Goal: Task Accomplishment & Management: Use online tool/utility

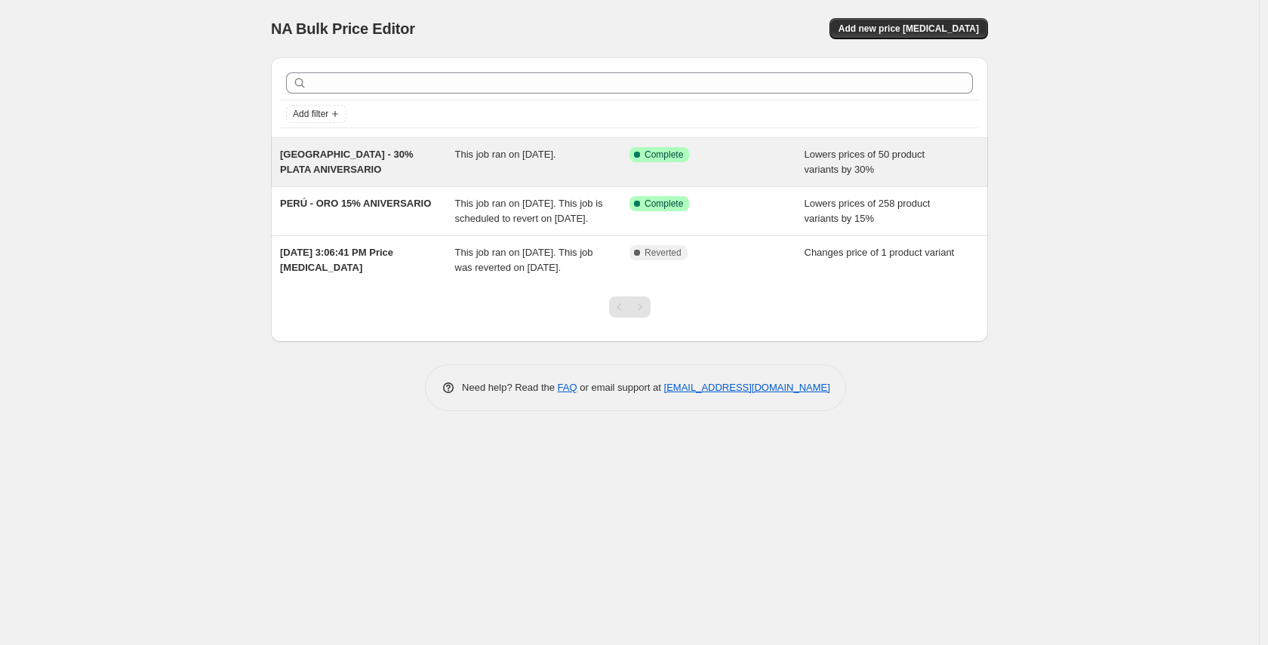
click at [823, 166] on span "Lowers prices of 50 product variants by 30%" at bounding box center [864, 162] width 121 height 26
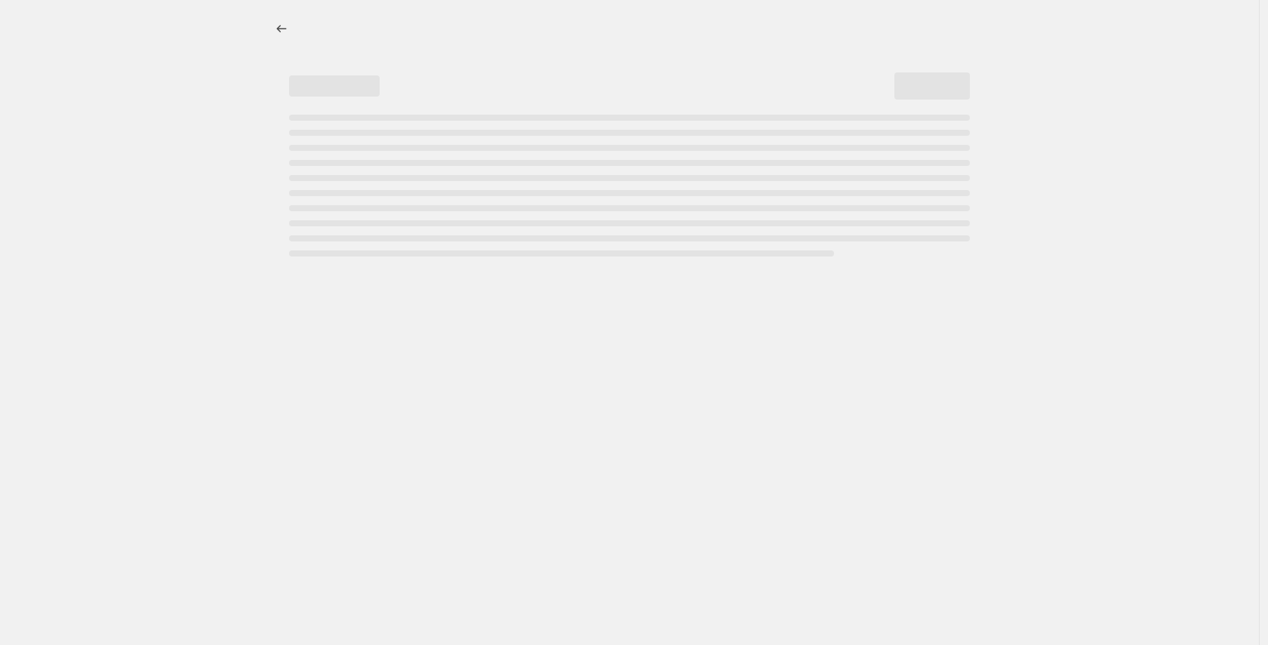
select select "percentage"
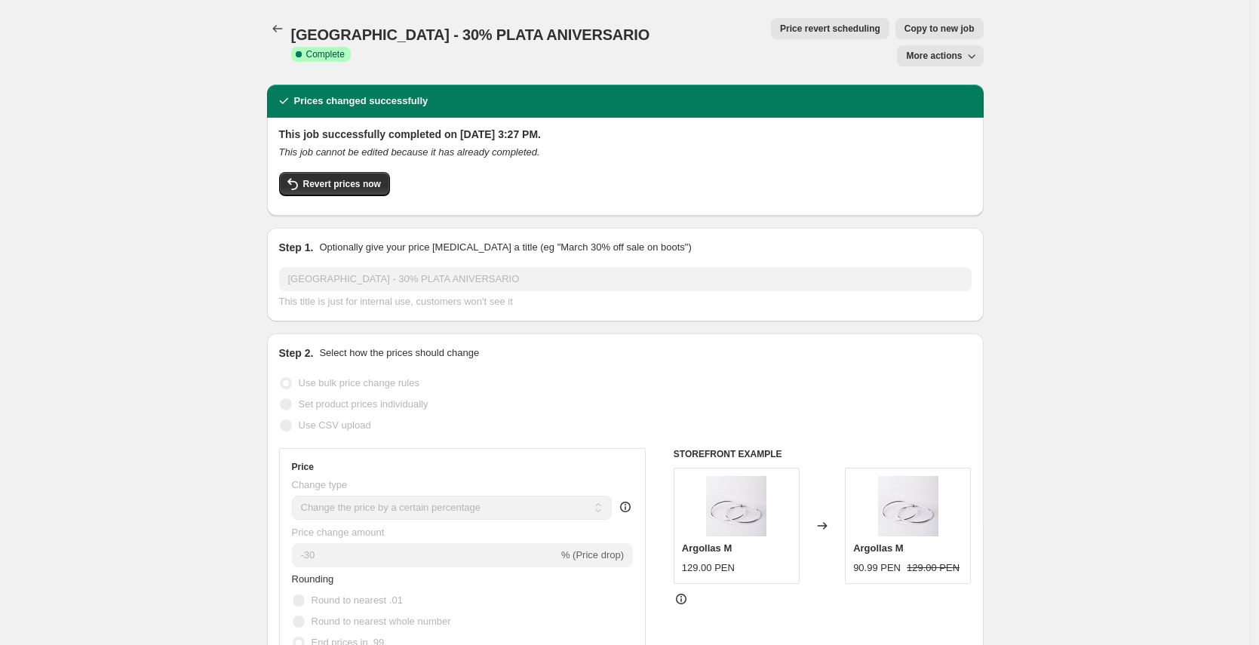
click at [905, 25] on span "Copy to new job" at bounding box center [940, 29] width 70 height 12
select select "percentage"
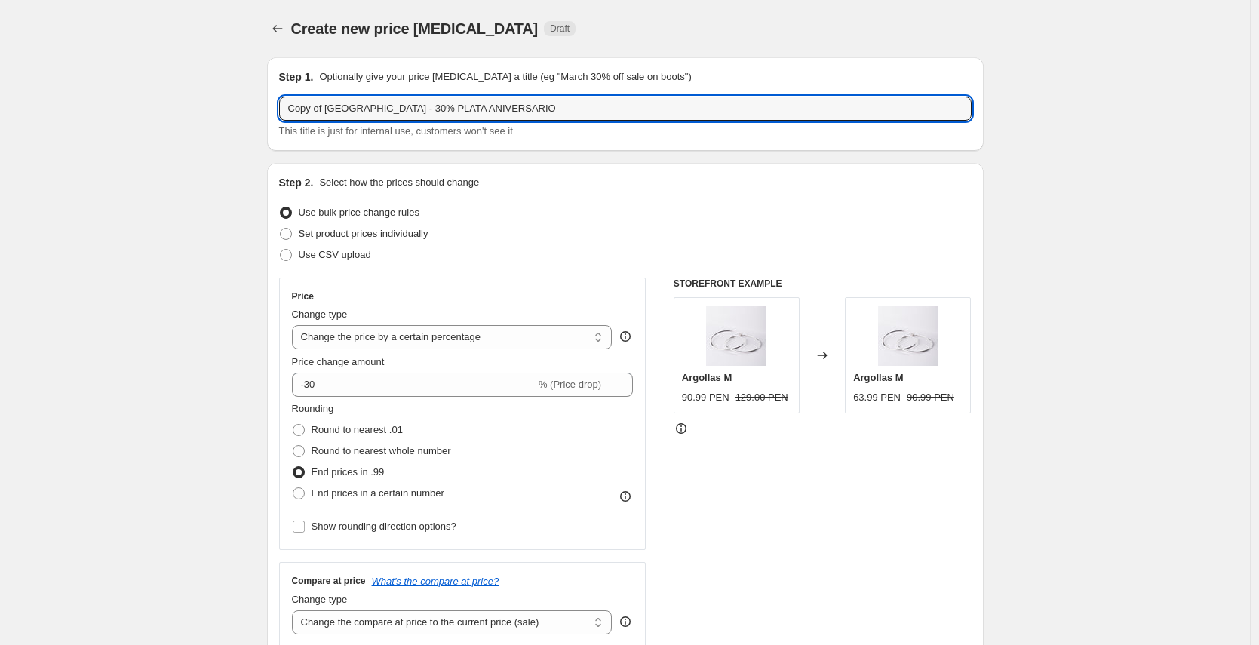
drag, startPoint x: 330, startPoint y: 109, endPoint x: 282, endPoint y: 112, distance: 48.4
click at [282, 112] on div "Step 1. Optionally give your price change job a title (eg "March 30% off sale o…" at bounding box center [625, 104] width 717 height 94
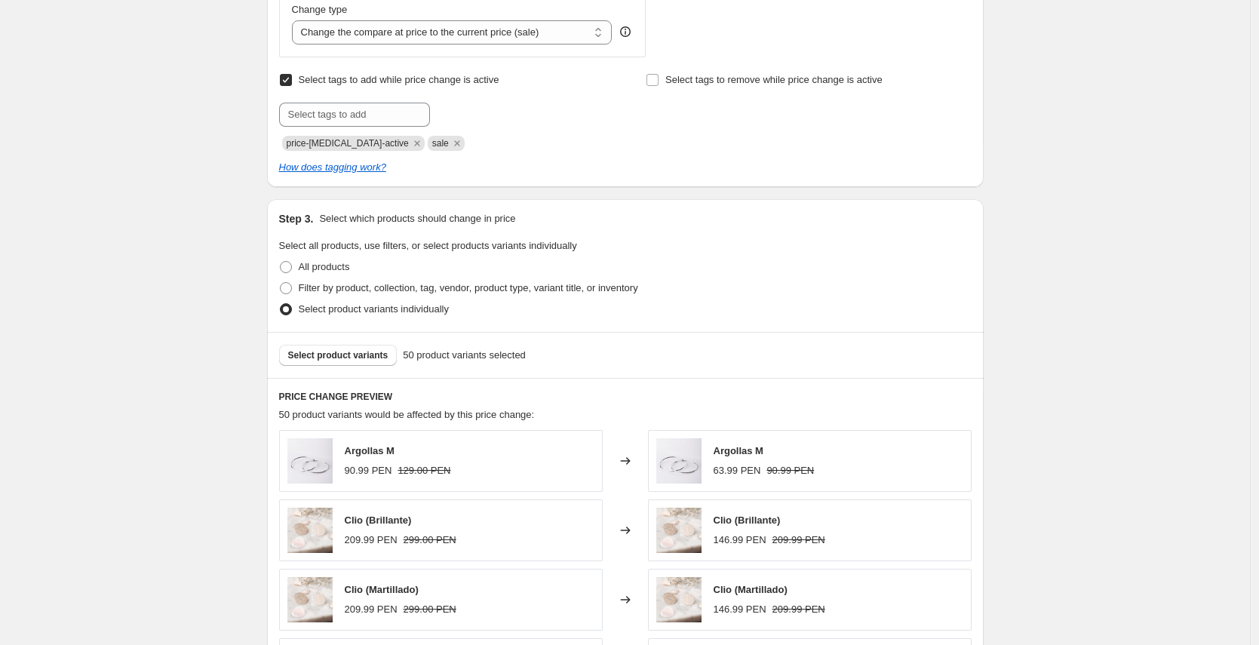
scroll to position [582, 0]
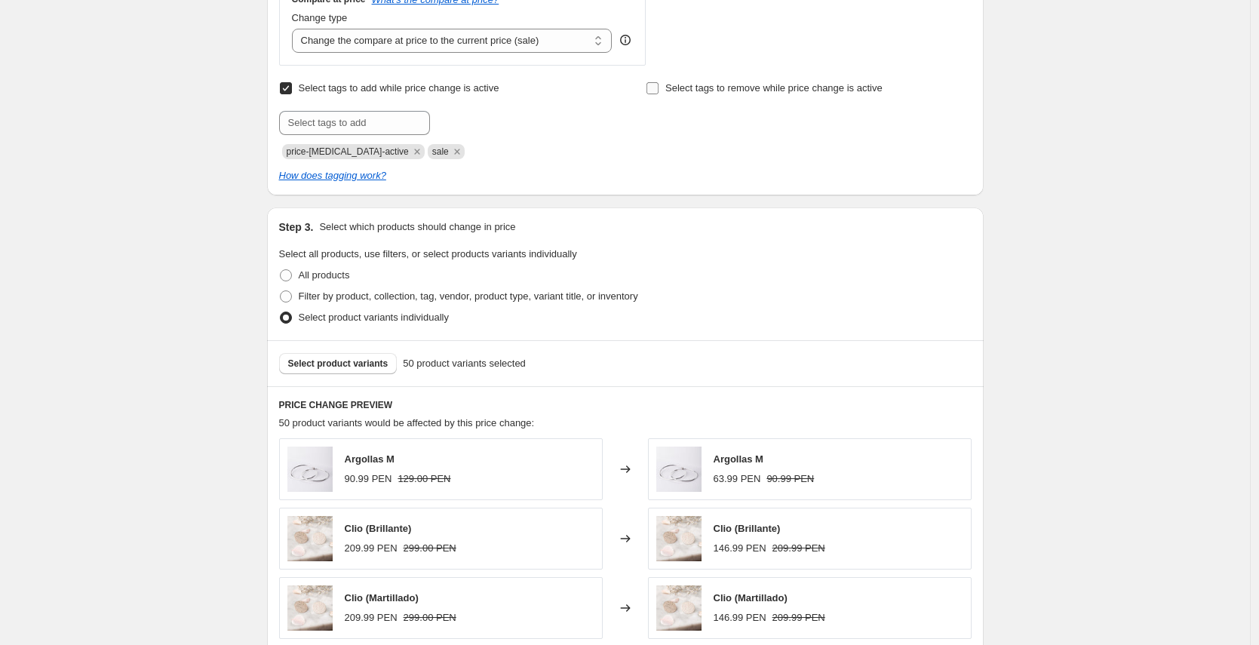
click at [693, 94] on span "Select tags to remove while price change is active" at bounding box center [773, 88] width 217 height 15
click at [659, 94] on input "Select tags to remove while price change is active" at bounding box center [653, 88] width 12 height 12
checkbox input "true"
click at [693, 115] on input "text" at bounding box center [721, 123] width 151 height 24
click at [739, 137] on div "Select tags to remove while price change is active Submit pe-not Add pe-not" at bounding box center [808, 118] width 325 height 81
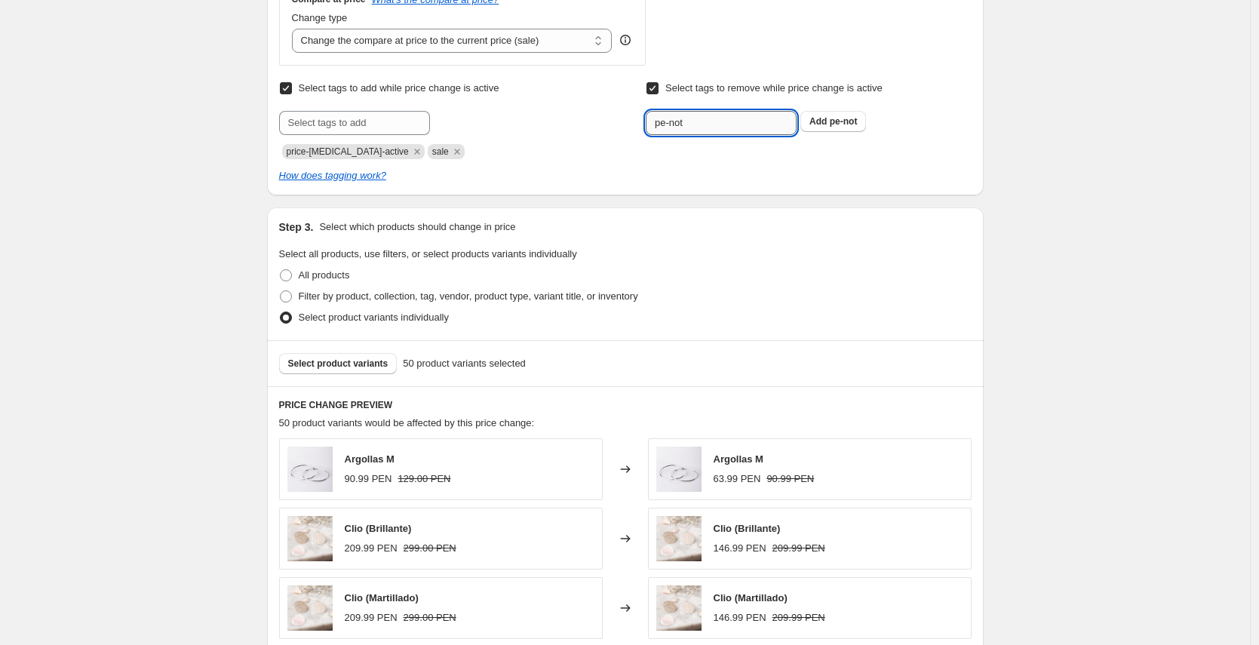
click at [740, 122] on input "pe-not" at bounding box center [721, 123] width 151 height 24
paste input "plata-notsale"
type input "pe-plata-notsale"
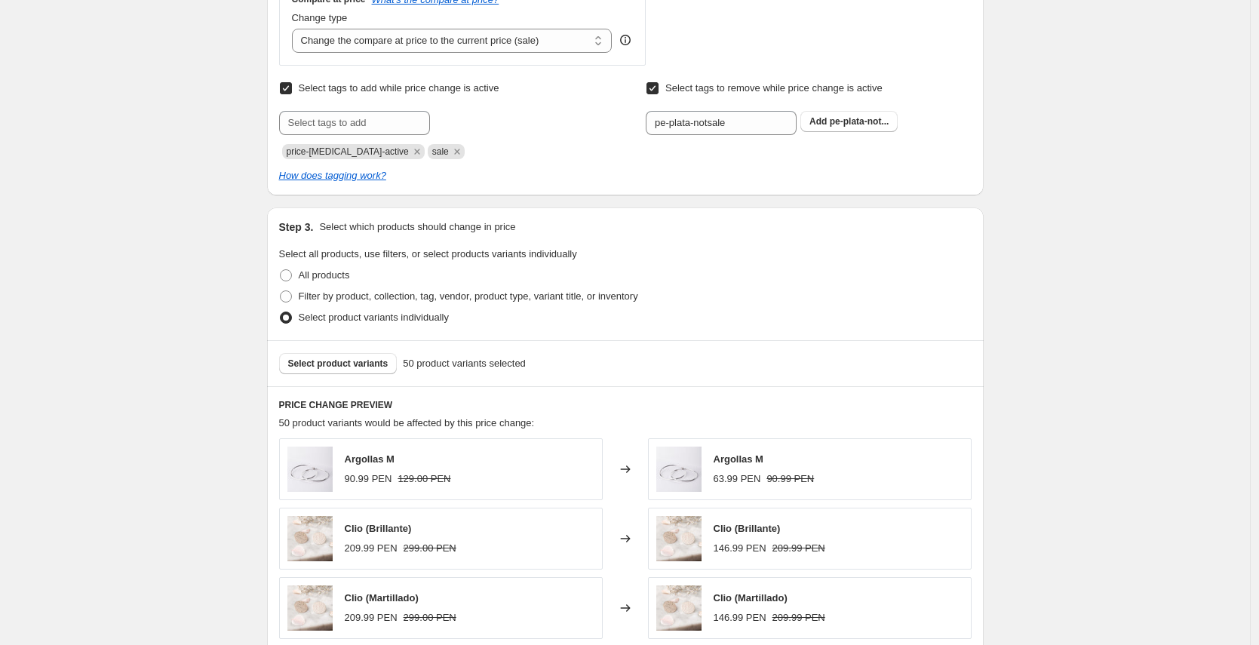
click at [768, 159] on div "Select tags to add while price change is active Submit price-change-job-active …" at bounding box center [625, 131] width 693 height 106
click at [859, 125] on span "pe-plata-not..." at bounding box center [860, 121] width 60 height 11
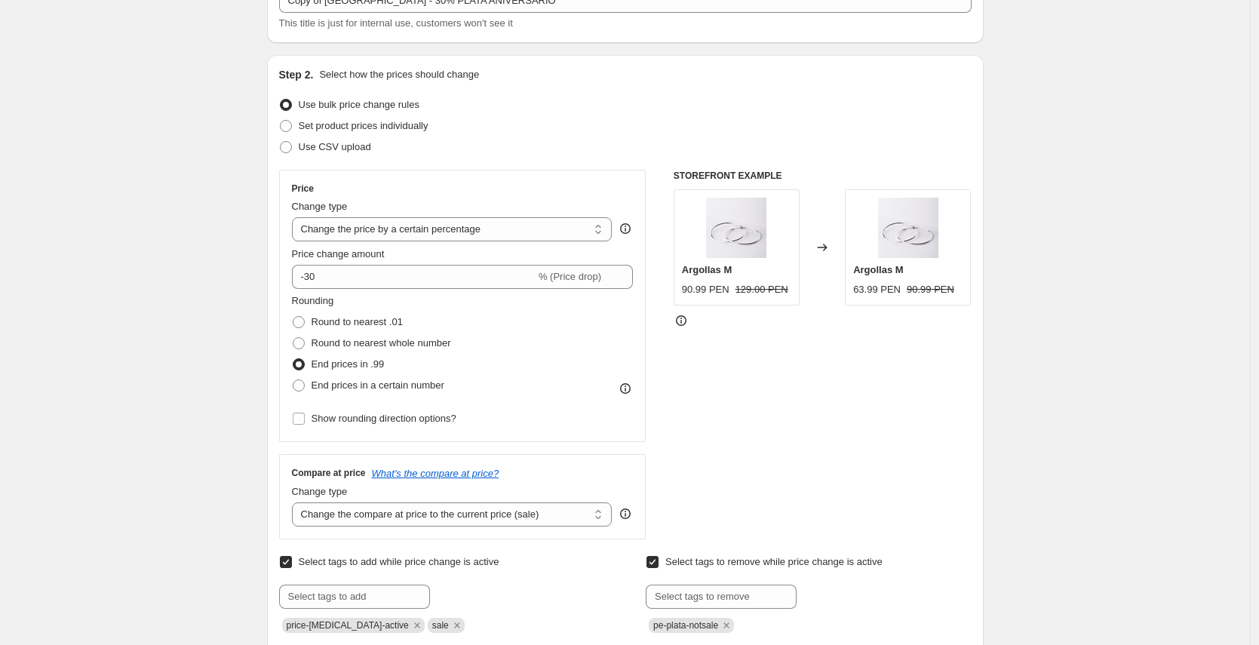
scroll to position [10, 0]
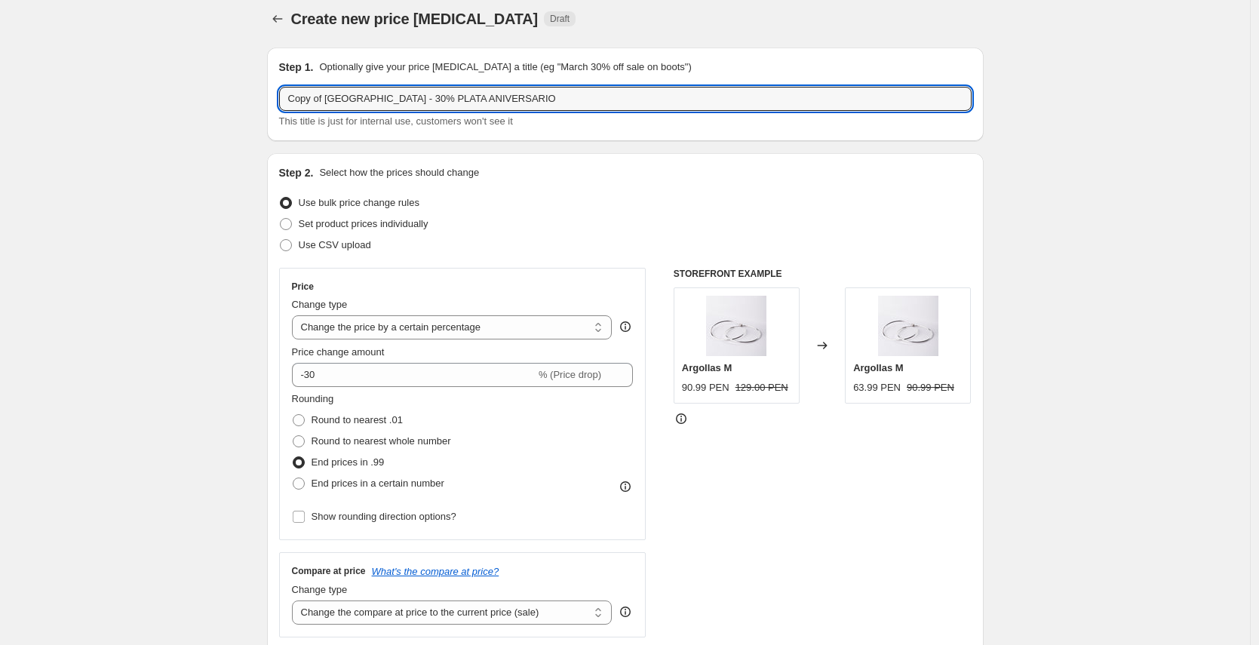
drag, startPoint x: 332, startPoint y: 99, endPoint x: 247, endPoint y: 98, distance: 84.5
type input "[GEOGRAPHIC_DATA] - 30% PLATA ANIVERSARIO"
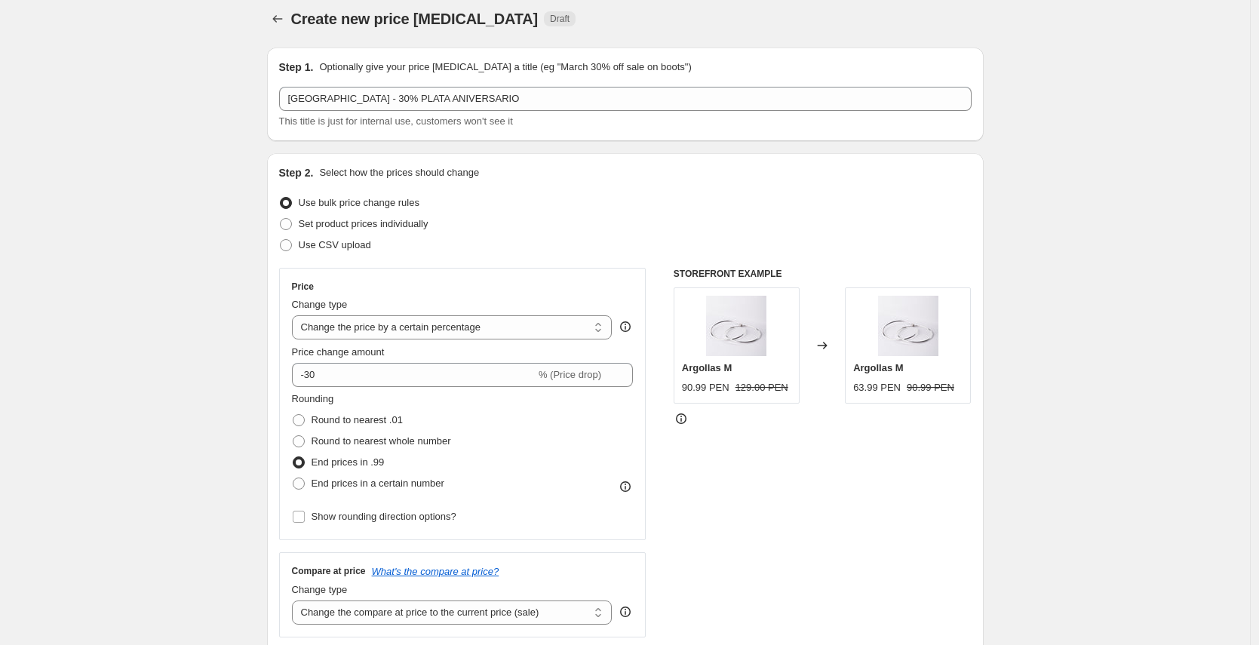
select select "percentage"
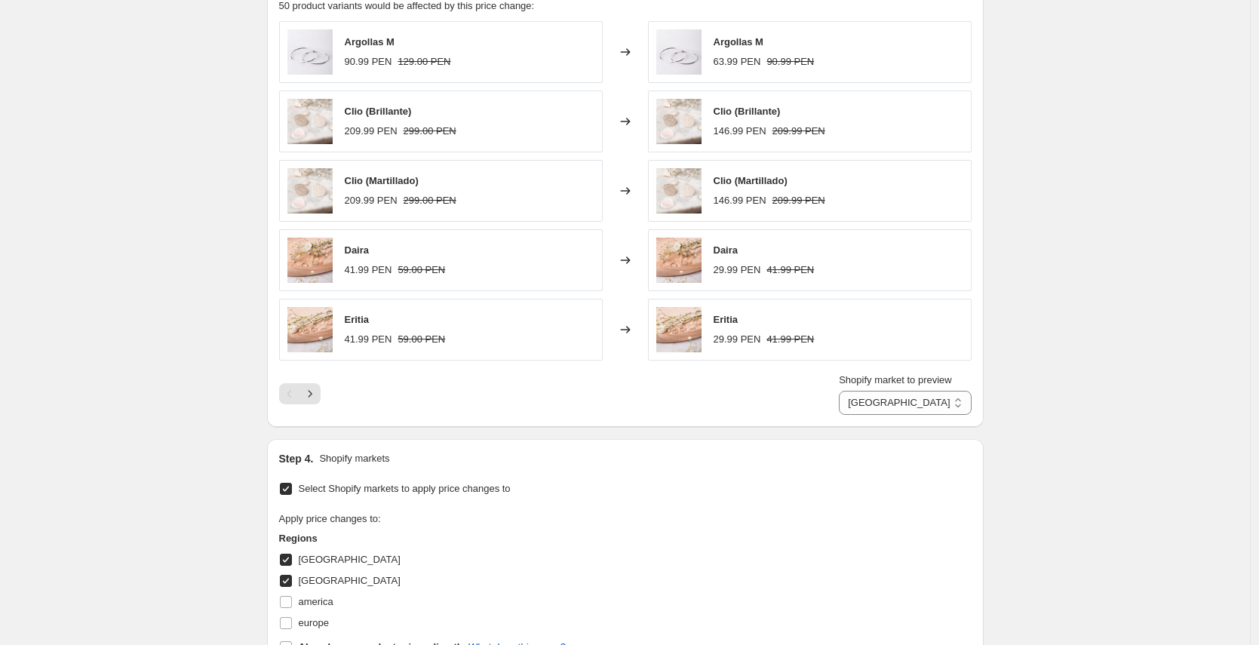
scroll to position [1285, 0]
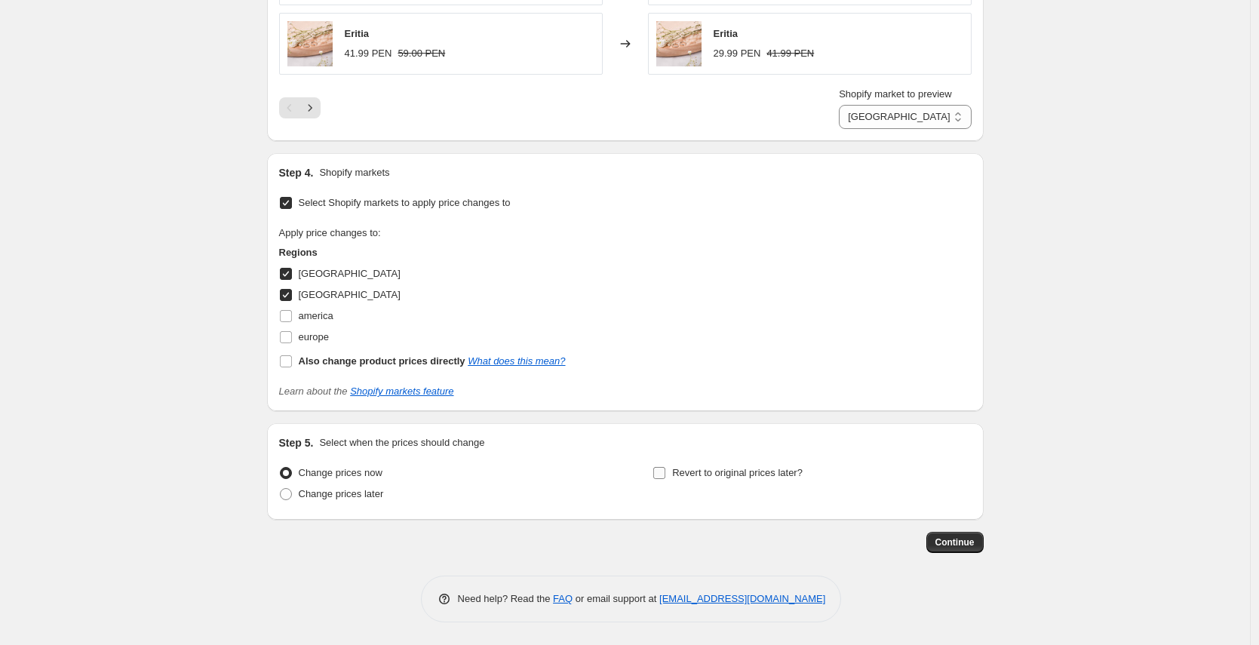
click at [745, 473] on span "Revert to original prices later?" at bounding box center [737, 472] width 131 height 11
click at [665, 473] on input "Revert to original prices later?" at bounding box center [659, 473] width 12 height 12
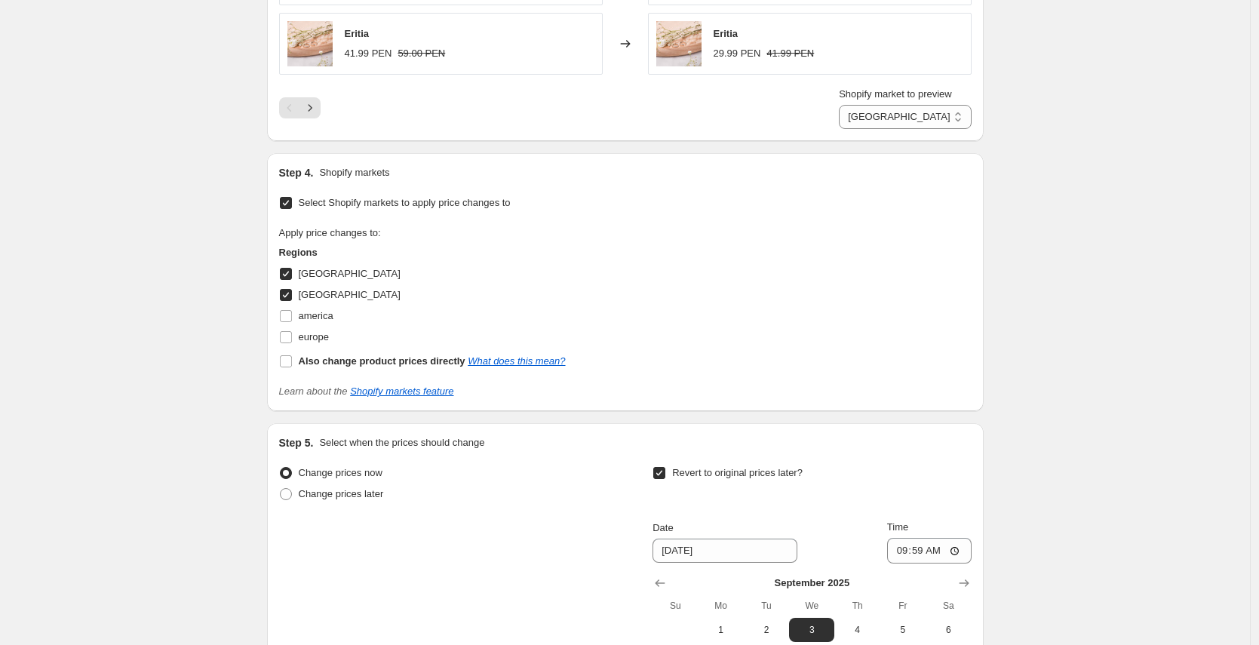
click at [745, 473] on span "Revert to original prices later?" at bounding box center [737, 472] width 131 height 11
click at [665, 473] on input "Revert to original prices later?" at bounding box center [659, 473] width 12 height 12
checkbox input "false"
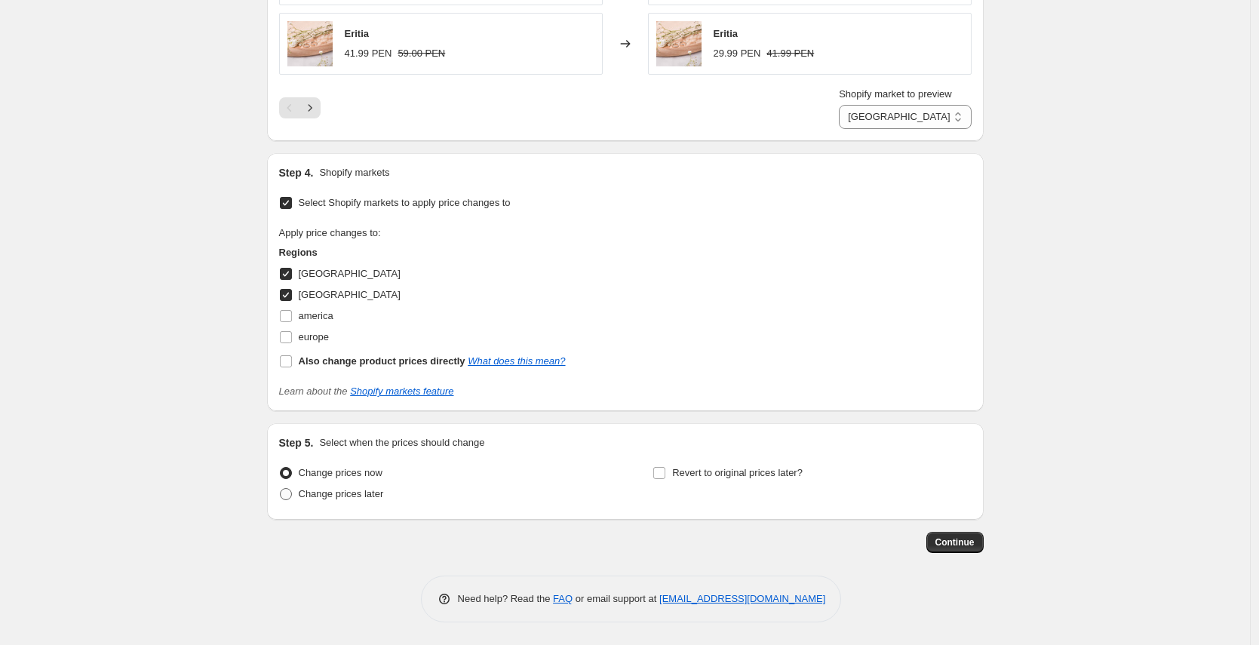
click at [321, 489] on span "Change prices later" at bounding box center [341, 493] width 85 height 11
click at [281, 489] on input "Change prices later" at bounding box center [280, 488] width 1 height 1
radio input "true"
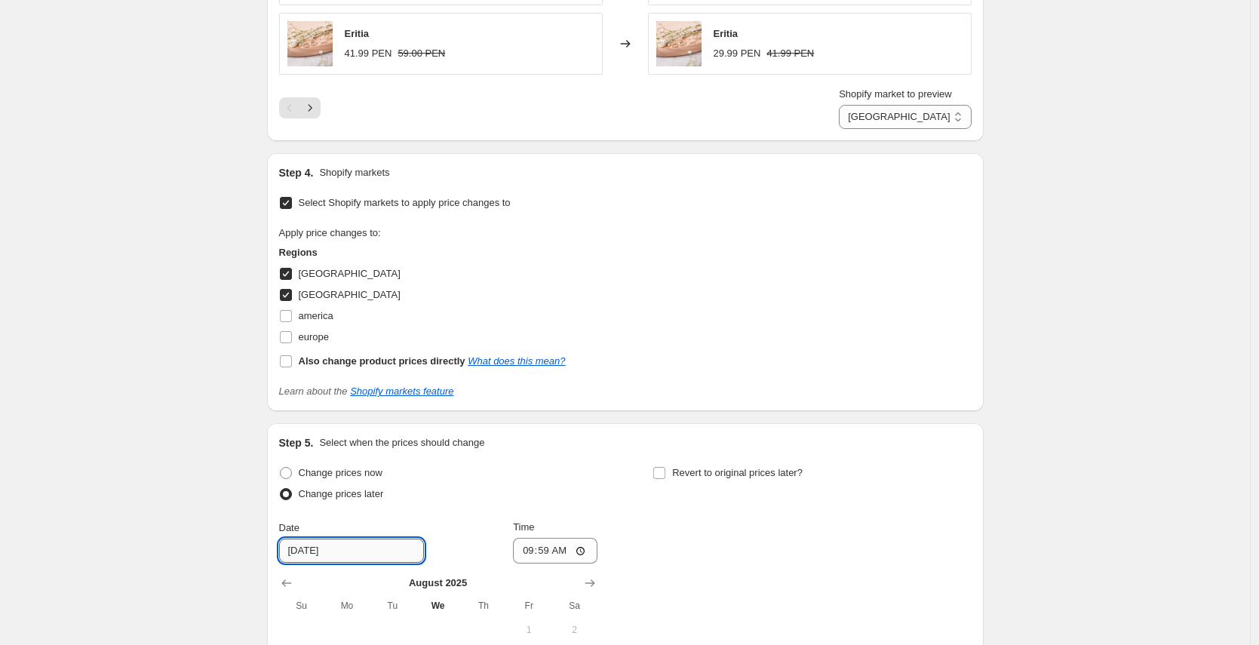
click at [318, 555] on input "8/28/2025" at bounding box center [351, 551] width 145 height 24
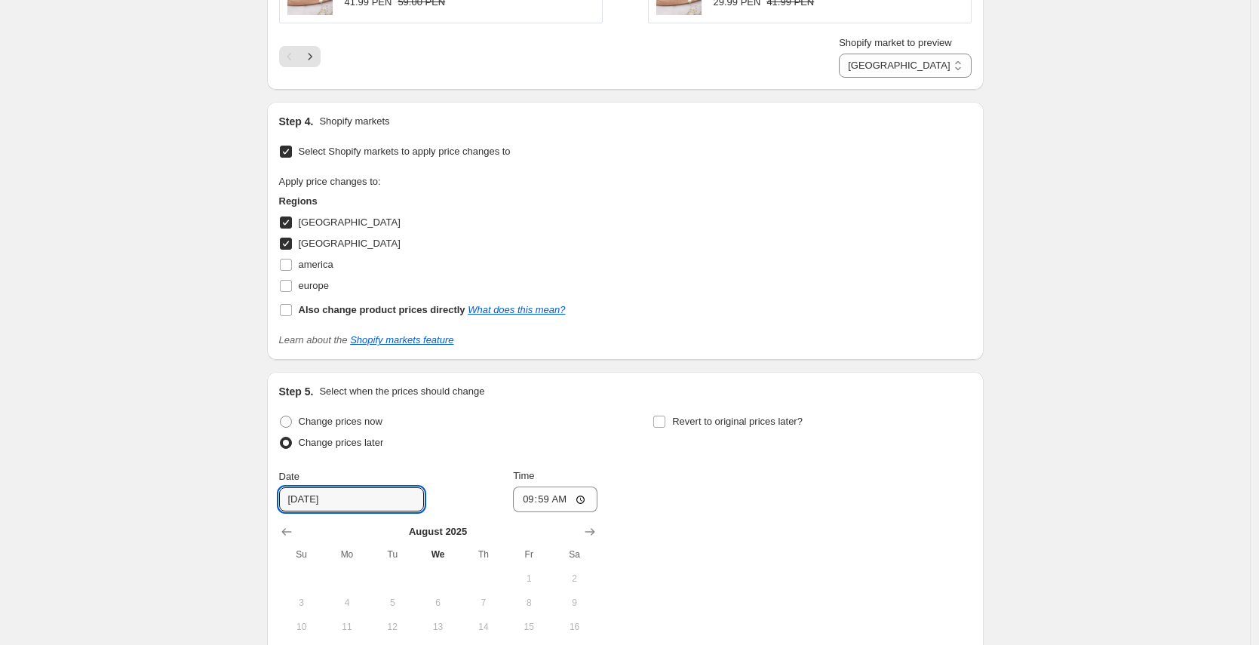
scroll to position [1425, 0]
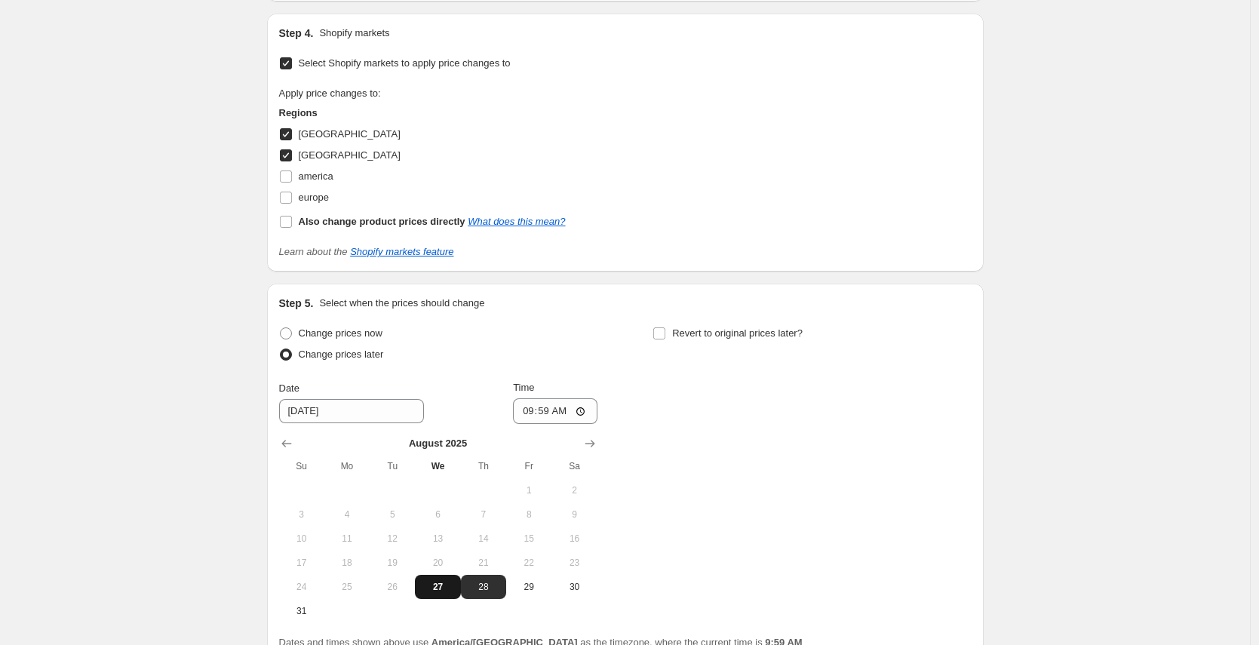
click at [447, 599] on button "27" at bounding box center [437, 587] width 45 height 24
type input "8/27/2025"
click at [592, 410] on input "09:59" at bounding box center [555, 411] width 85 height 26
click at [587, 409] on input "09:59" at bounding box center [555, 411] width 85 height 26
type input "10:15"
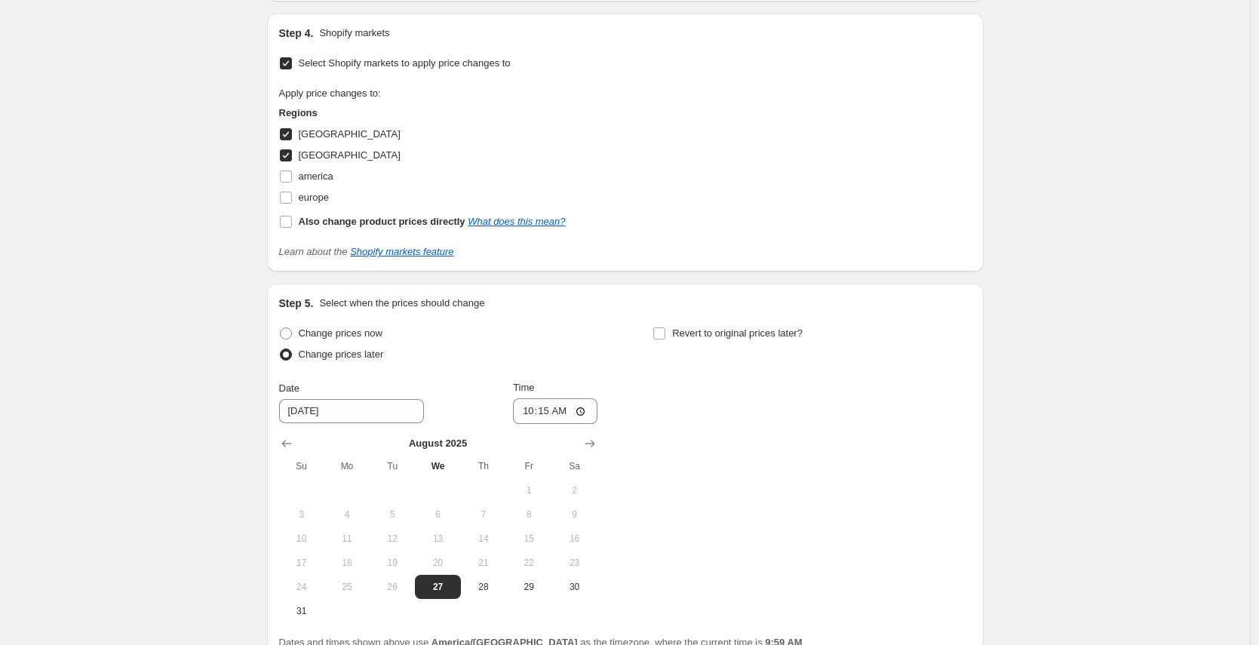
click at [761, 462] on div "Change prices now Change prices later Date 8/27/2025 Time 10:15 August 2025 Su …" at bounding box center [625, 473] width 693 height 300
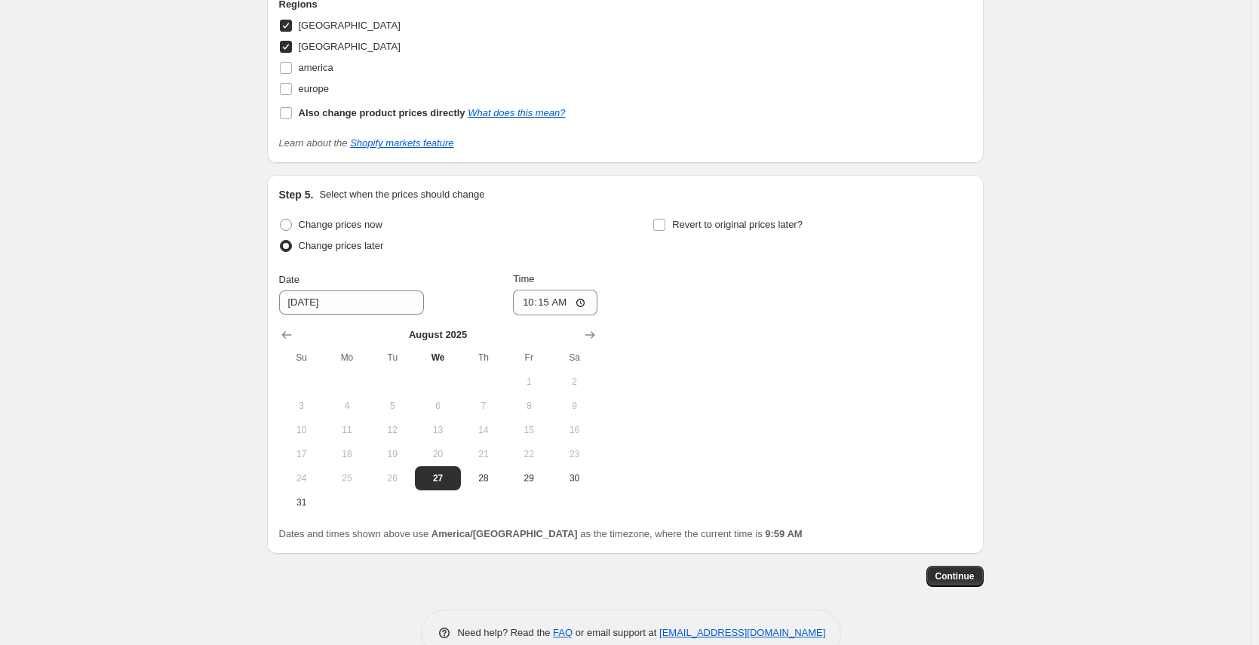
scroll to position [1567, 0]
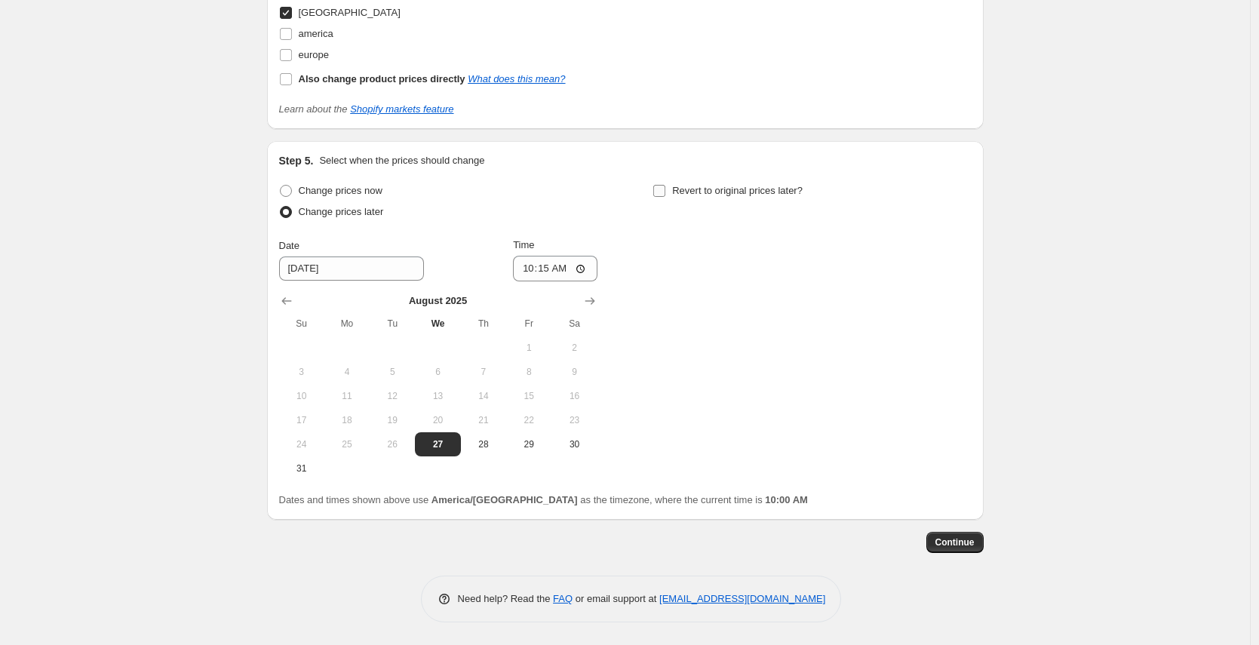
click at [662, 188] on input "Revert to original prices later?" at bounding box center [659, 191] width 12 height 12
checkbox input "true"
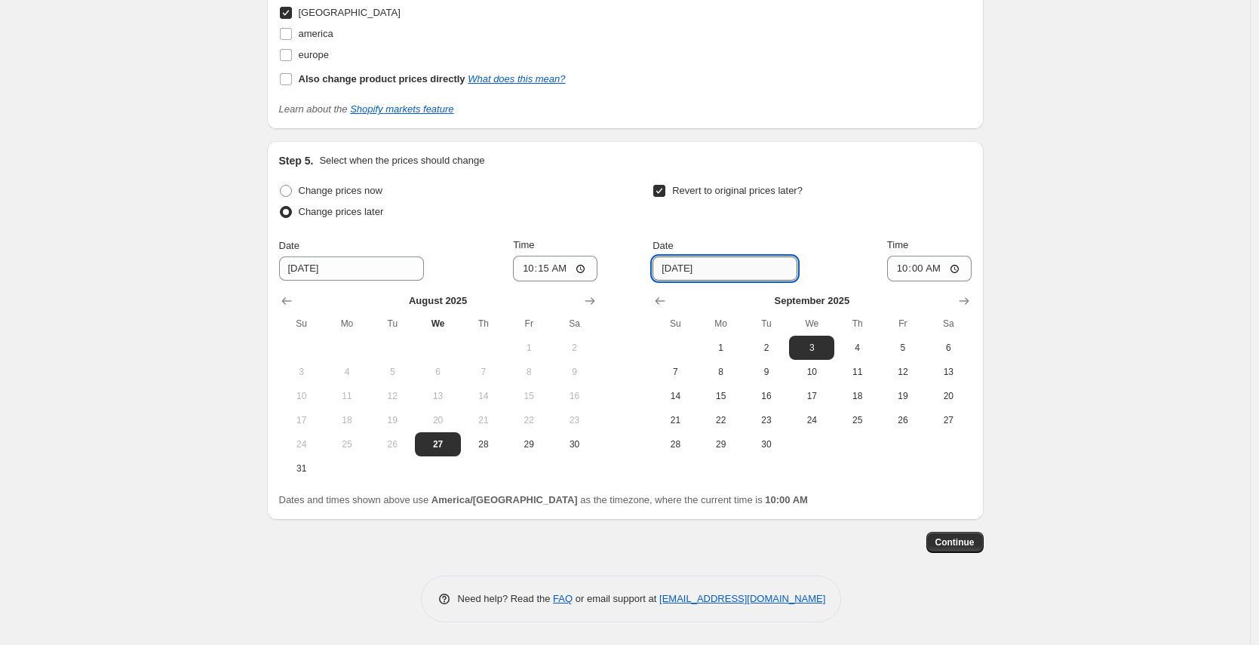
click at [715, 276] on input "[DATE]" at bounding box center [725, 269] width 145 height 24
click at [716, 349] on span "1" at bounding box center [721, 348] width 33 height 12
drag, startPoint x: 673, startPoint y: 340, endPoint x: 672, endPoint y: 330, distance: 9.8
click at [673, 340] on td at bounding box center [675, 348] width 45 height 24
click at [661, 291] on button "Show previous month, August 2025" at bounding box center [660, 300] width 21 height 21
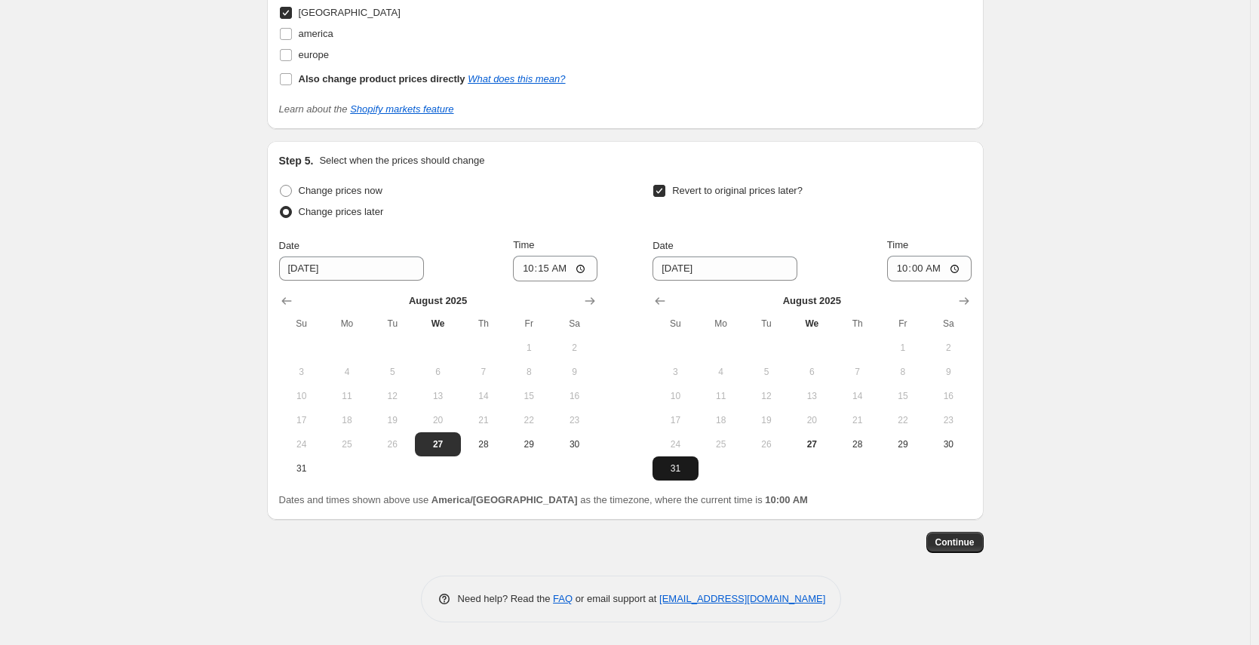
click at [667, 469] on span "31" at bounding box center [675, 469] width 33 height 12
click at [960, 304] on icon "Show next month, September 2025" at bounding box center [964, 301] width 15 height 15
click at [729, 345] on span "1" at bounding box center [721, 348] width 33 height 12
type input "[DATE]"
click at [928, 263] on input "10:00" at bounding box center [929, 269] width 85 height 26
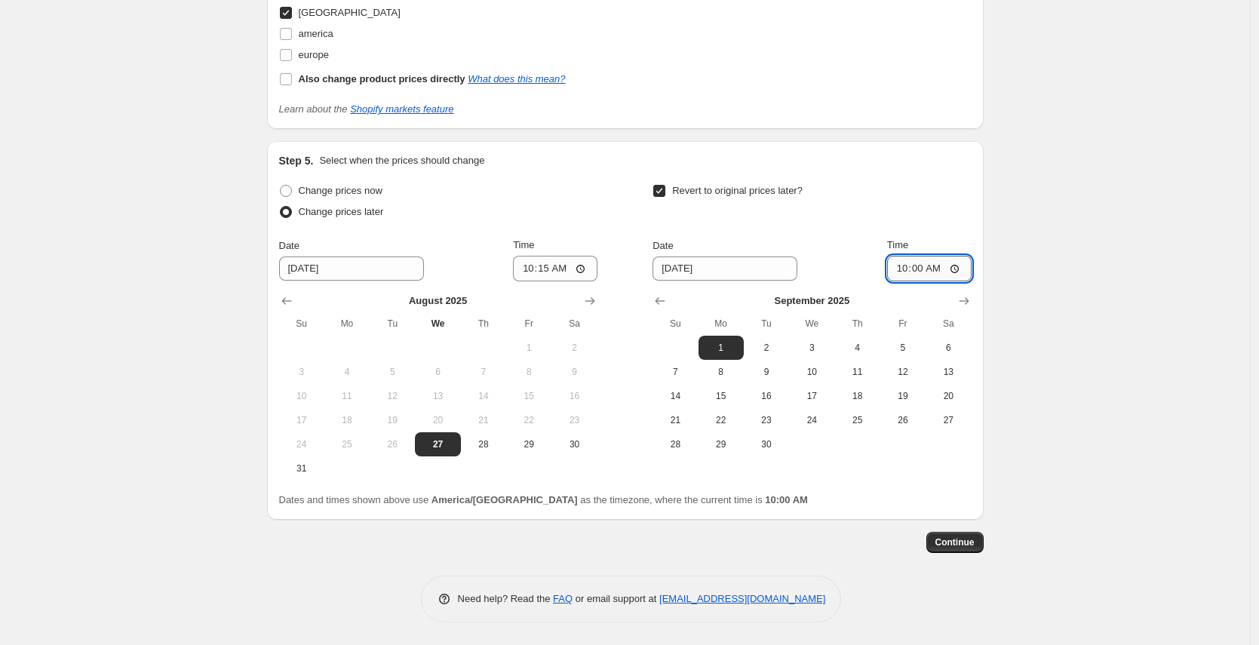
click at [899, 268] on input "10:00" at bounding box center [929, 269] width 85 height 26
type input "08:00"
click at [971, 543] on span "Continue" at bounding box center [955, 542] width 39 height 12
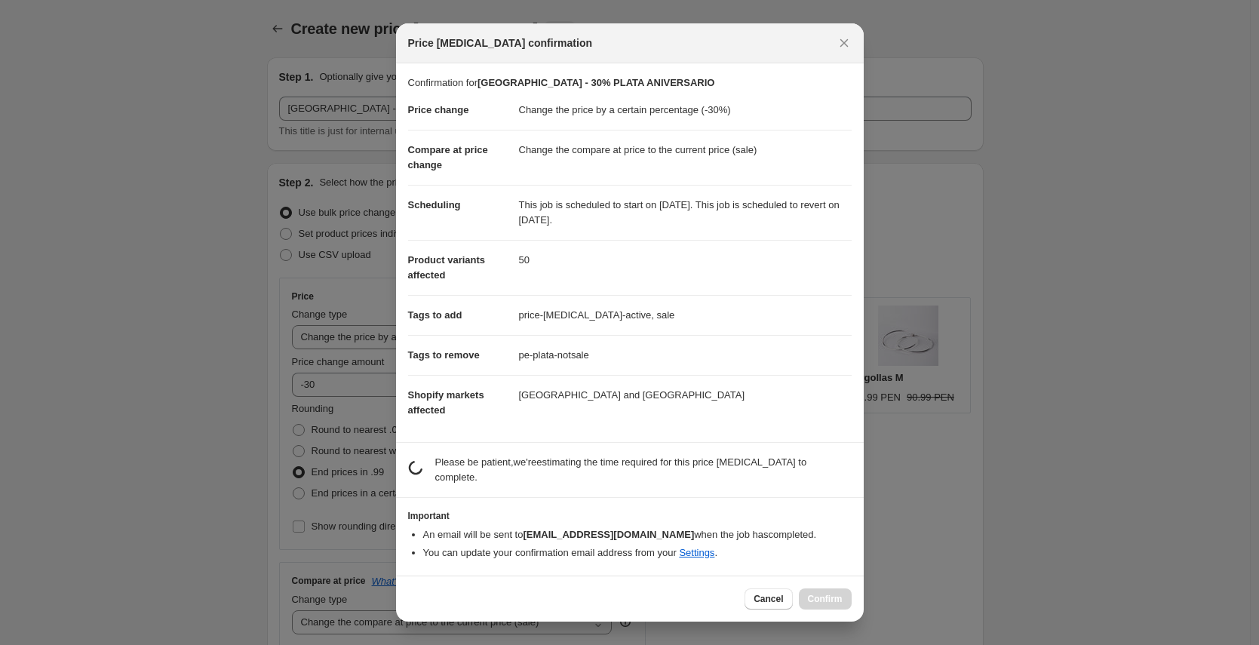
scroll to position [0, 0]
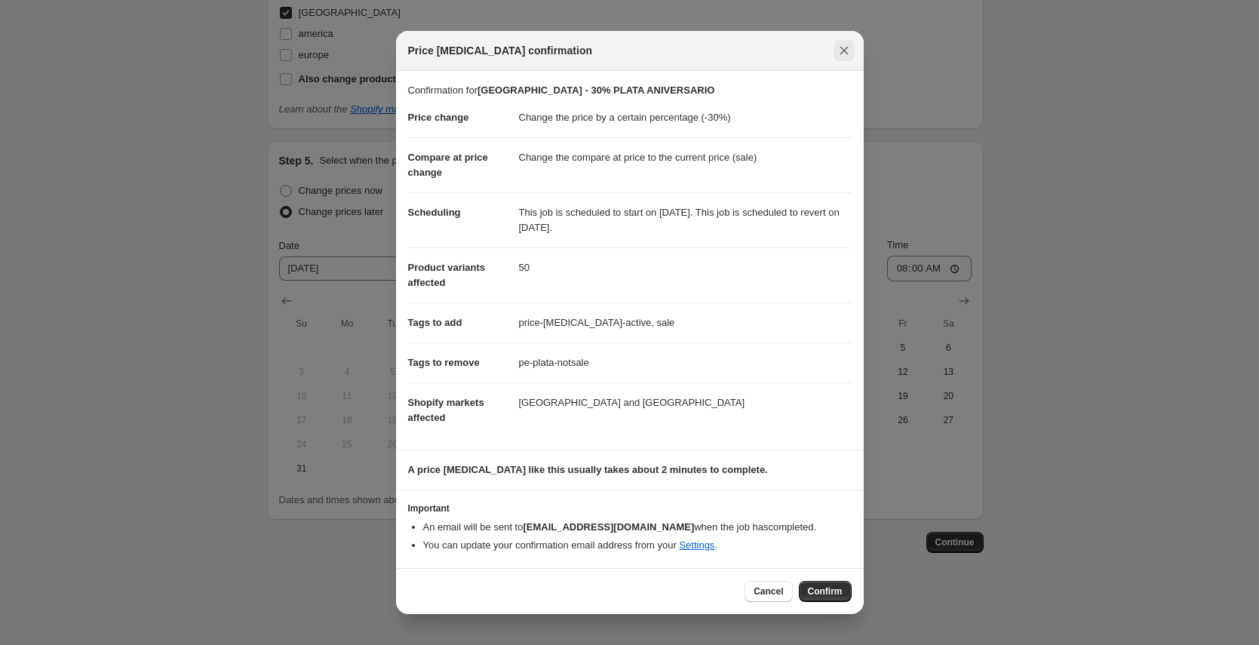
click at [850, 54] on icon "Close" at bounding box center [844, 50] width 15 height 15
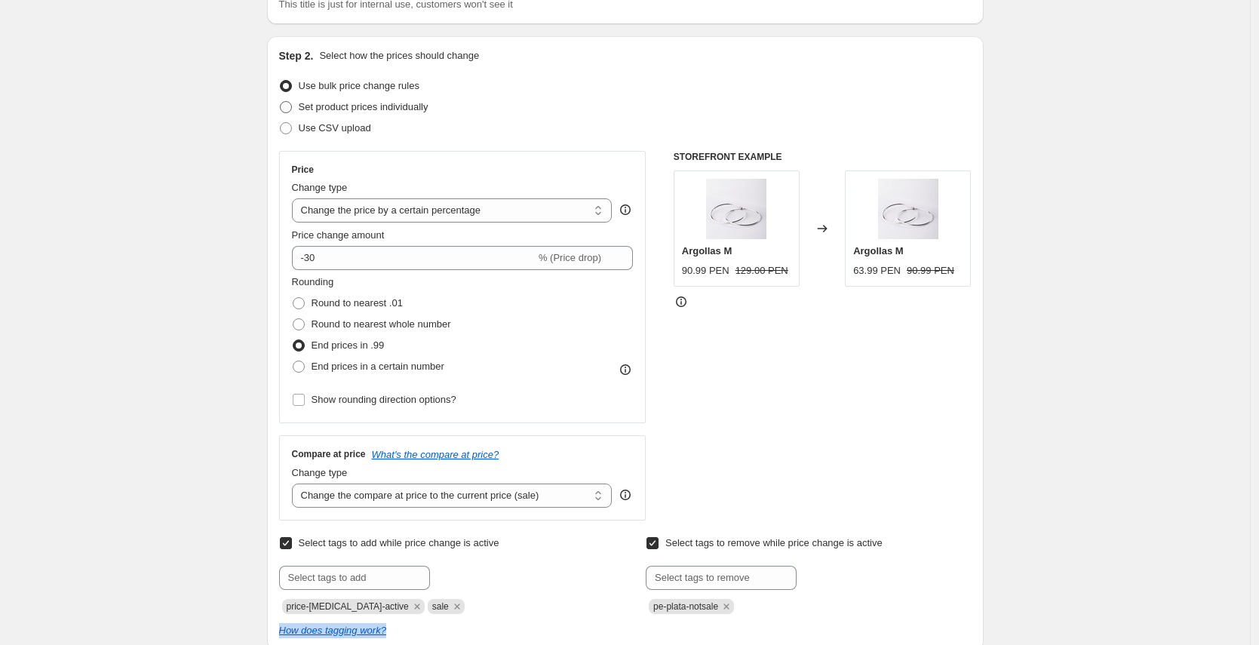
scroll to position [127, 0]
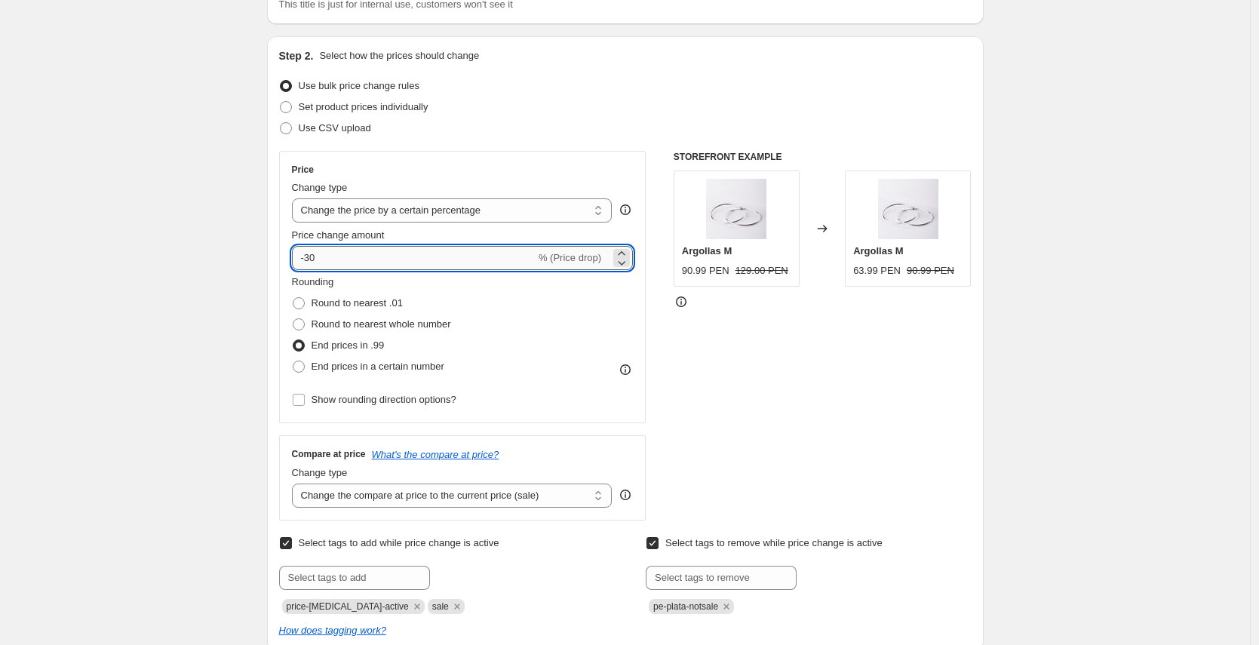
click at [418, 254] on input "-30" at bounding box center [414, 258] width 244 height 24
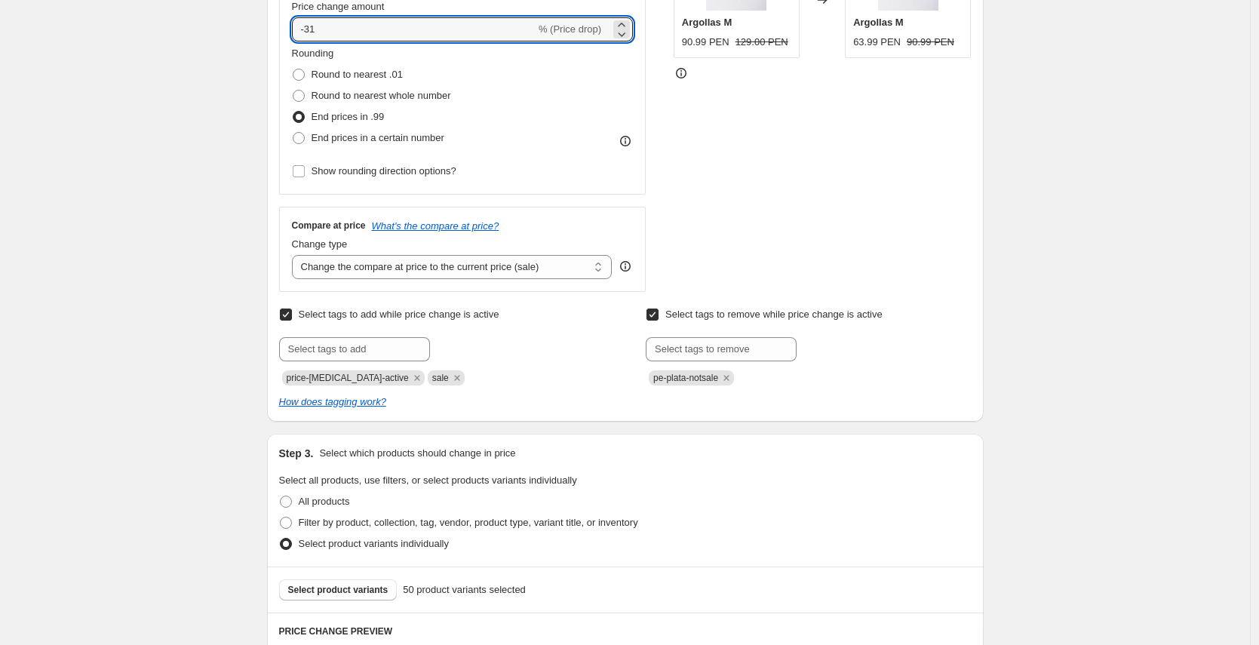
scroll to position [0, 0]
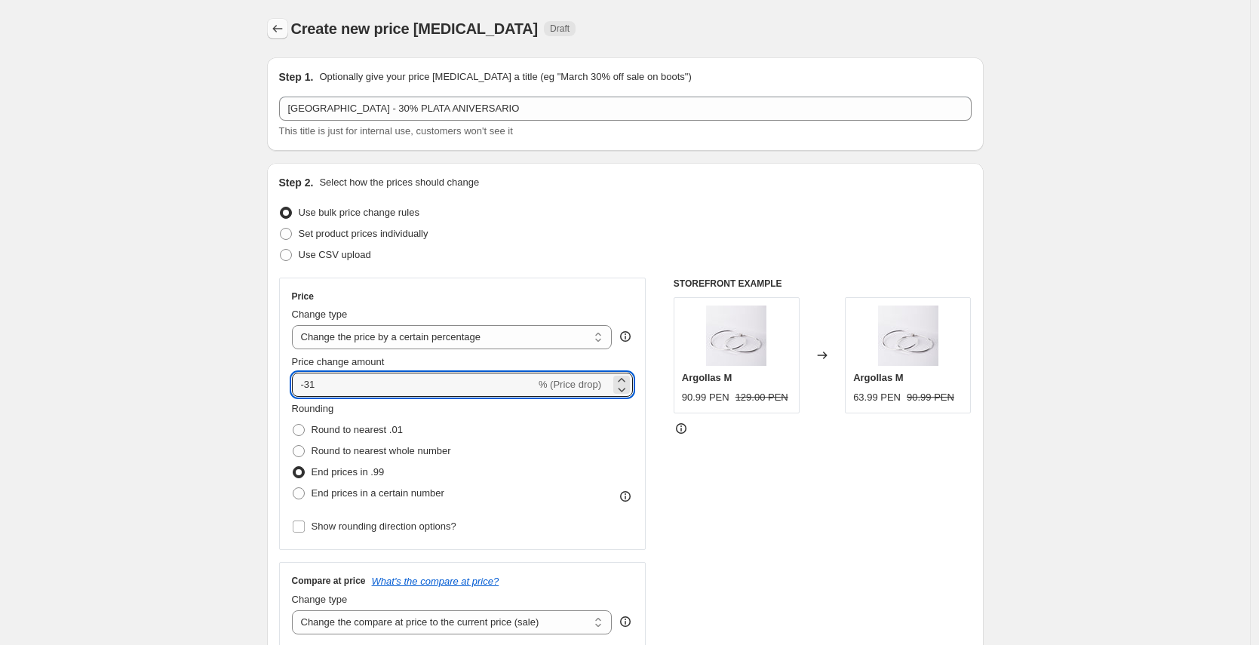
type input "-31"
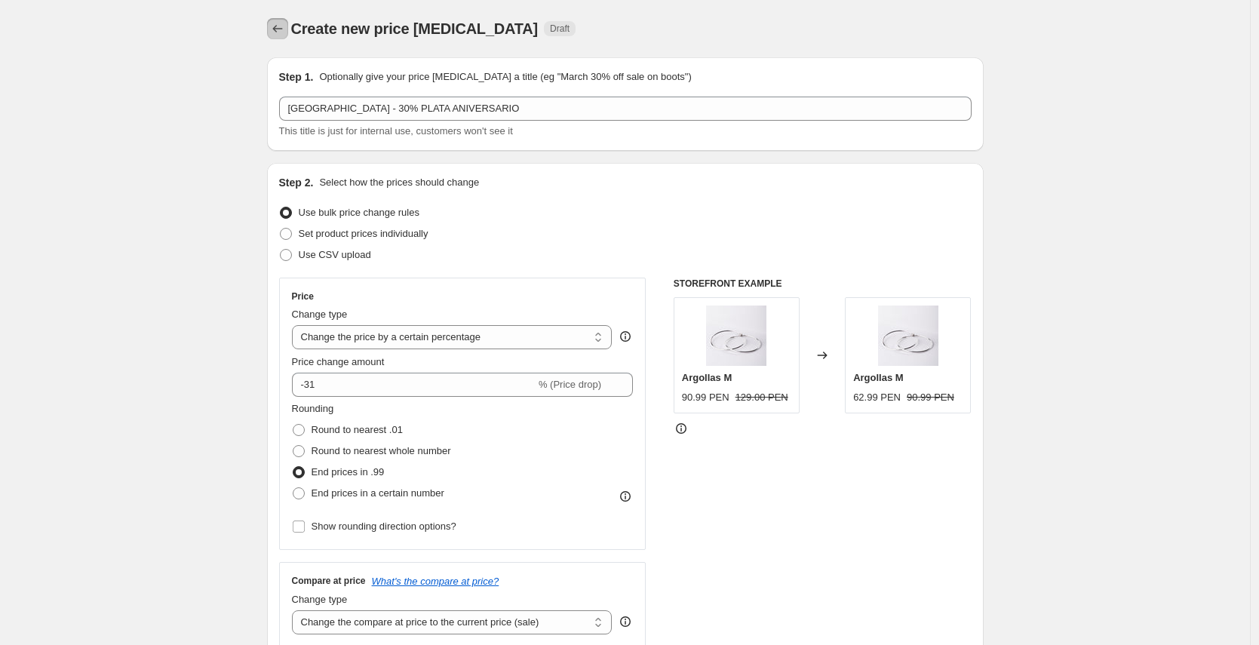
click at [281, 23] on icon "Price change jobs" at bounding box center [277, 28] width 15 height 15
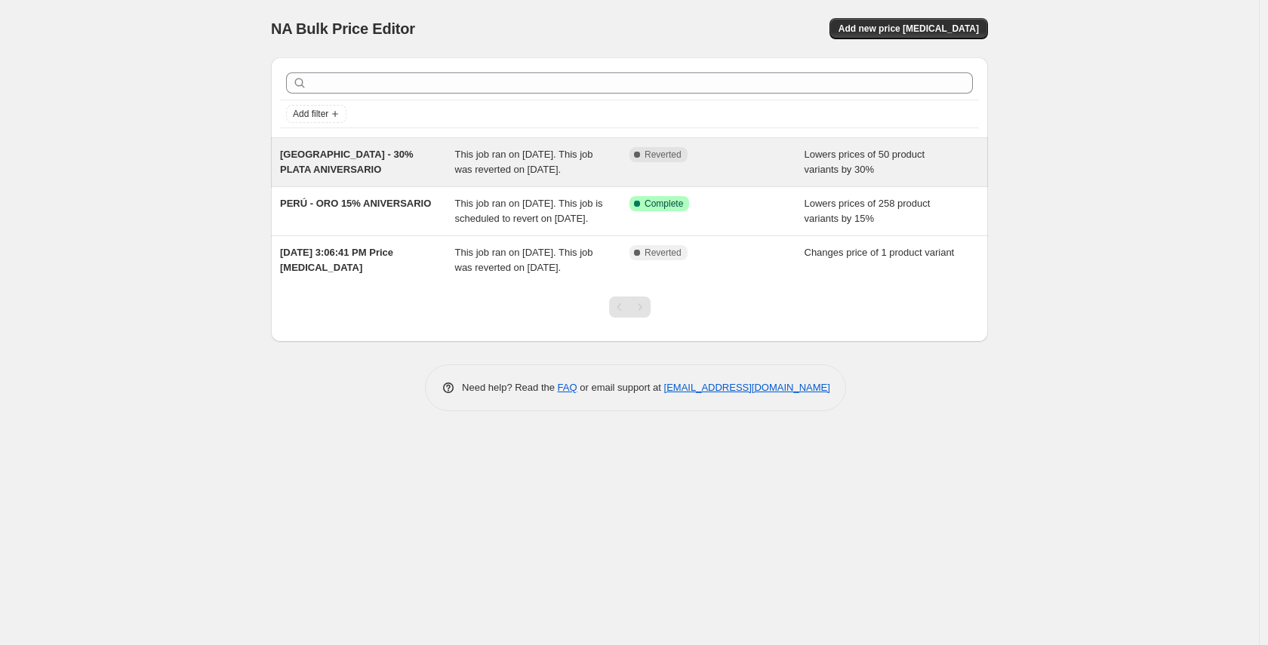
click at [608, 170] on div "This job ran on [DATE]. This job was reverted on [DATE]." at bounding box center [542, 162] width 175 height 30
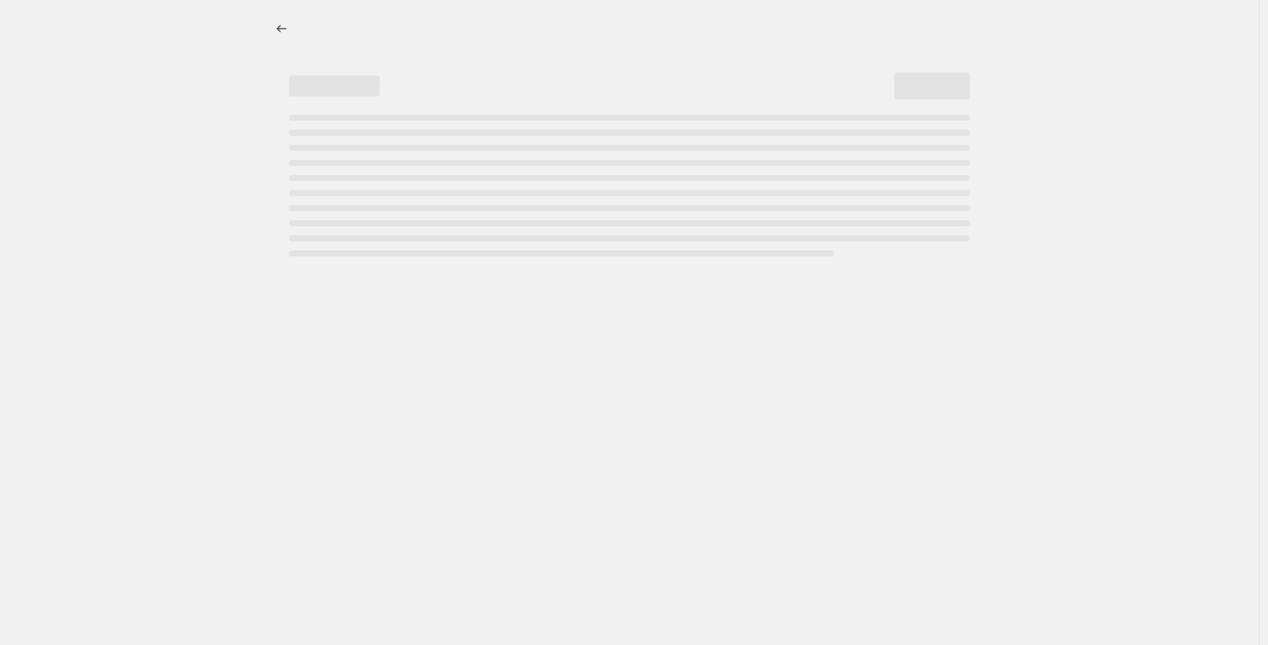
select select "percentage"
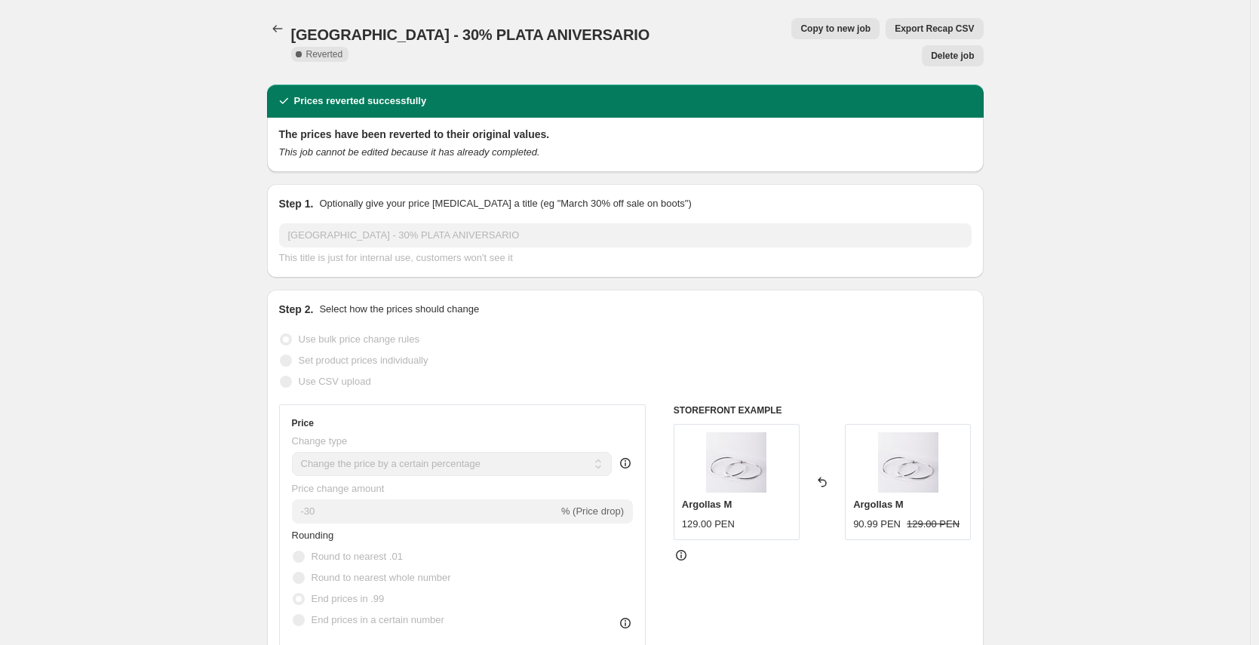
click at [801, 32] on span "Copy to new job" at bounding box center [836, 29] width 70 height 12
select select "percentage"
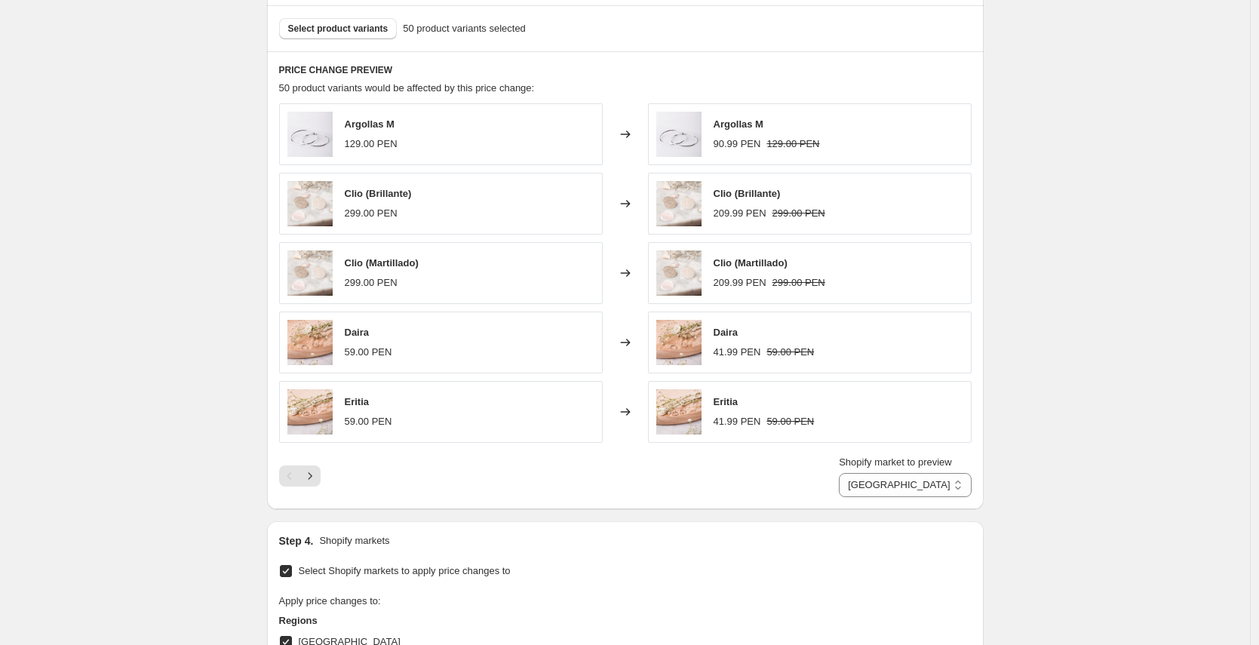
scroll to position [1206, 0]
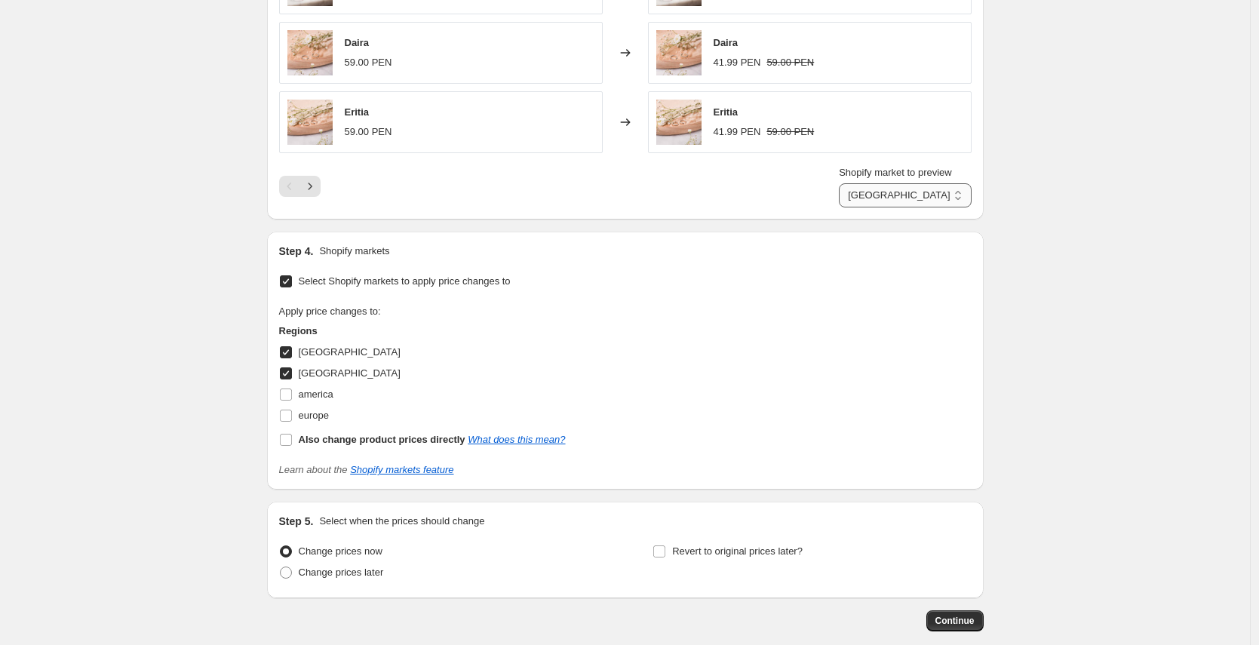
click at [928, 189] on select "Perú Venezuela" at bounding box center [905, 195] width 132 height 24
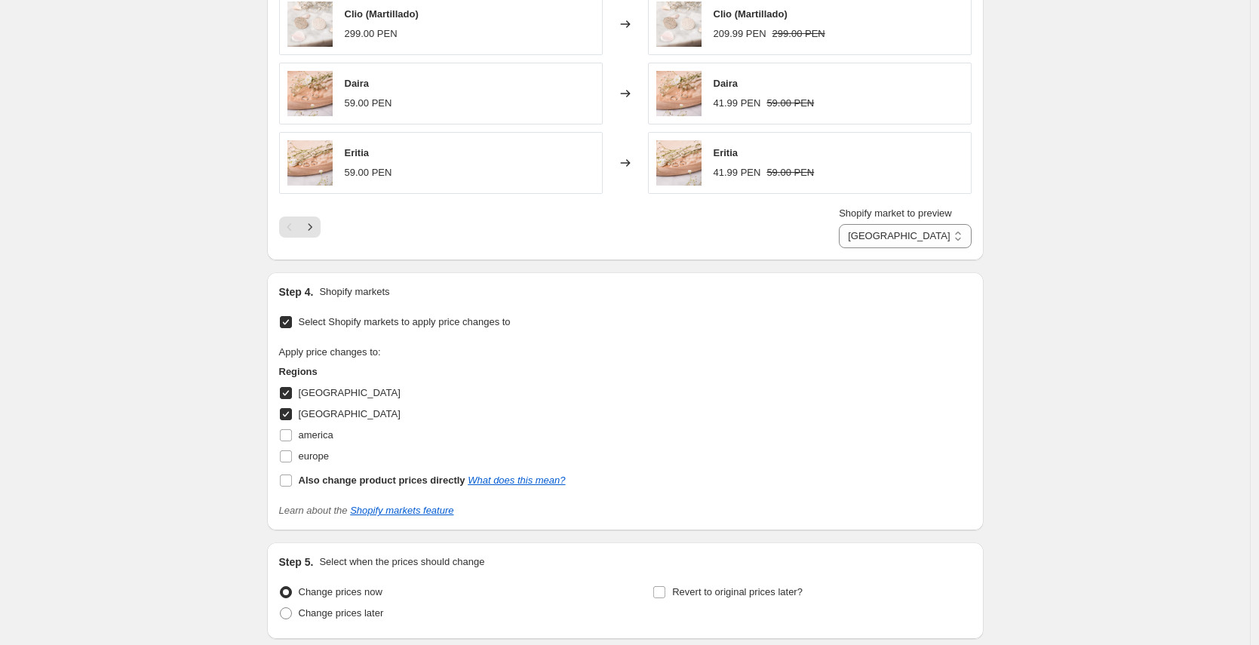
scroll to position [1079, 0]
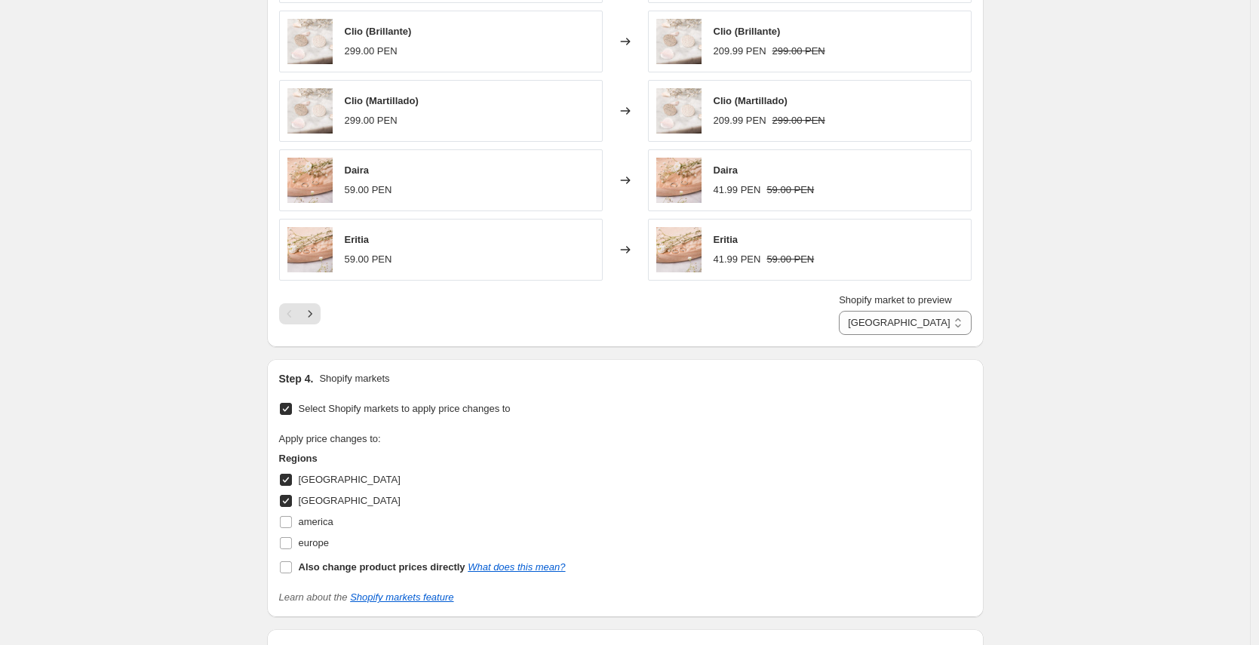
click at [775, 315] on div "Shopify market to preview Perú Venezuela Perú" at bounding box center [625, 314] width 693 height 42
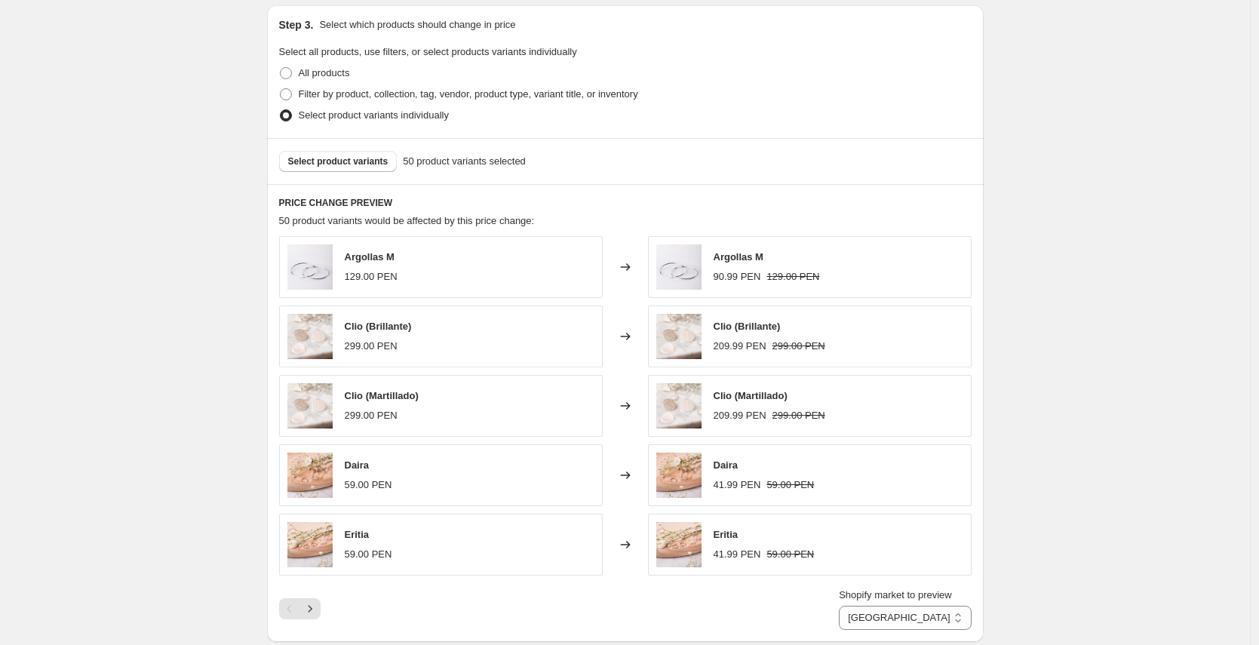
scroll to position [364, 0]
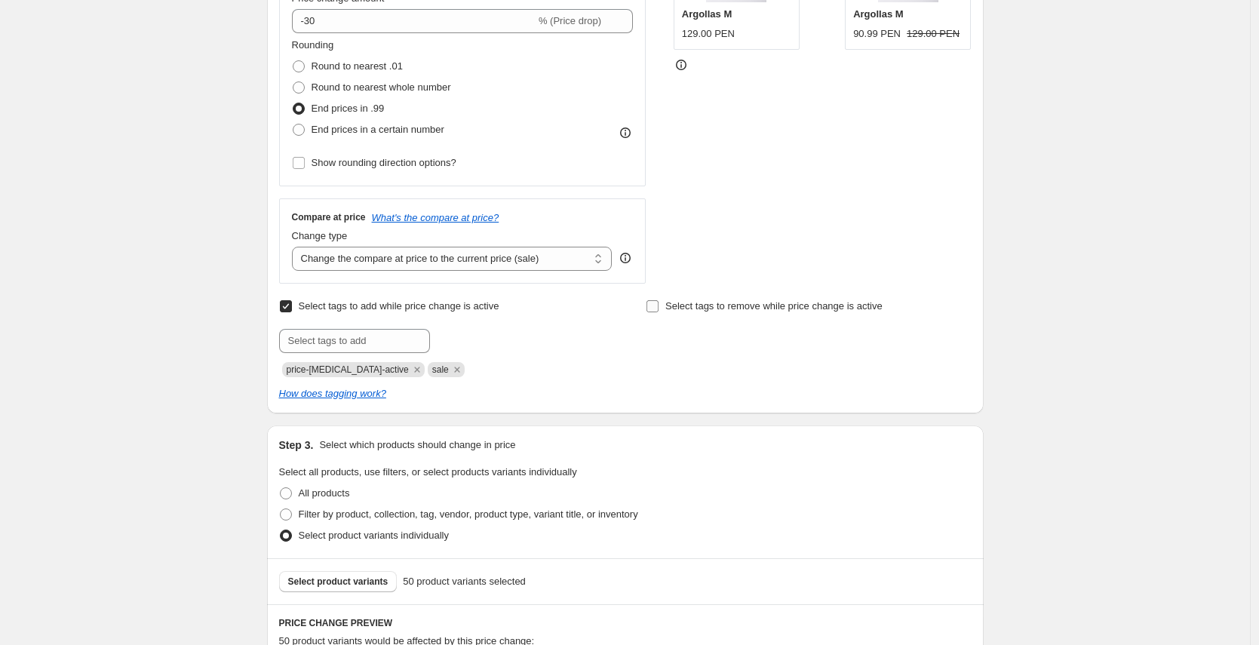
click at [690, 306] on span "Select tags to remove while price change is active" at bounding box center [773, 305] width 217 height 11
click at [659, 306] on input "Select tags to remove while price change is active" at bounding box center [653, 306] width 12 height 12
checkbox input "true"
click at [703, 350] on input "text" at bounding box center [721, 341] width 151 height 24
click at [705, 344] on input "text" at bounding box center [721, 341] width 151 height 24
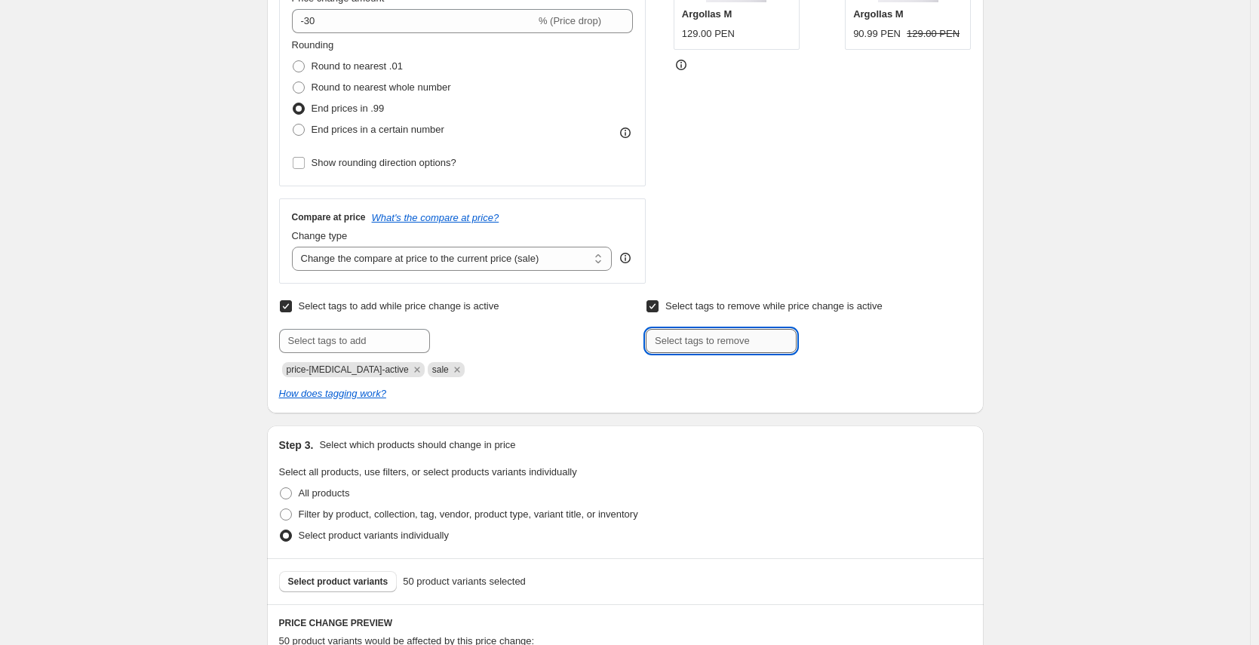
paste input "pe-plata-notsale"
type input "pe-plata-notsale"
click at [867, 347] on button "Add pe-plata-not..." at bounding box center [849, 339] width 97 height 21
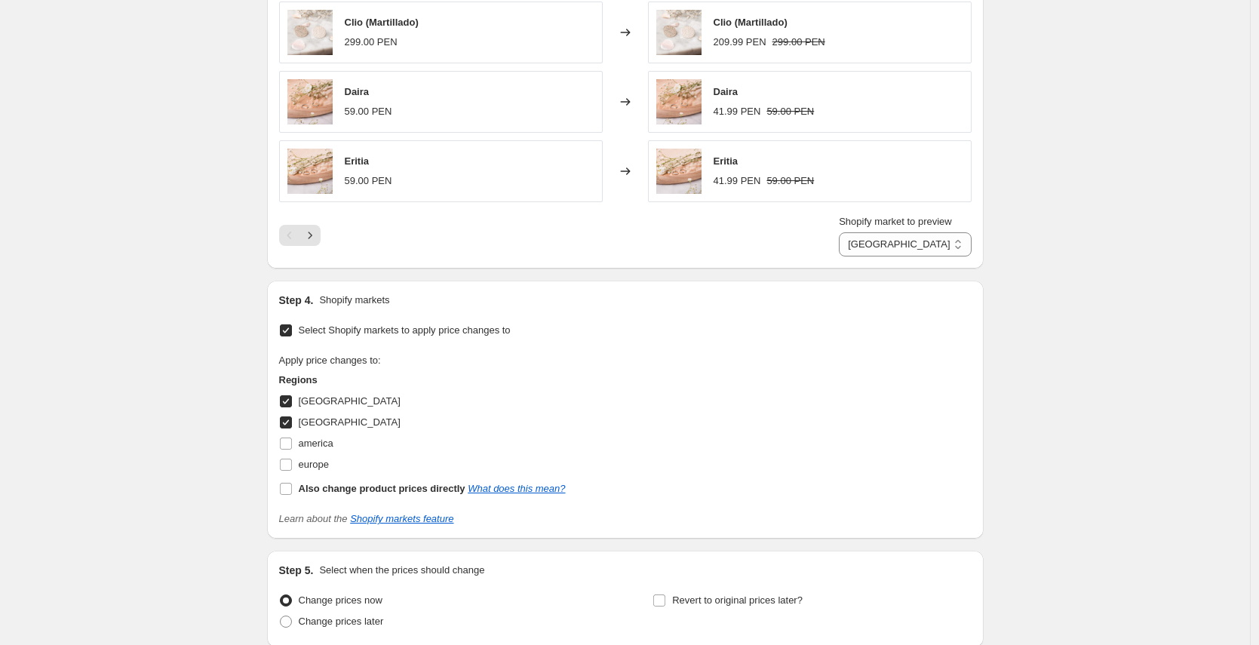
scroll to position [1285, 0]
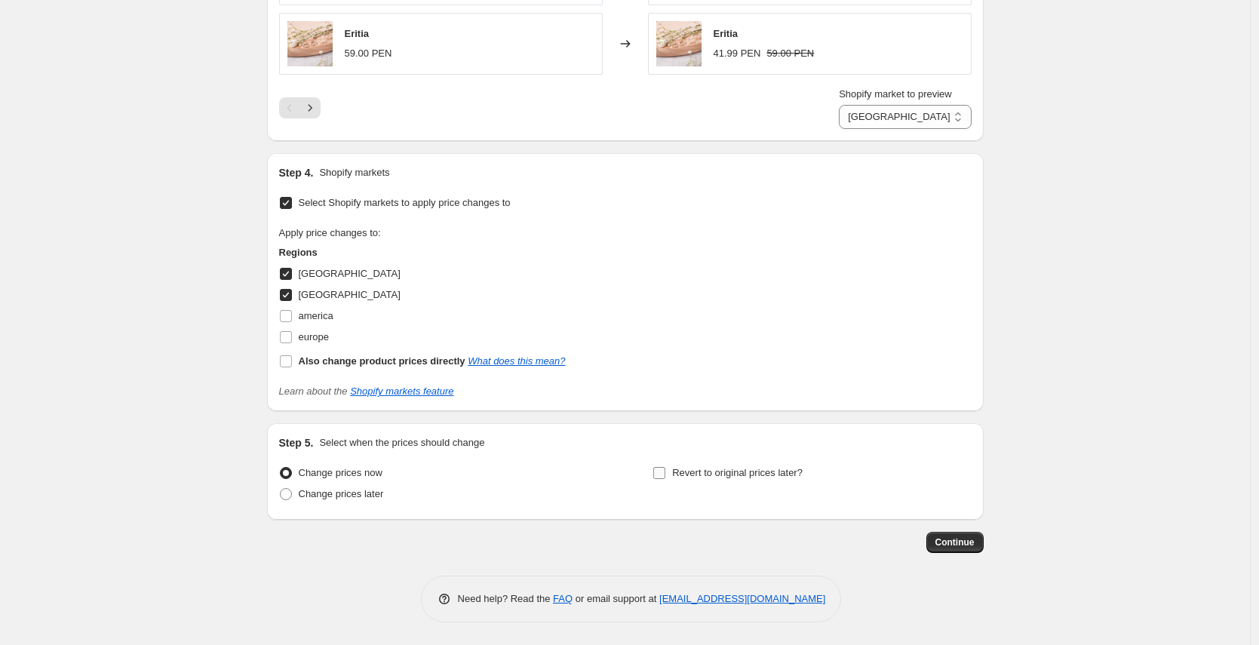
click at [746, 472] on span "Revert to original prices later?" at bounding box center [737, 472] width 131 height 11
click at [665, 472] on input "Revert to original prices later?" at bounding box center [659, 473] width 12 height 12
checkbox input "true"
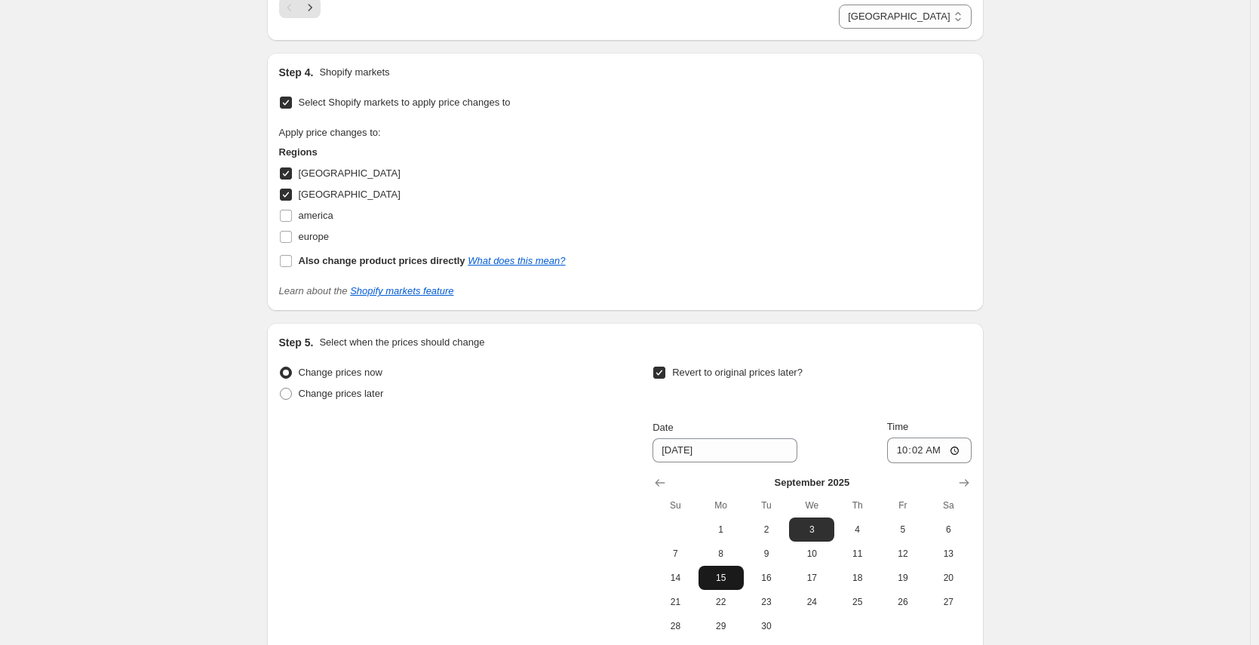
scroll to position [1394, 0]
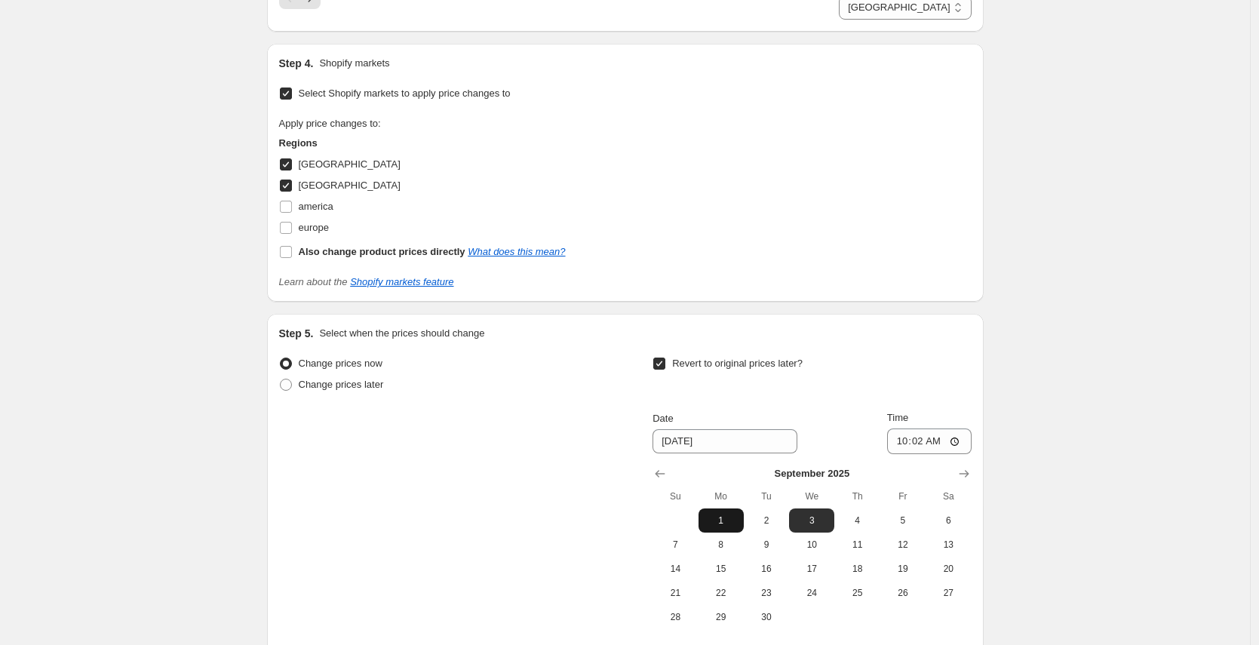
click at [723, 517] on span "1" at bounding box center [721, 521] width 33 height 12
type input "[DATE]"
click at [908, 447] on input "10:02" at bounding box center [929, 442] width 85 height 26
type input "08:00"
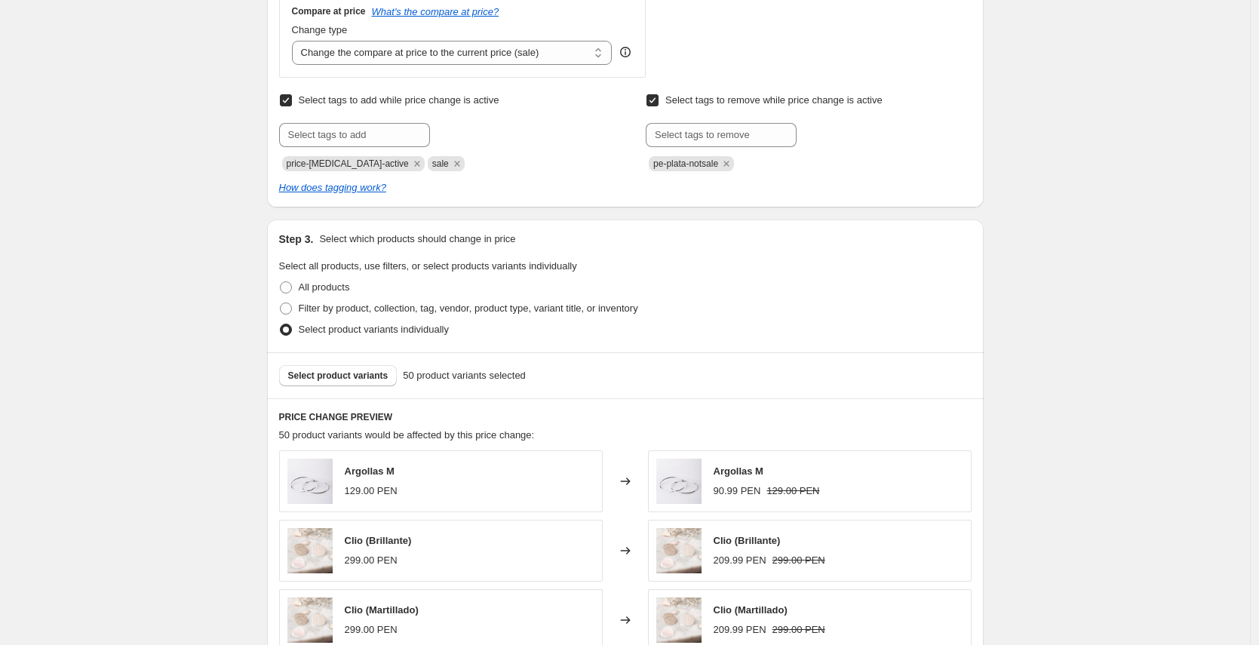
scroll to position [0, 0]
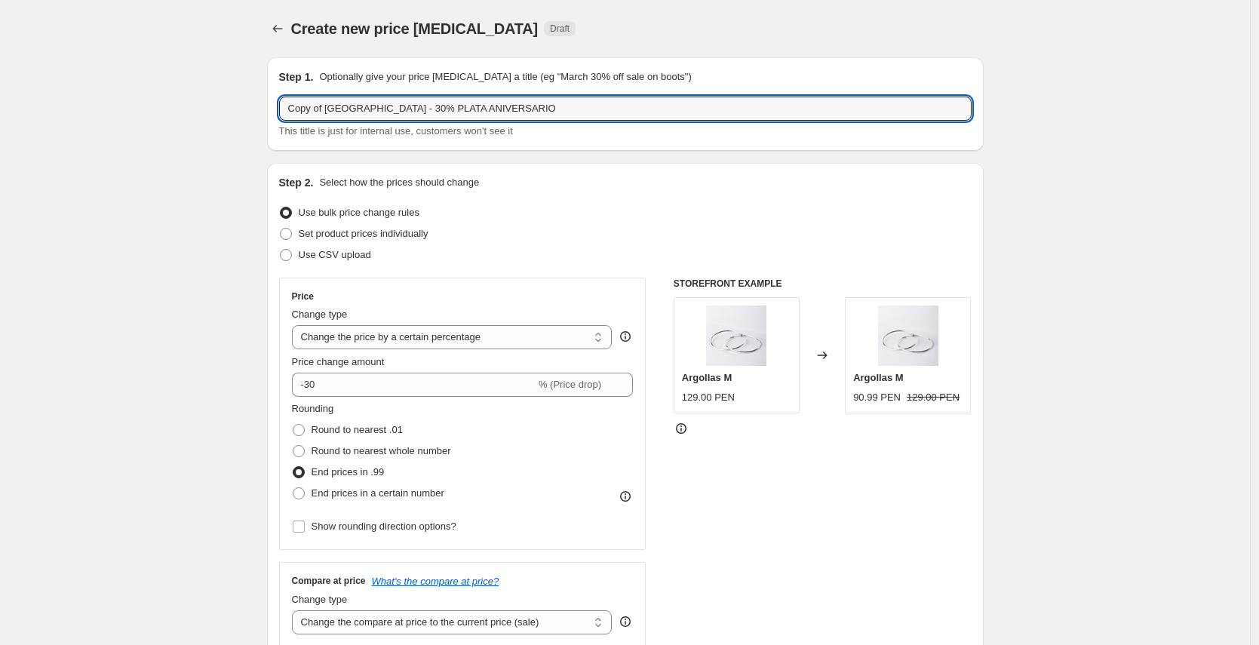
drag, startPoint x: 330, startPoint y: 109, endPoint x: 262, endPoint y: 103, distance: 68.2
click at [479, 108] on input "[GEOGRAPHIC_DATA] - 30% PLATA ANIVERSARIO" at bounding box center [625, 109] width 693 height 24
type input "[GEOGRAPHIC_DATA] - 30% PLATA ANIVERSARIO ns"
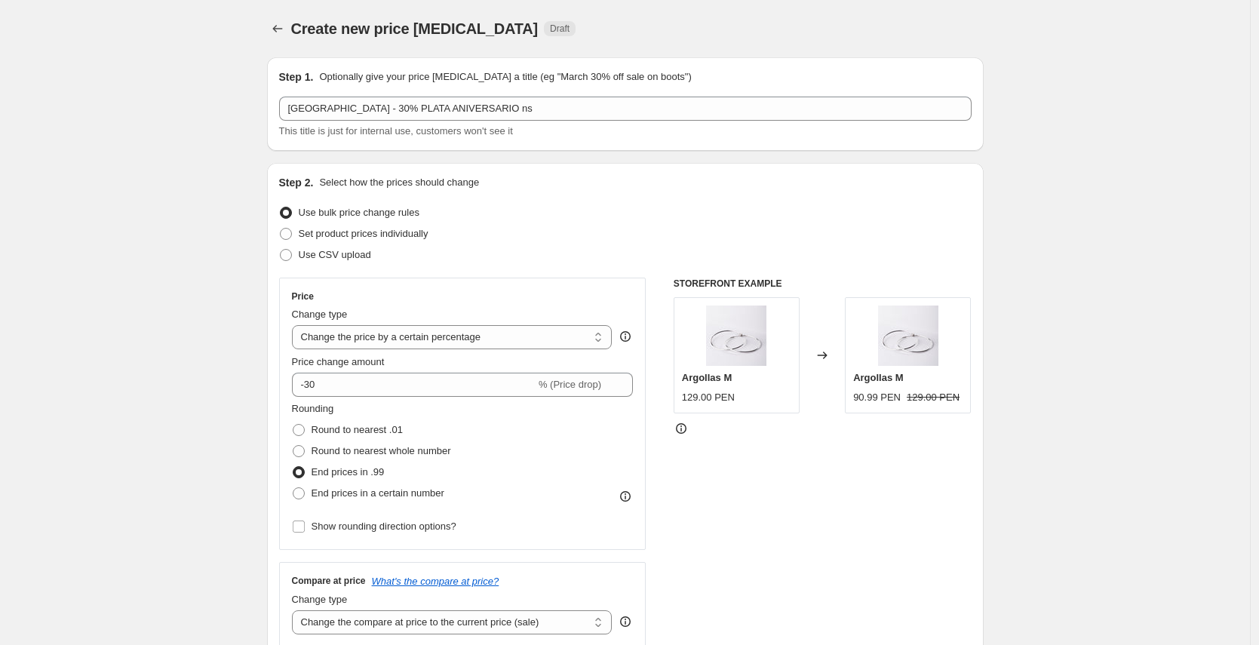
click at [596, 220] on div "Use bulk price change rules" at bounding box center [625, 212] width 693 height 21
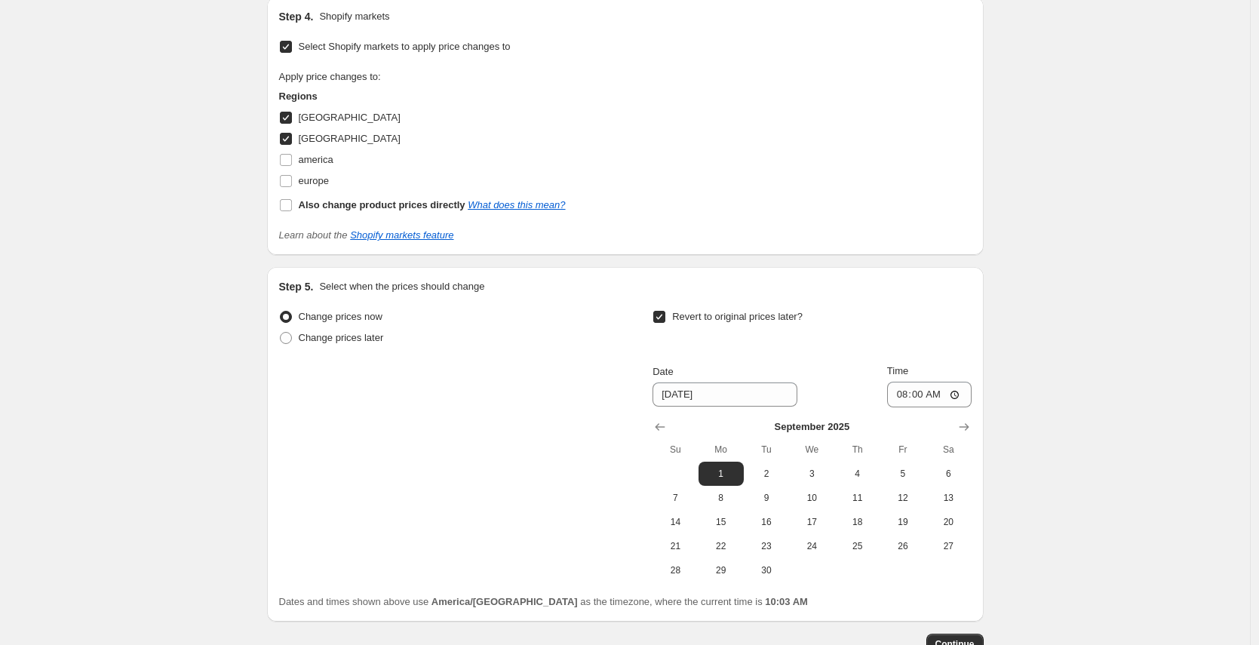
scroll to position [1543, 0]
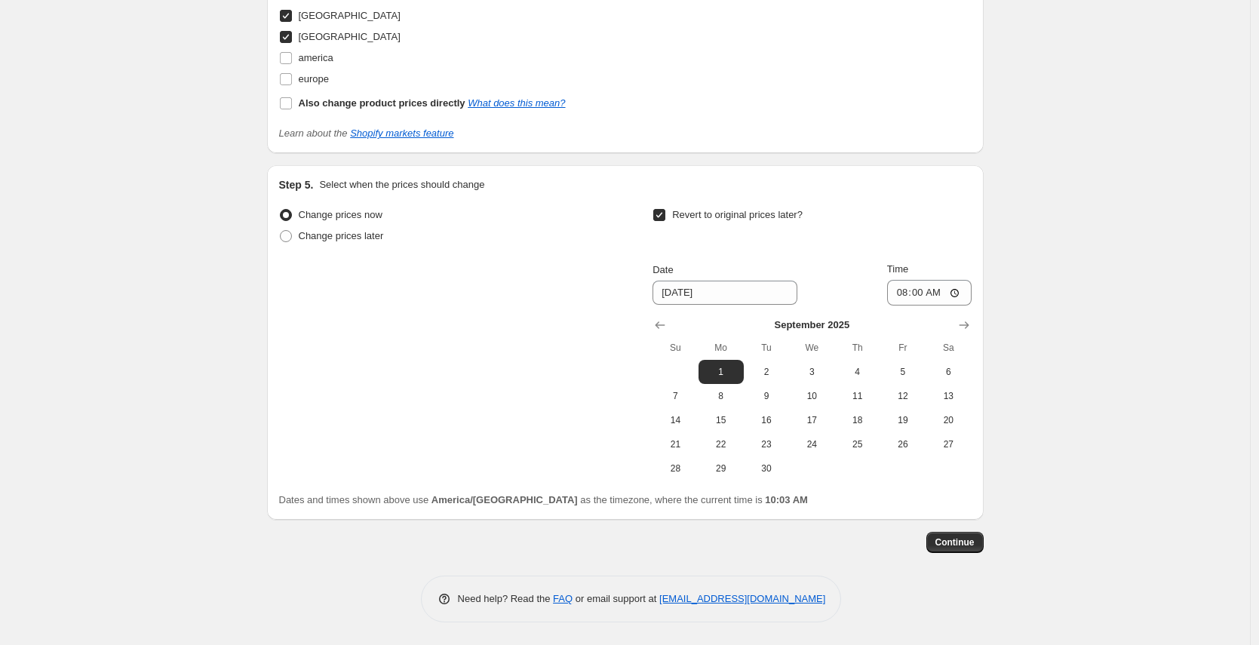
click at [929, 537] on div "Continue" at bounding box center [625, 542] width 717 height 21
click at [950, 543] on span "Continue" at bounding box center [955, 542] width 39 height 12
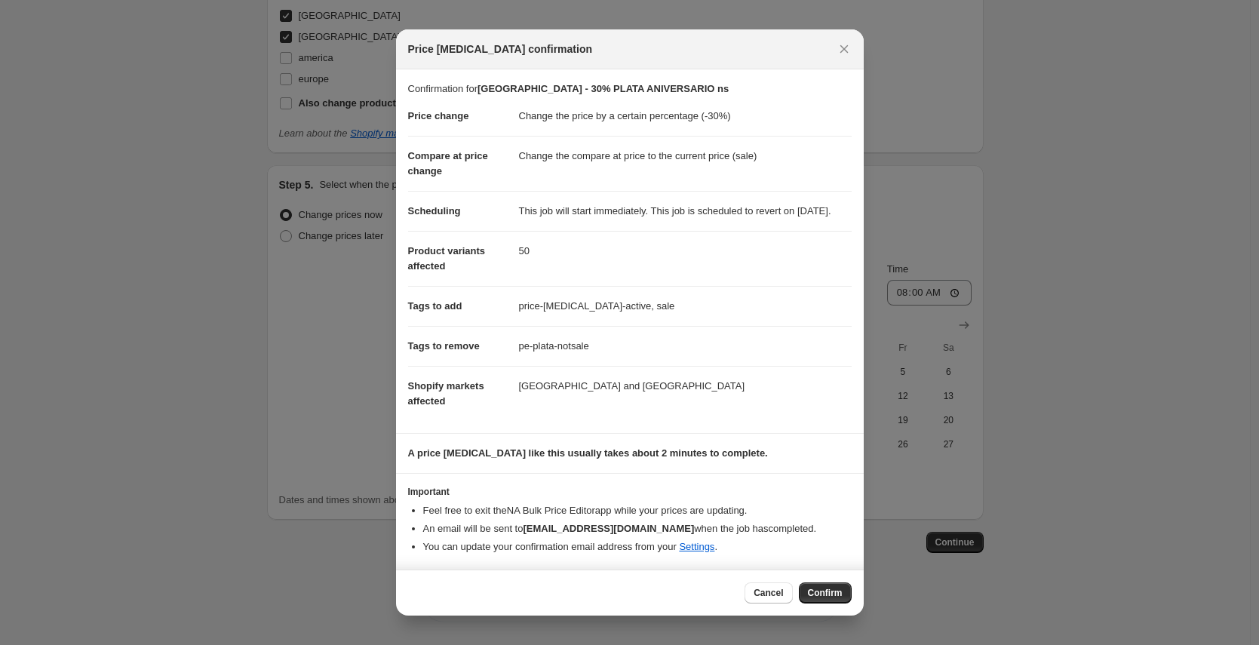
scroll to position [1, 0]
click at [825, 595] on span "Confirm" at bounding box center [825, 593] width 35 height 12
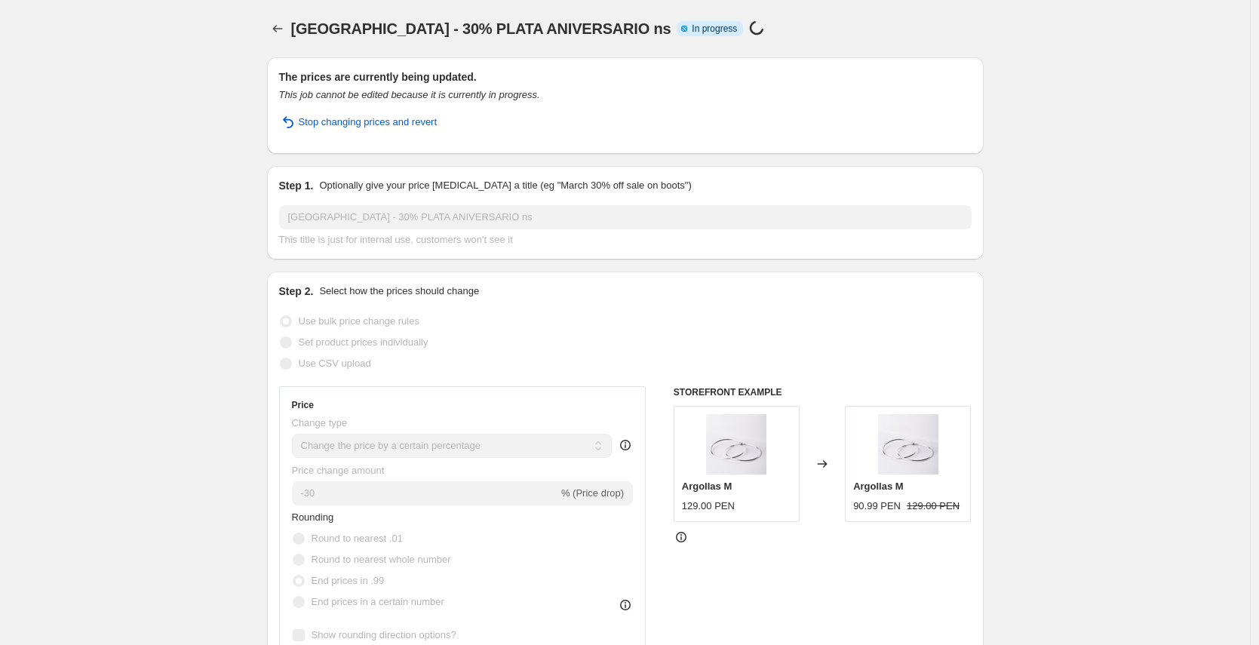
select select "percentage"
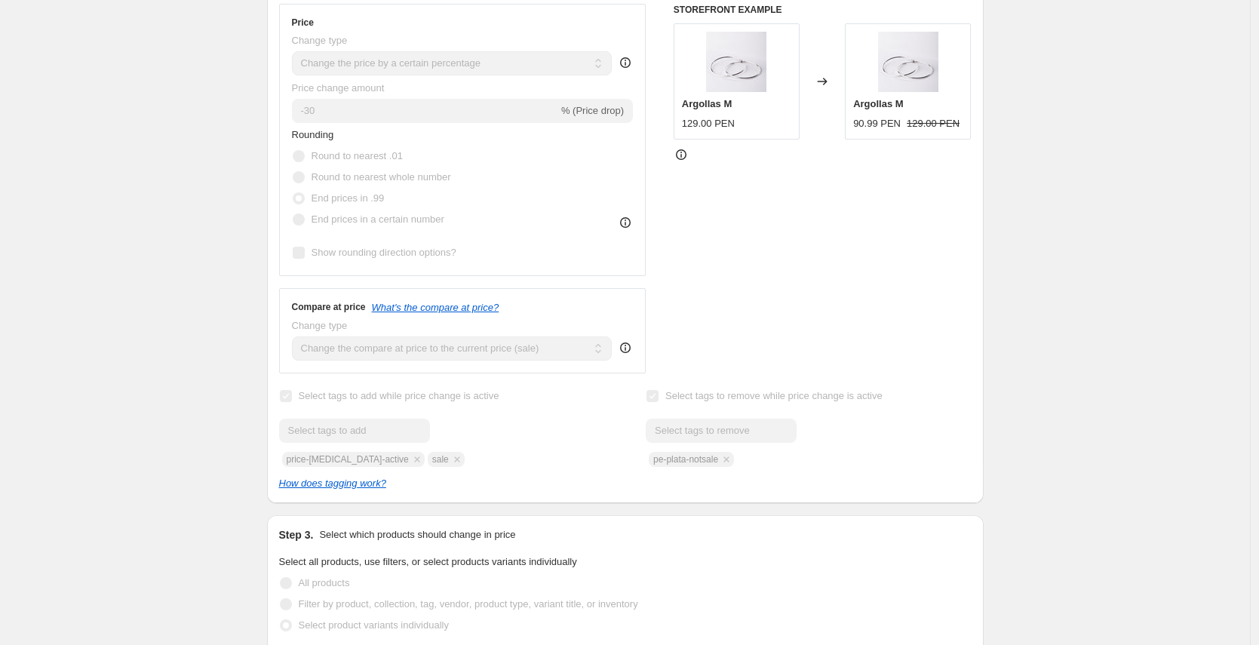
scroll to position [447, 0]
select select "percentage"
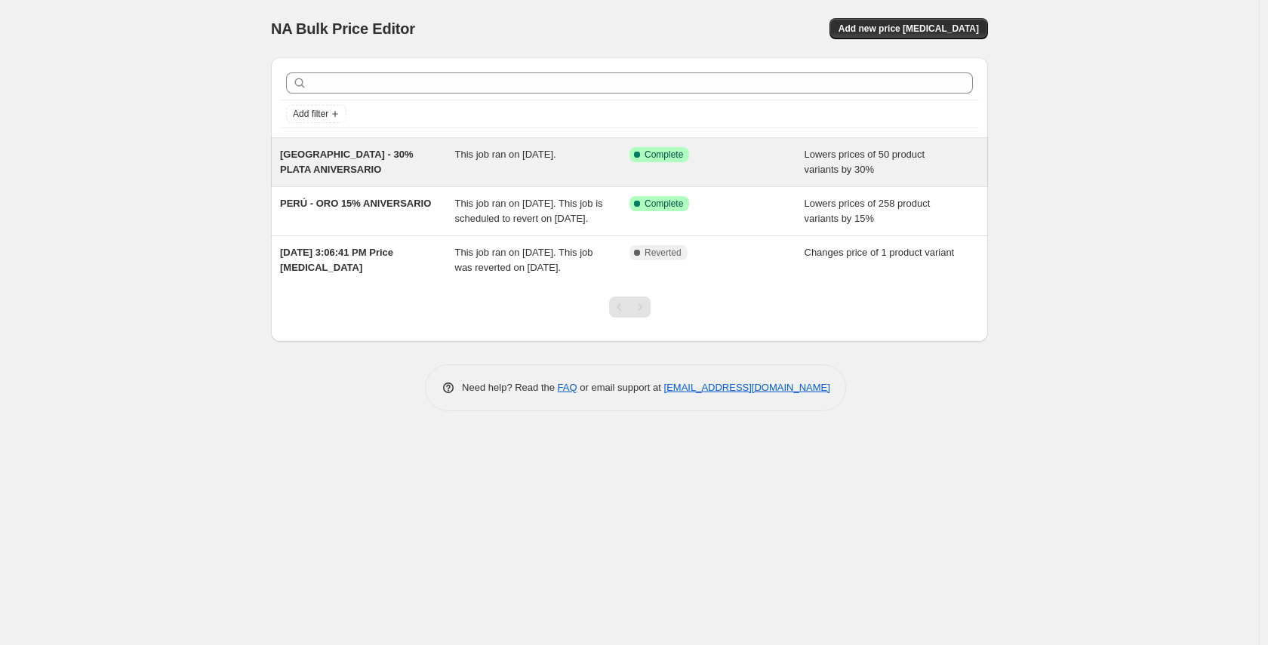
click at [523, 154] on span "This job ran on [DATE]." at bounding box center [505, 154] width 101 height 11
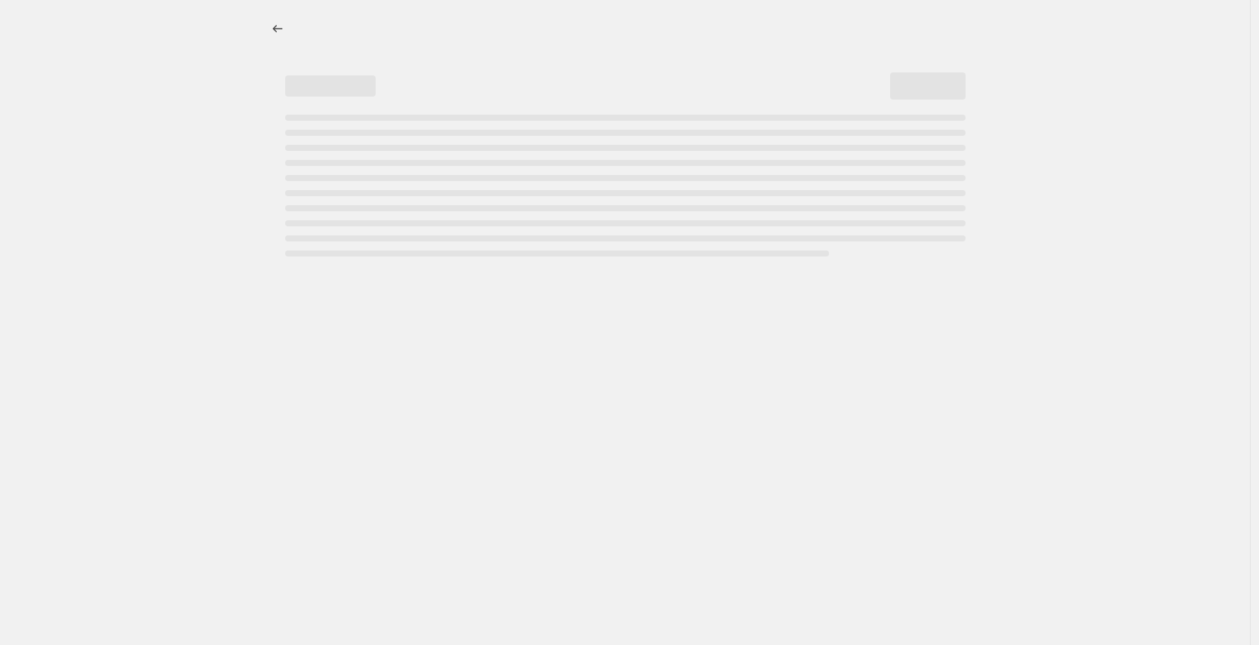
select select "percentage"
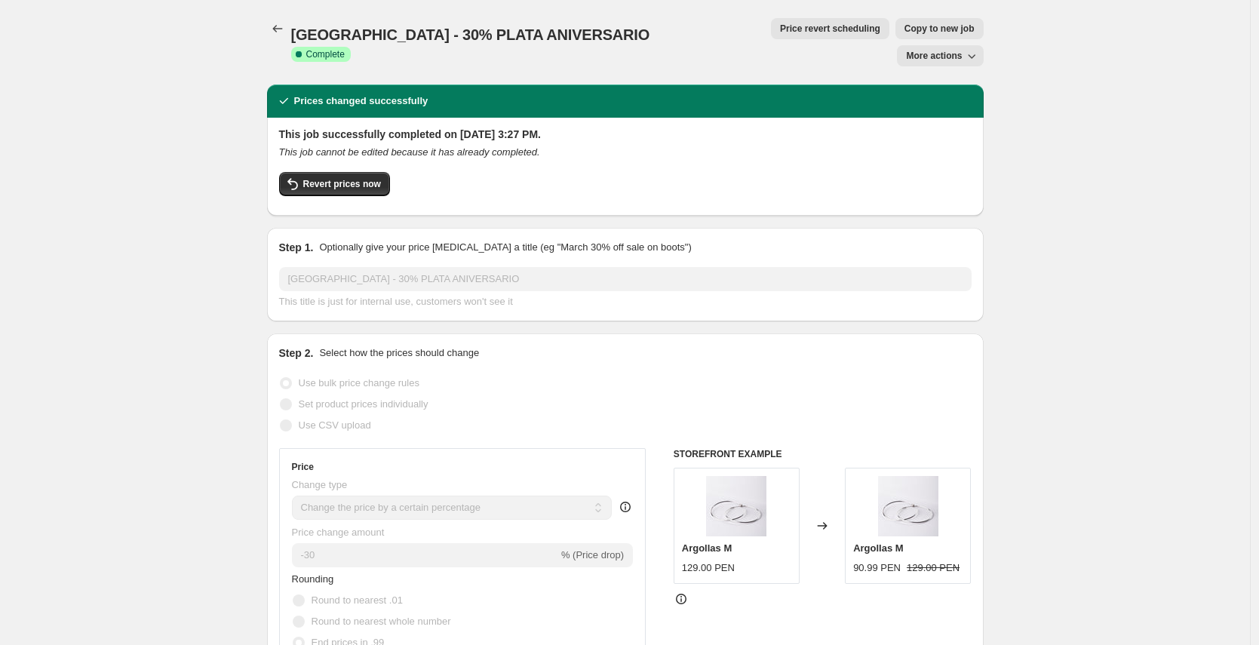
click at [983, 45] on button "More actions" at bounding box center [940, 55] width 86 height 21
click at [372, 178] on span "Revert prices now" at bounding box center [342, 184] width 78 height 12
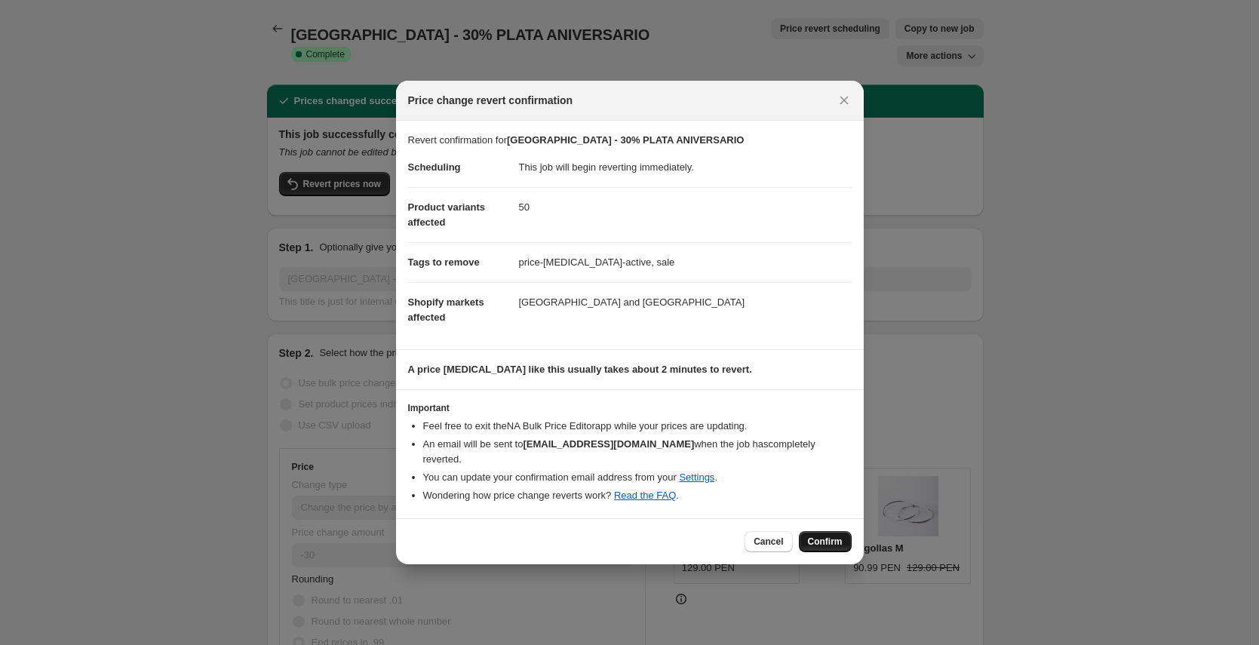
click at [836, 538] on span "Confirm" at bounding box center [825, 542] width 35 height 12
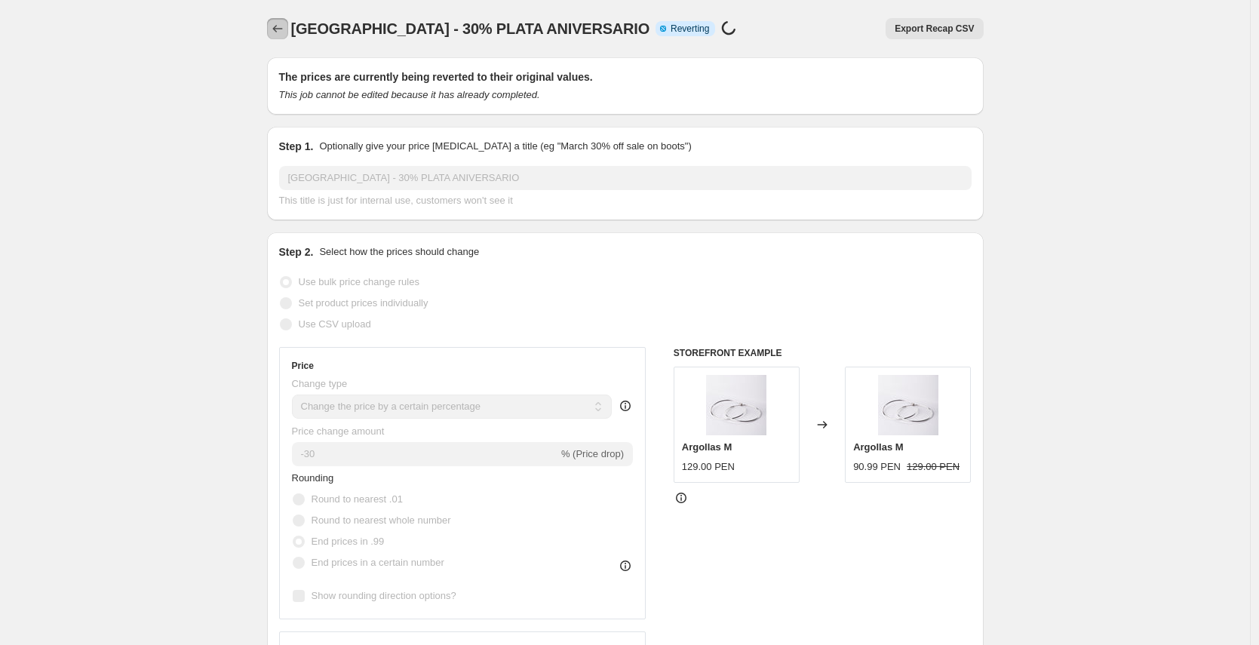
click at [274, 26] on icon "Price change jobs" at bounding box center [277, 28] width 15 height 15
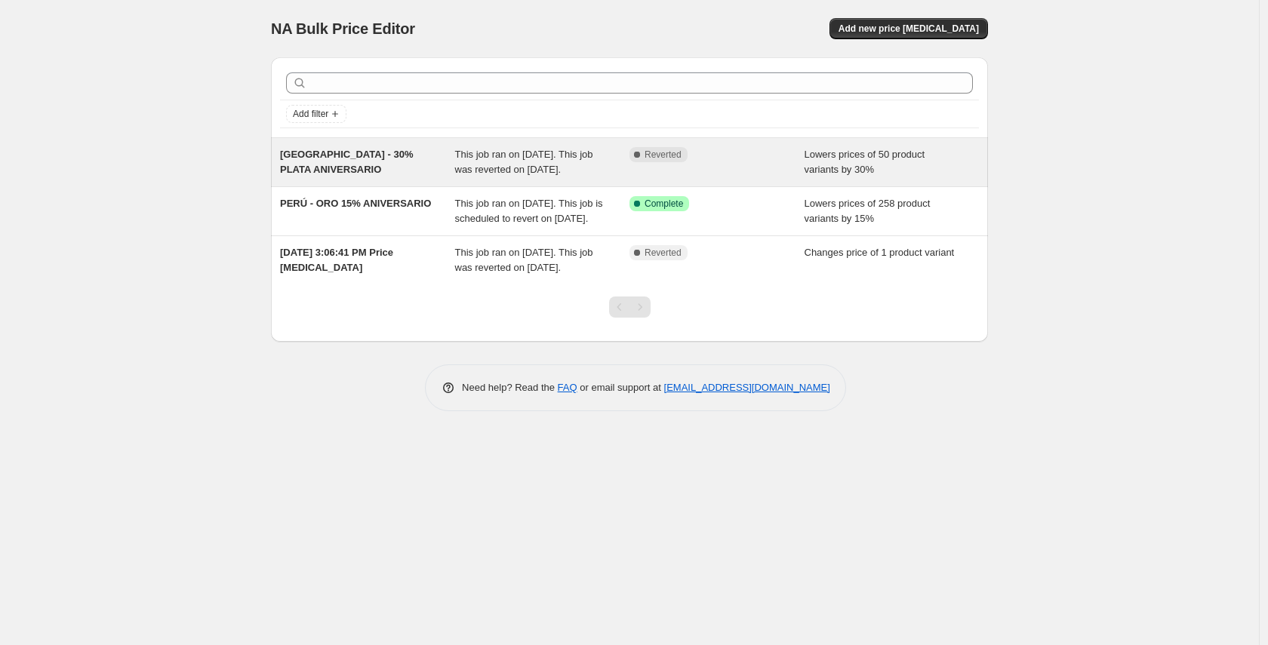
click at [352, 161] on div "[GEOGRAPHIC_DATA] - 30% PLATA ANIVERSARIO" at bounding box center [367, 162] width 175 height 30
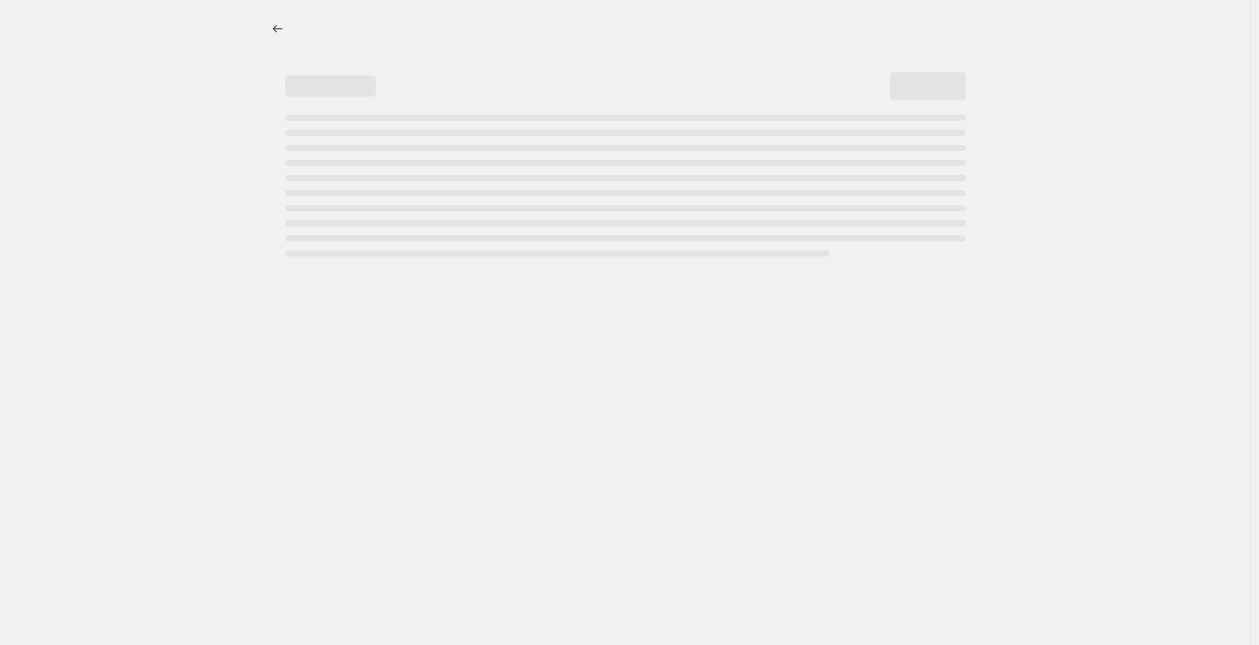
select select "percentage"
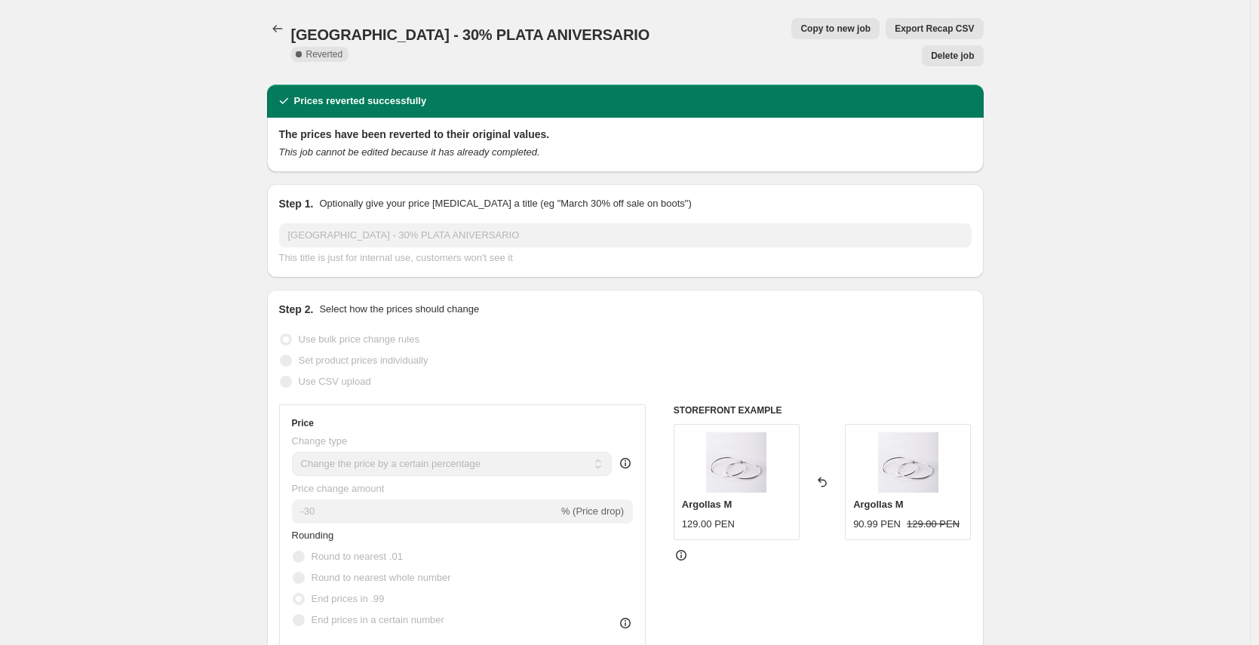
click at [296, 30] on span "[GEOGRAPHIC_DATA] - 30% PLATA ANIVERSARIO" at bounding box center [470, 34] width 359 height 17
click at [284, 26] on icon "Price change jobs" at bounding box center [277, 28] width 15 height 15
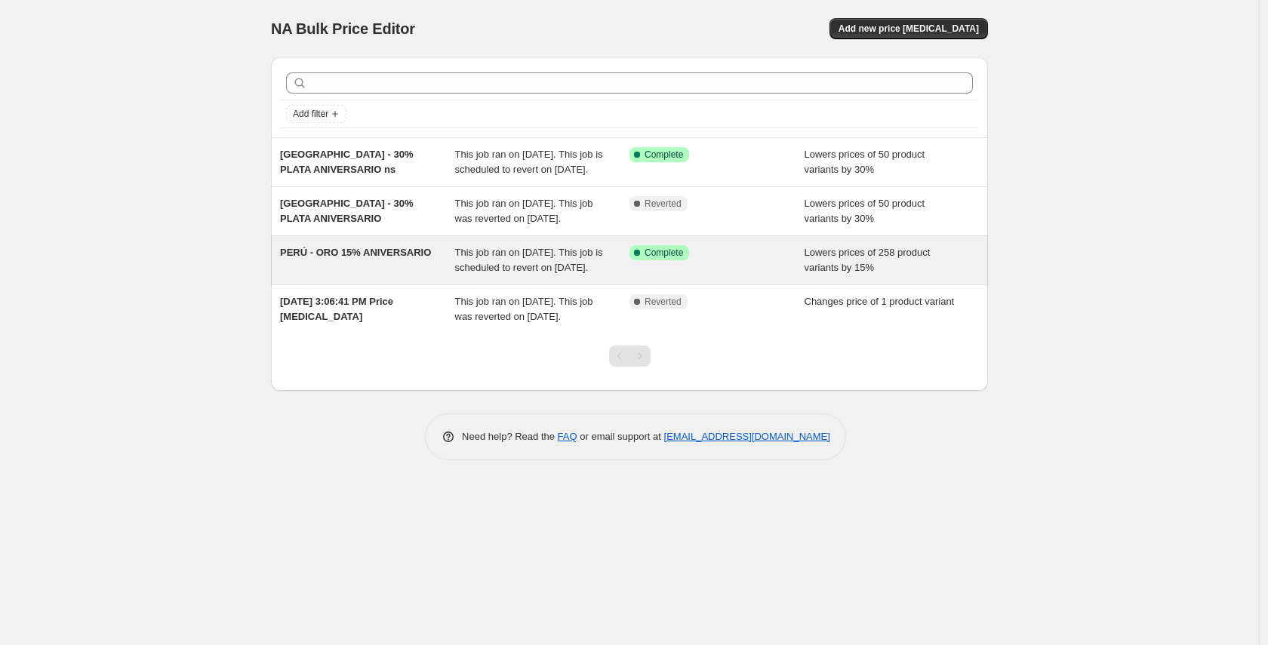
click at [532, 273] on span "This job ran on [DATE]. This job is scheduled to revert on [DATE]." at bounding box center [529, 260] width 148 height 26
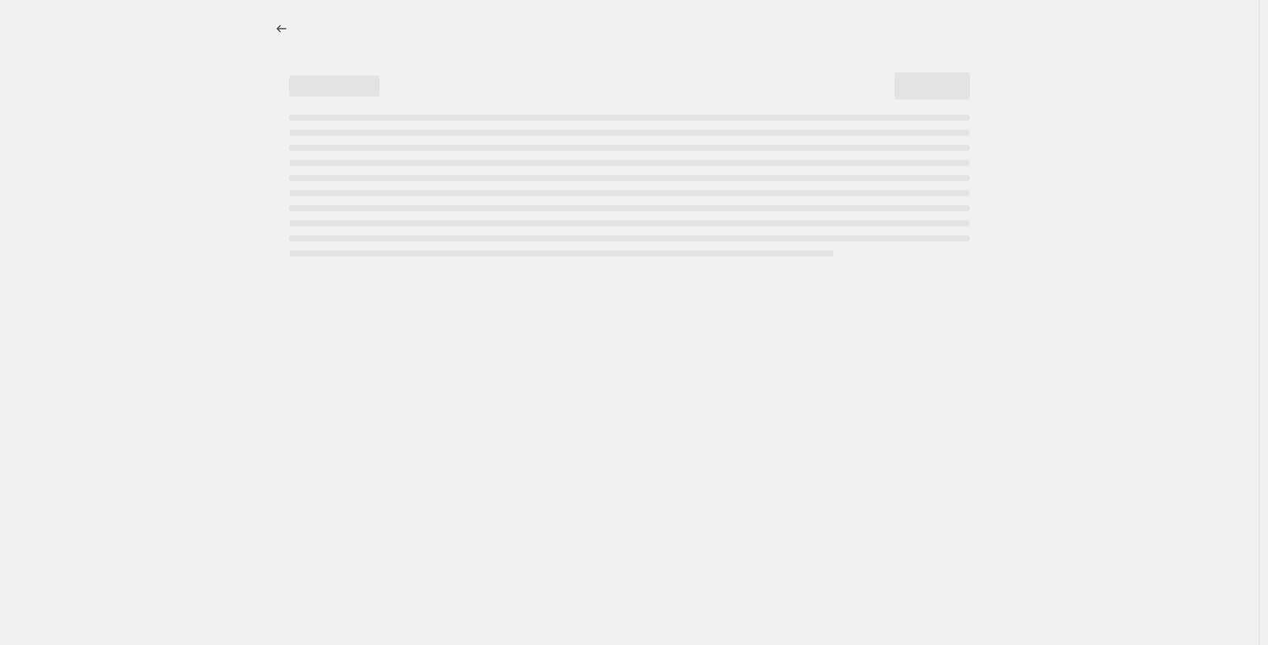
select select "percentage"
select select "collection"
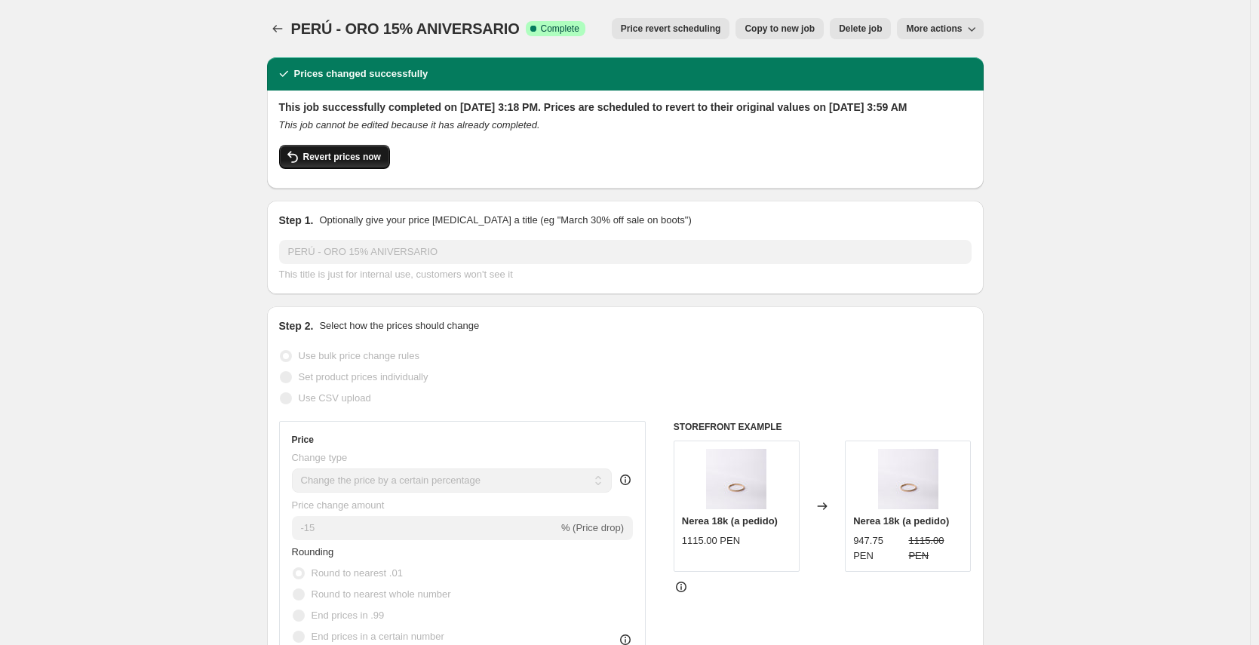
click at [324, 163] on span "Revert prices now" at bounding box center [342, 157] width 78 height 12
checkbox input "false"
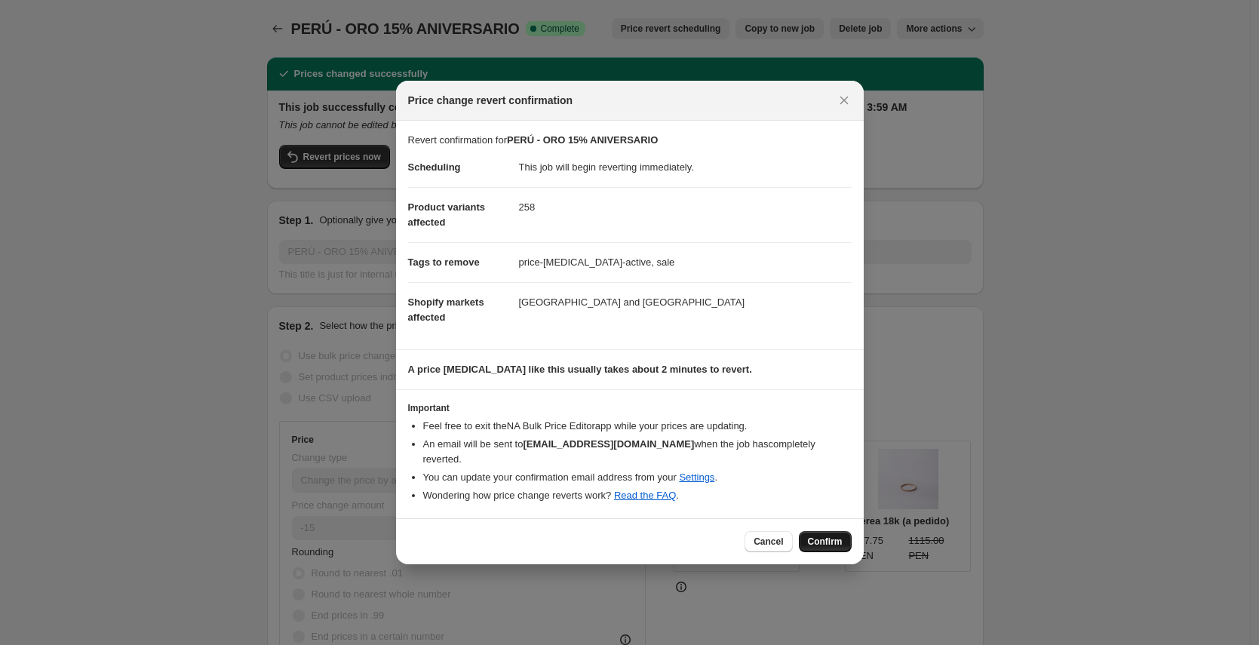
click at [823, 536] on span "Confirm" at bounding box center [825, 542] width 35 height 12
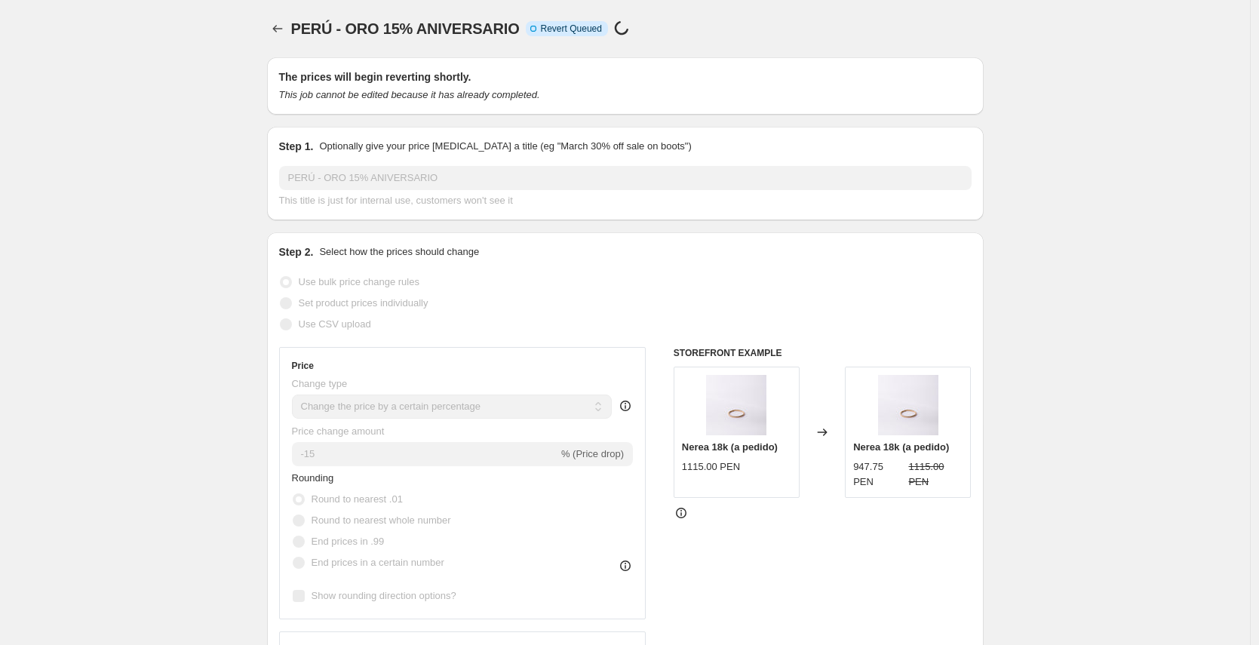
select select "percentage"
select select "collection"
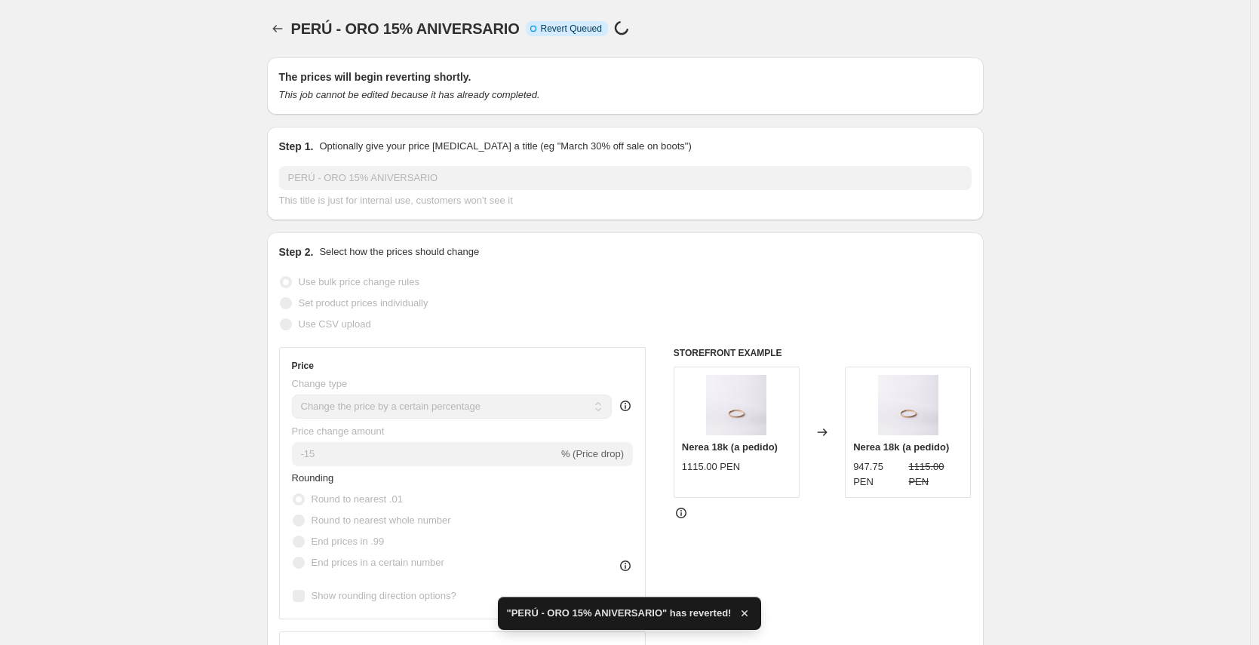
checkbox input "true"
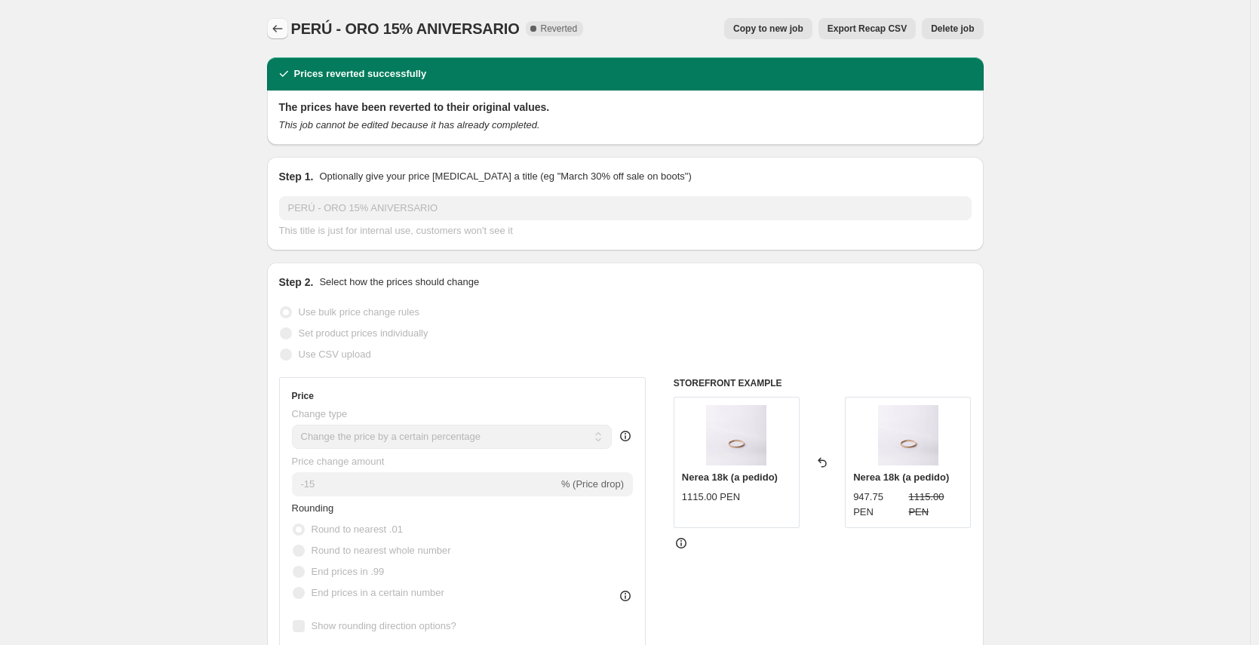
click at [274, 26] on icon "Price change jobs" at bounding box center [277, 28] width 15 height 15
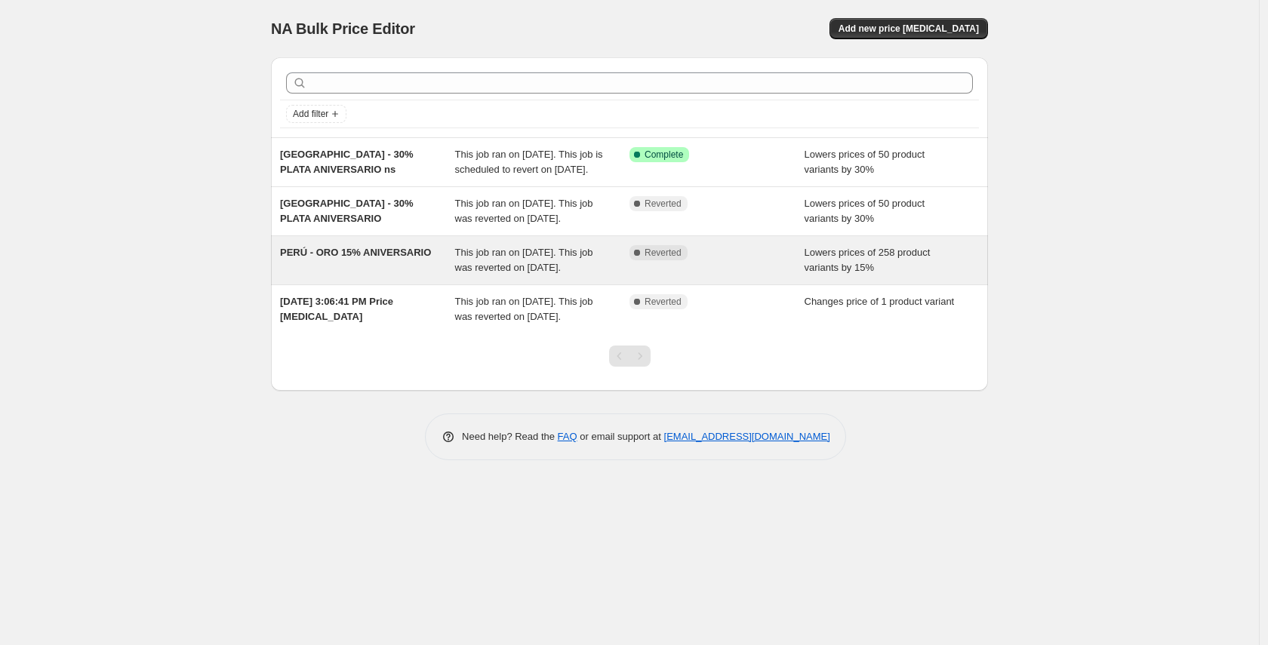
click at [386, 275] on div "PERÚ - ORO 15% ANIVERSARIO" at bounding box center [367, 260] width 175 height 30
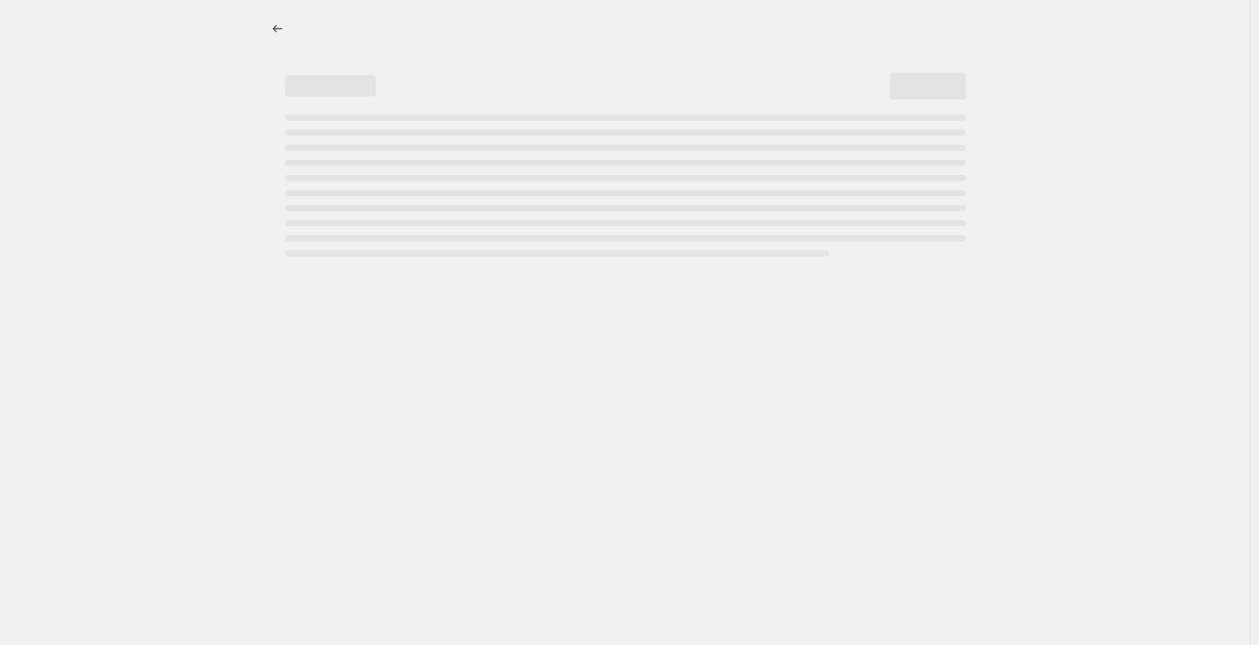
select select "percentage"
select select "collection"
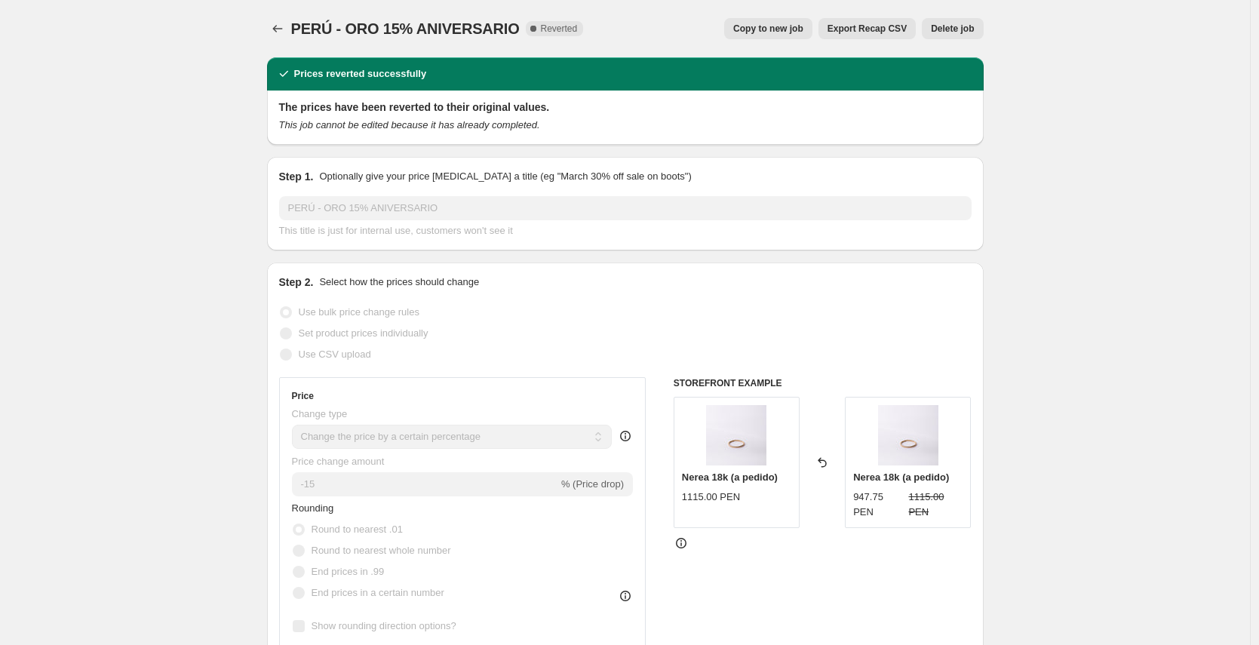
click at [764, 22] on button "Copy to new job" at bounding box center [768, 28] width 88 height 21
select select "percentage"
select select "collection"
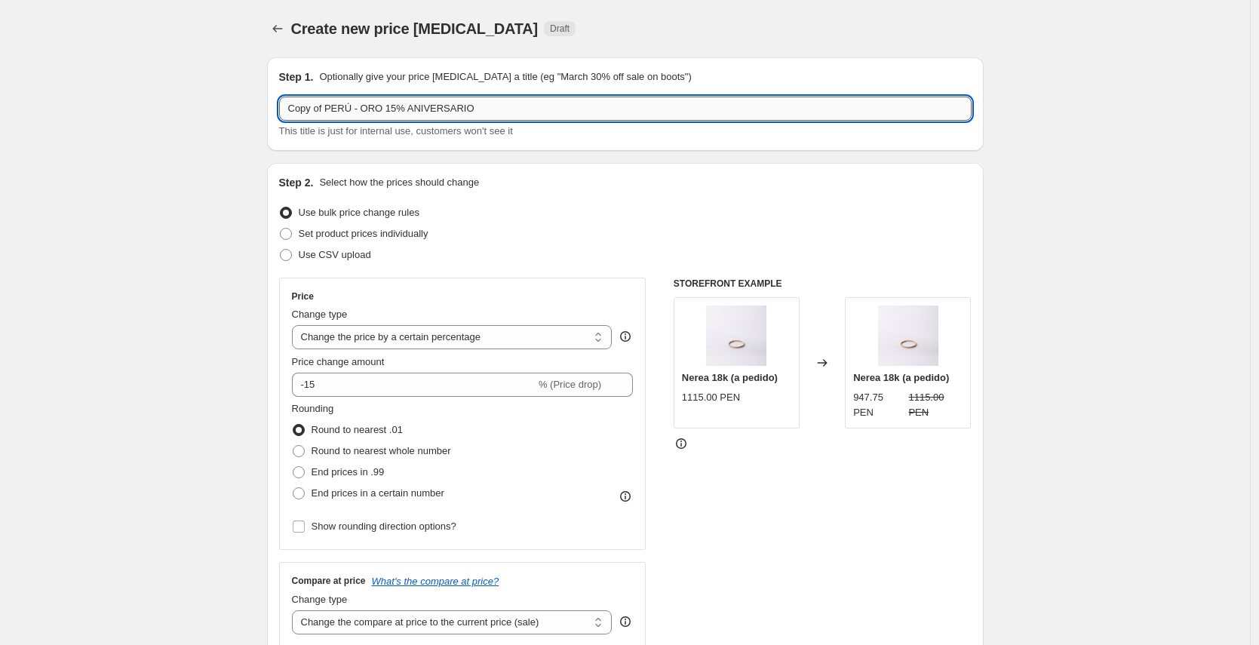
click at [522, 108] on input "Copy of PERÚ - ORO 15% ANIVERSARIO" at bounding box center [625, 109] width 693 height 24
type input "Copy of PERÚ - ORO 15% ANIVERSARIO ns"
click at [595, 230] on div "Set product prices individually" at bounding box center [625, 233] width 693 height 21
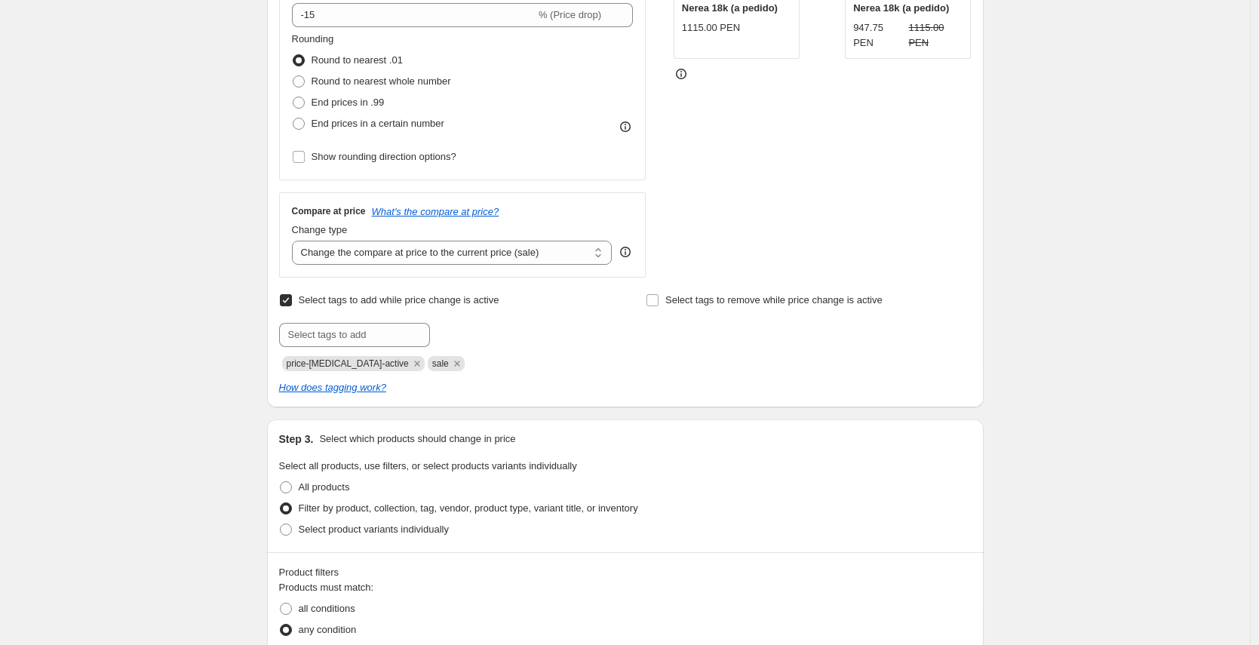
scroll to position [454, 0]
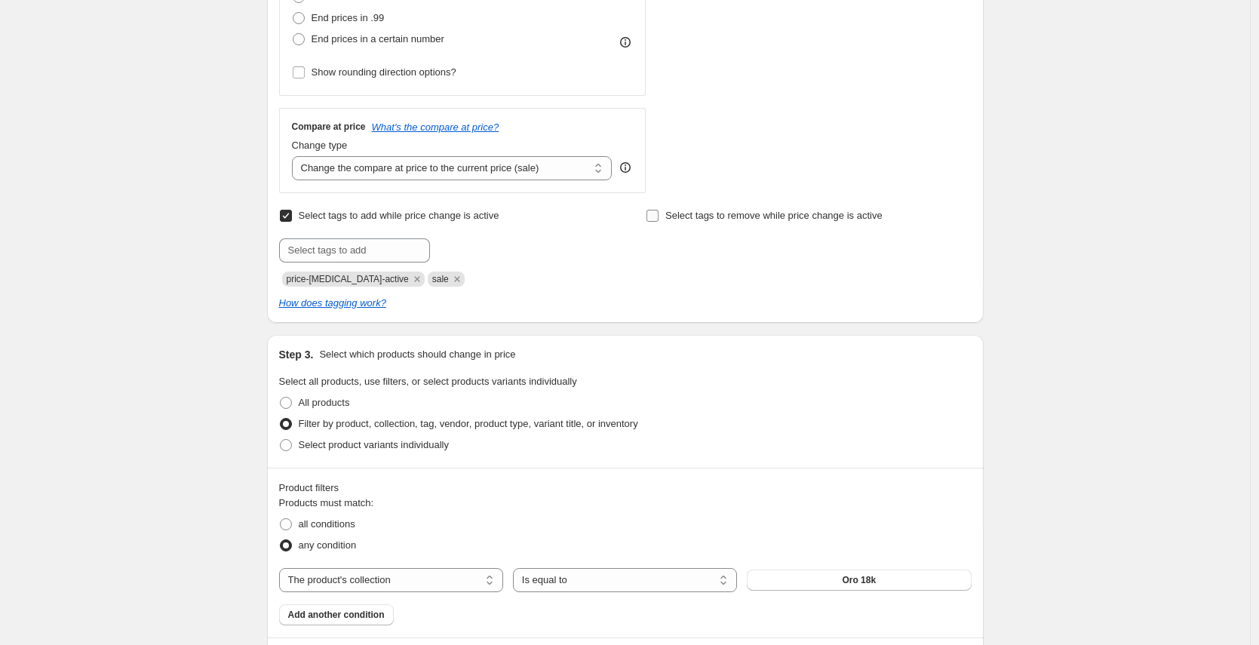
click at [675, 219] on span "Select tags to remove while price change is active" at bounding box center [773, 215] width 217 height 11
click at [659, 219] on input "Select tags to remove while price change is active" at bounding box center [653, 216] width 12 height 12
checkbox input "true"
click at [705, 253] on input "text" at bounding box center [721, 250] width 151 height 24
click at [686, 257] on input "text" at bounding box center [721, 250] width 151 height 24
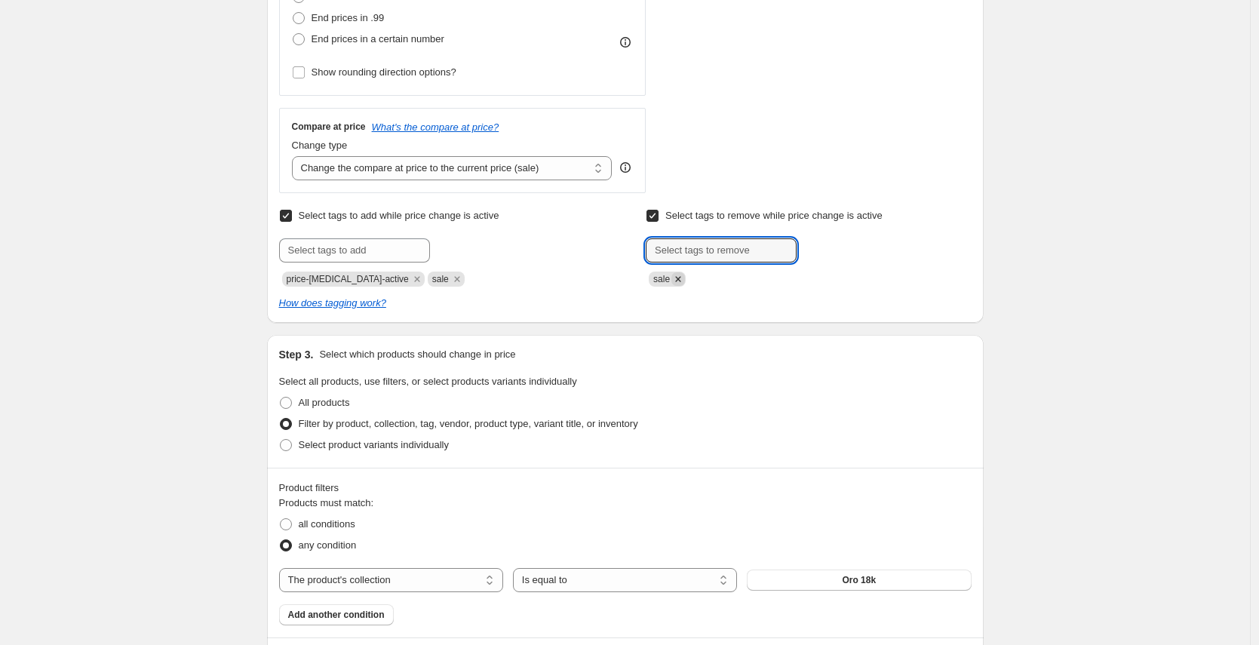
click at [685, 278] on icon "Remove sale" at bounding box center [679, 279] width 14 height 14
click at [693, 251] on input "text" at bounding box center [721, 250] width 151 height 24
type input "pe-oro-notsale"
click at [864, 236] on div "Select tags to remove while price change is active Submit pe-oro-notsale Add pe…" at bounding box center [808, 233] width 325 height 57
click at [863, 249] on span "pe-oro-notsa..." at bounding box center [861, 249] width 63 height 11
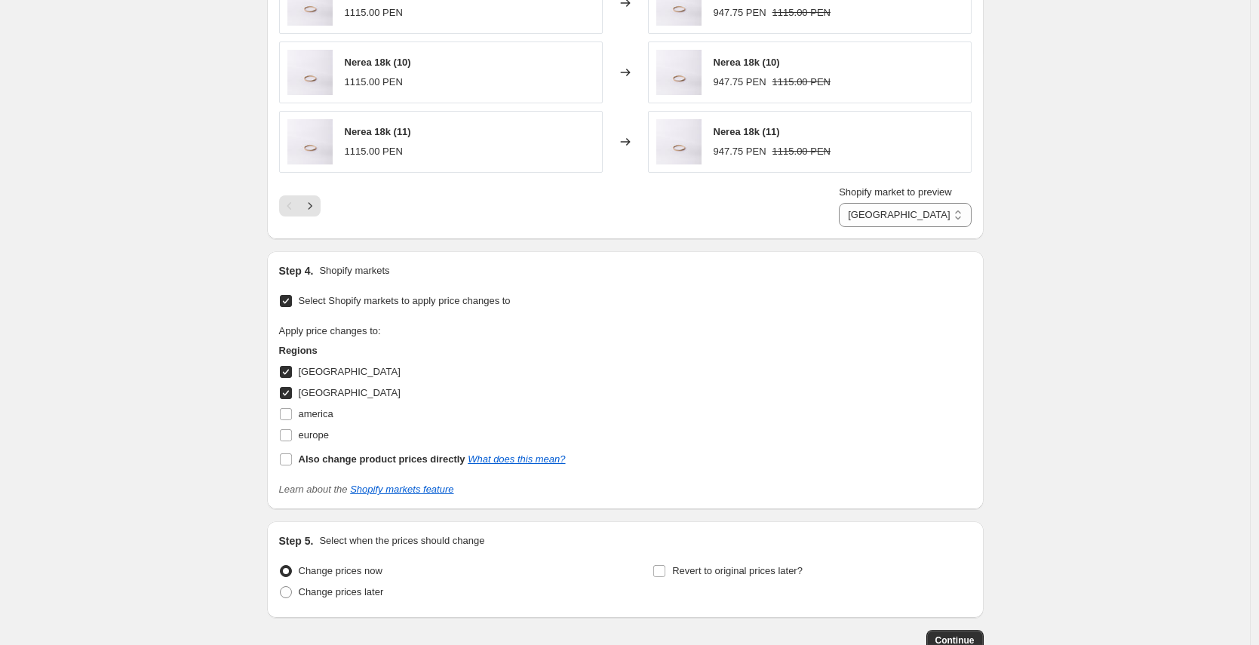
scroll to position [1409, 0]
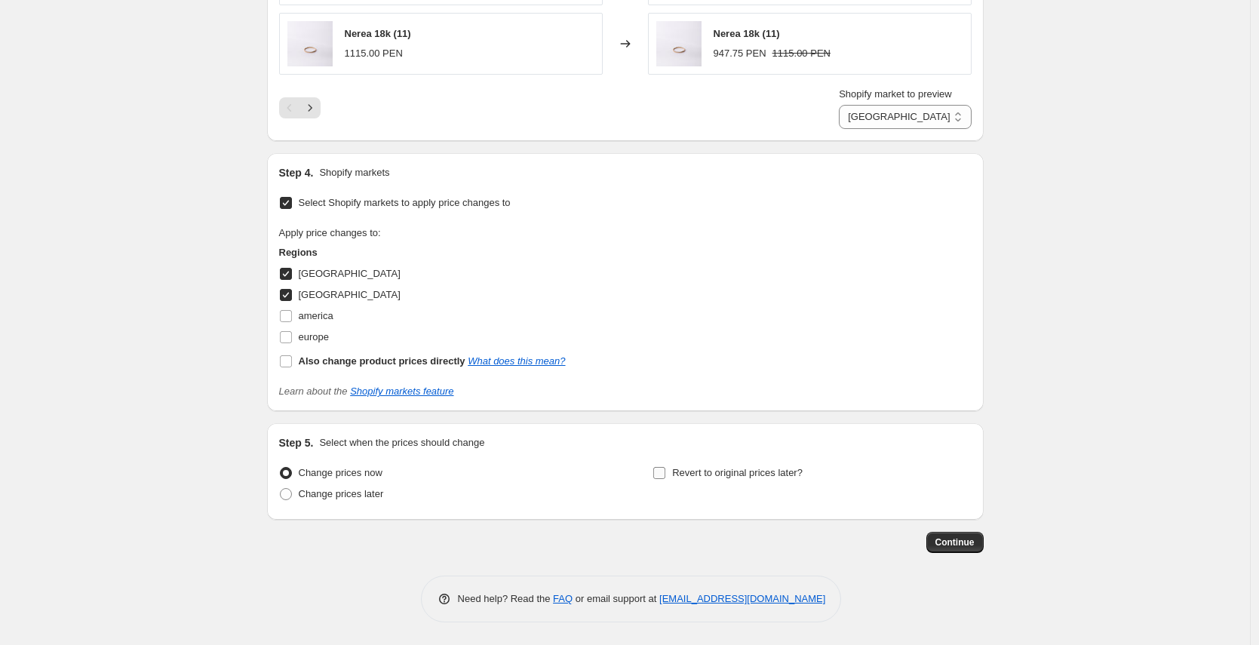
click at [803, 468] on span "Revert to original prices later?" at bounding box center [737, 472] width 131 height 11
click at [665, 468] on input "Revert to original prices later?" at bounding box center [659, 473] width 12 height 12
checkbox input "true"
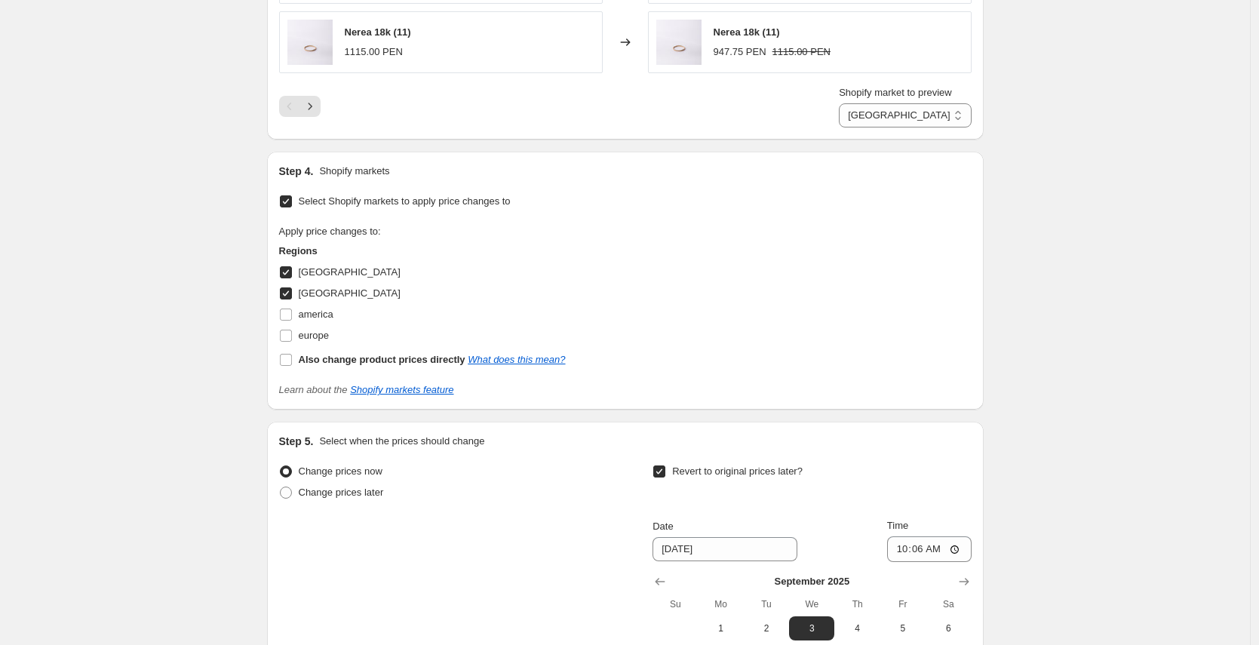
scroll to position [1667, 0]
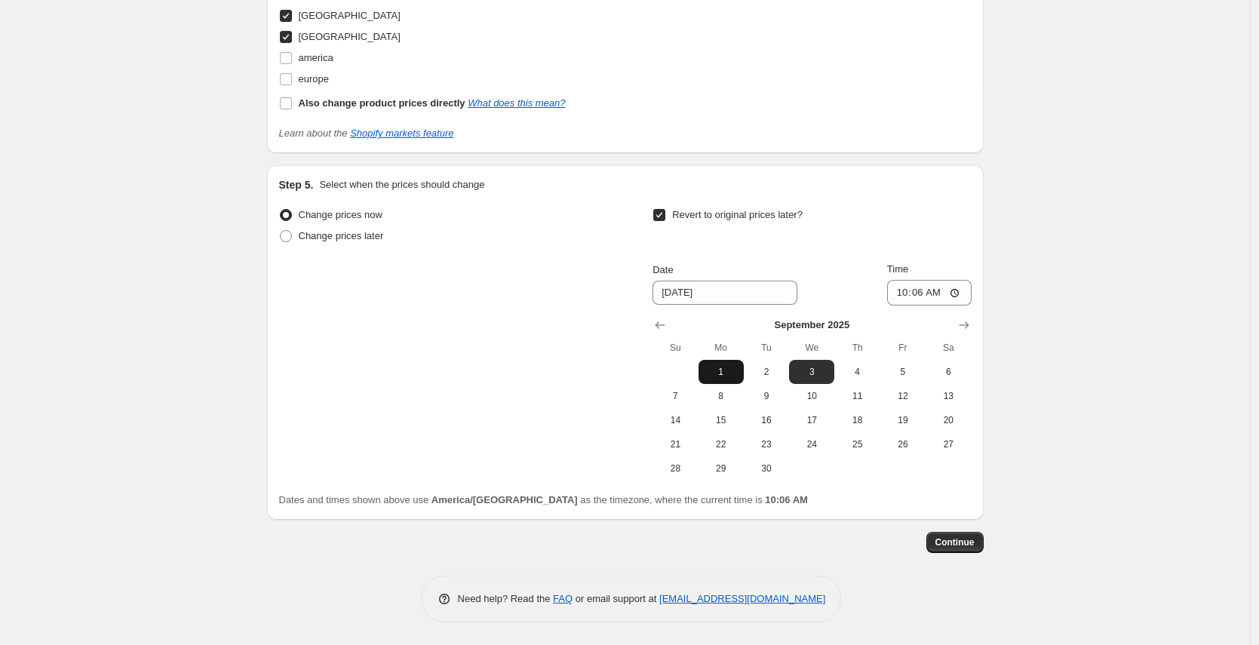
click at [733, 373] on span "1" at bounding box center [721, 372] width 33 height 12
type input "[DATE]"
click at [922, 294] on input "10:06" at bounding box center [929, 293] width 85 height 26
click at [904, 297] on input "10:06" at bounding box center [929, 293] width 85 height 26
type input "08:00"
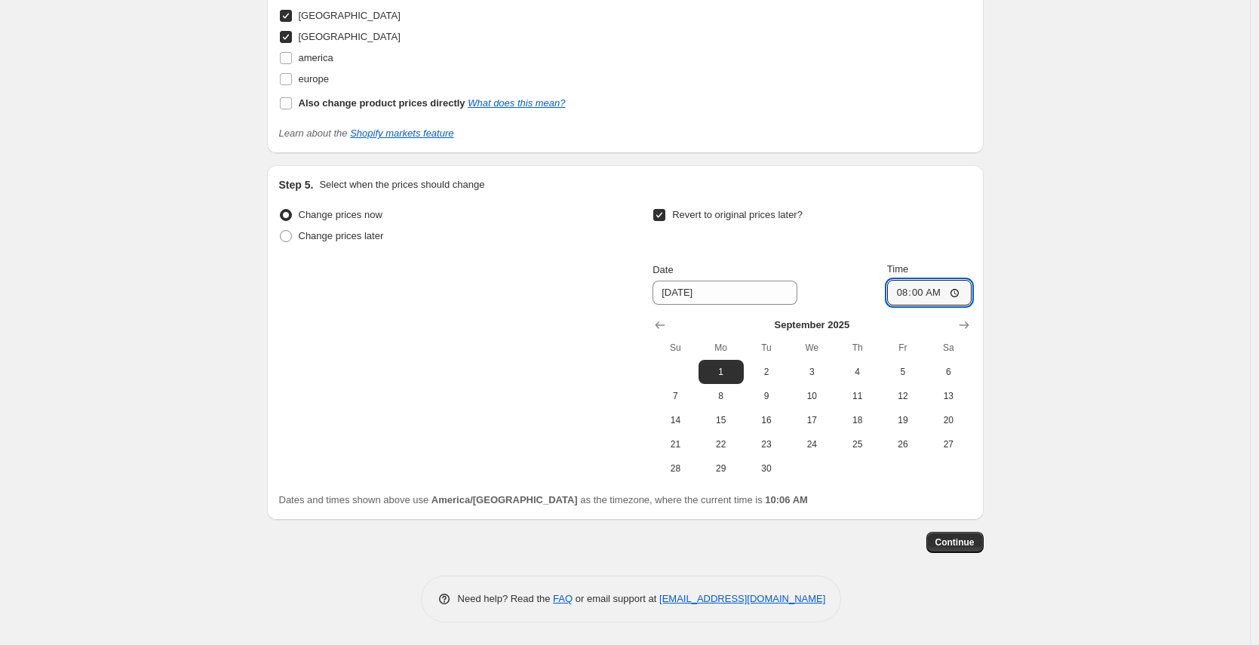
click at [970, 545] on span "Continue" at bounding box center [955, 542] width 39 height 12
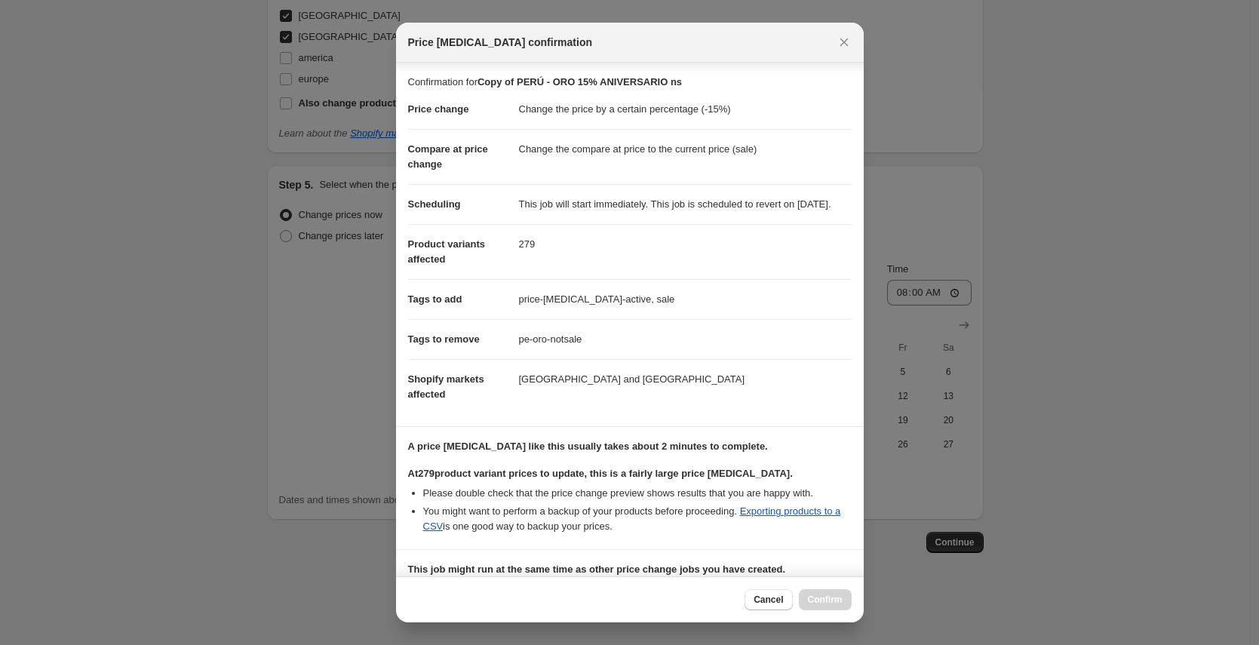
scroll to position [254, 0]
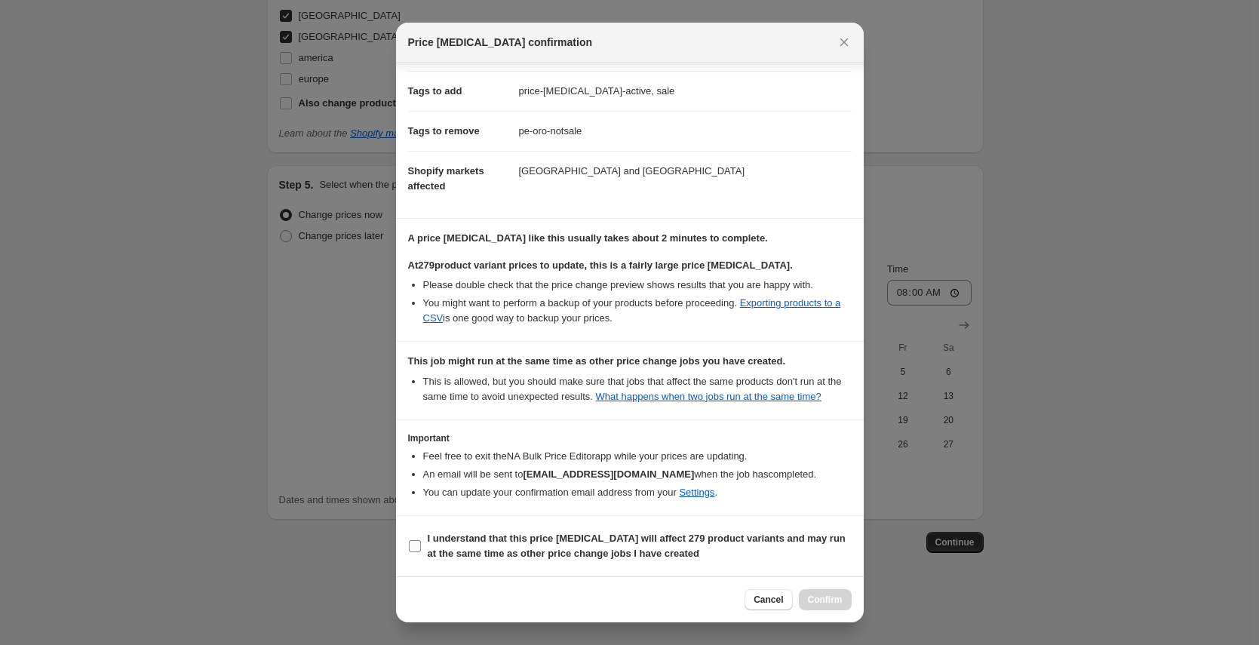
click at [620, 555] on b "I understand that this price [MEDICAL_DATA] will affect 279 product variants an…" at bounding box center [637, 546] width 418 height 26
click at [421, 552] on input "I understand that this price [MEDICAL_DATA] will affect 279 product variants an…" at bounding box center [415, 546] width 12 height 12
checkbox input "true"
click at [839, 599] on span "Confirm" at bounding box center [825, 600] width 35 height 12
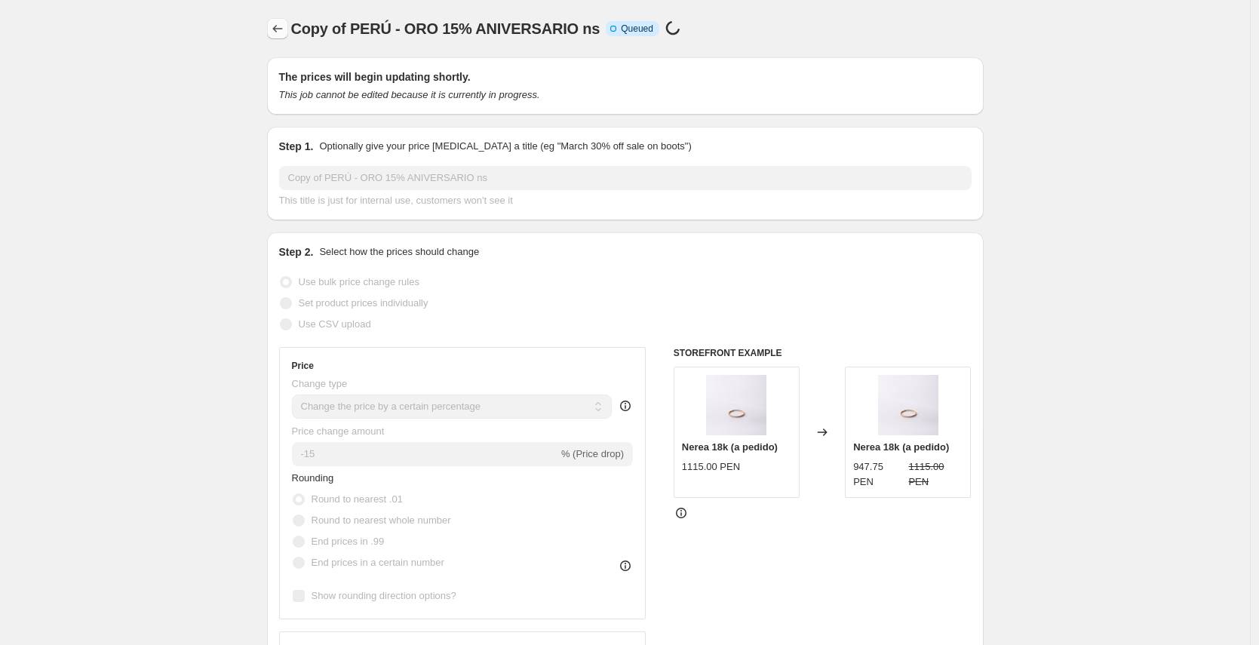
click at [275, 29] on icon "Price change jobs" at bounding box center [277, 28] width 15 height 15
